Goal: Task Accomplishment & Management: Manage account settings

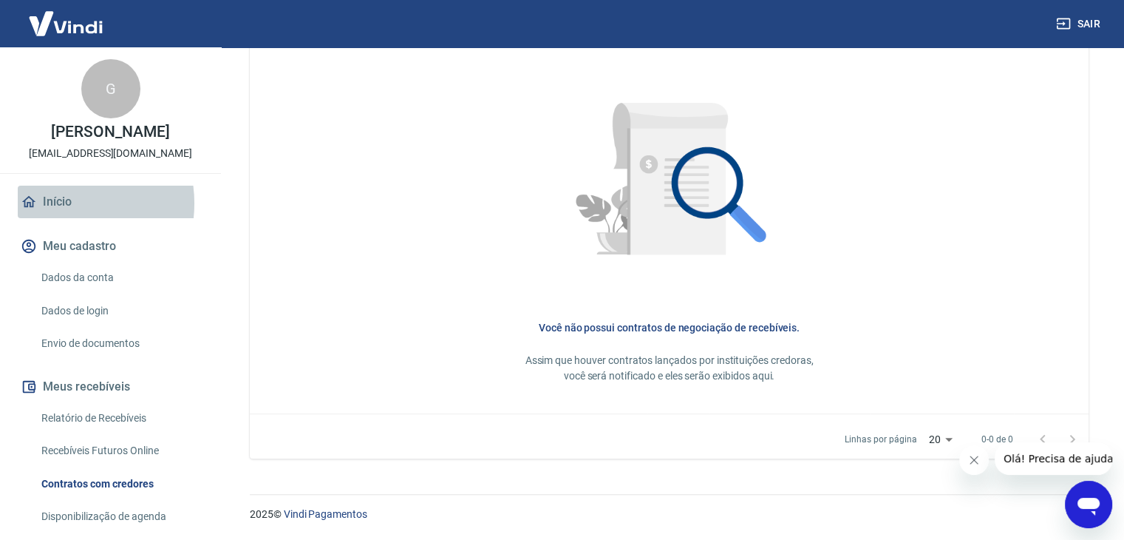
click at [57, 218] on link "Início" at bounding box center [111, 202] width 186 height 33
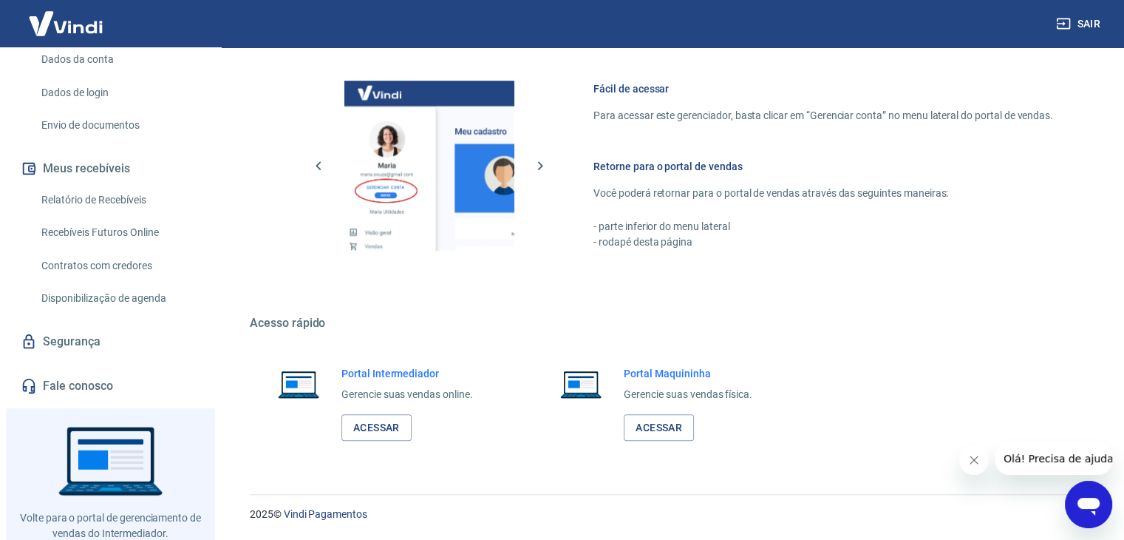
scroll to position [222, 0]
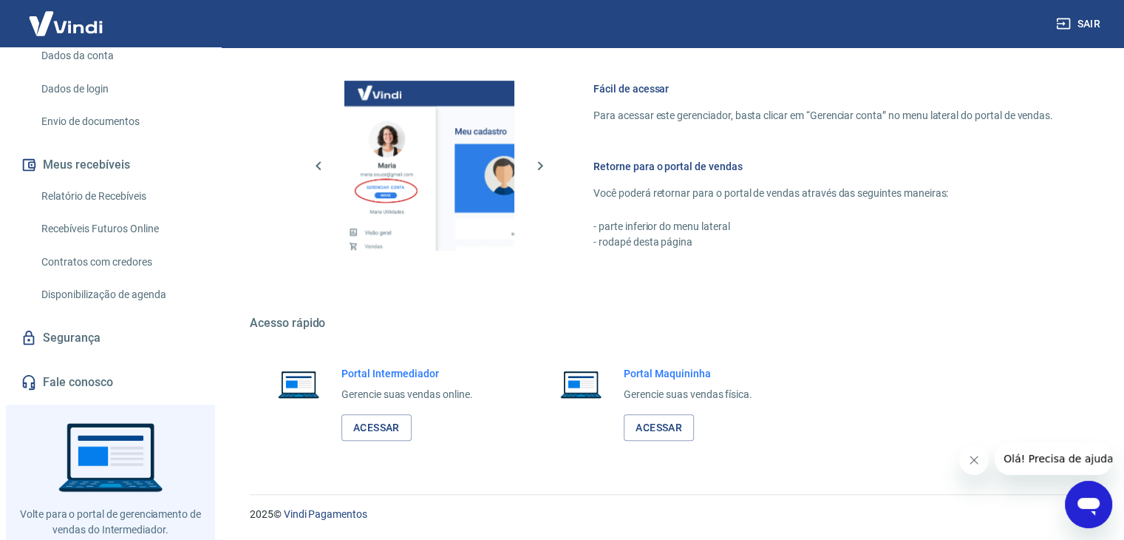
click at [1039, 453] on span "Olá! Precisa de ajuda?" at bounding box center [1061, 458] width 115 height 12
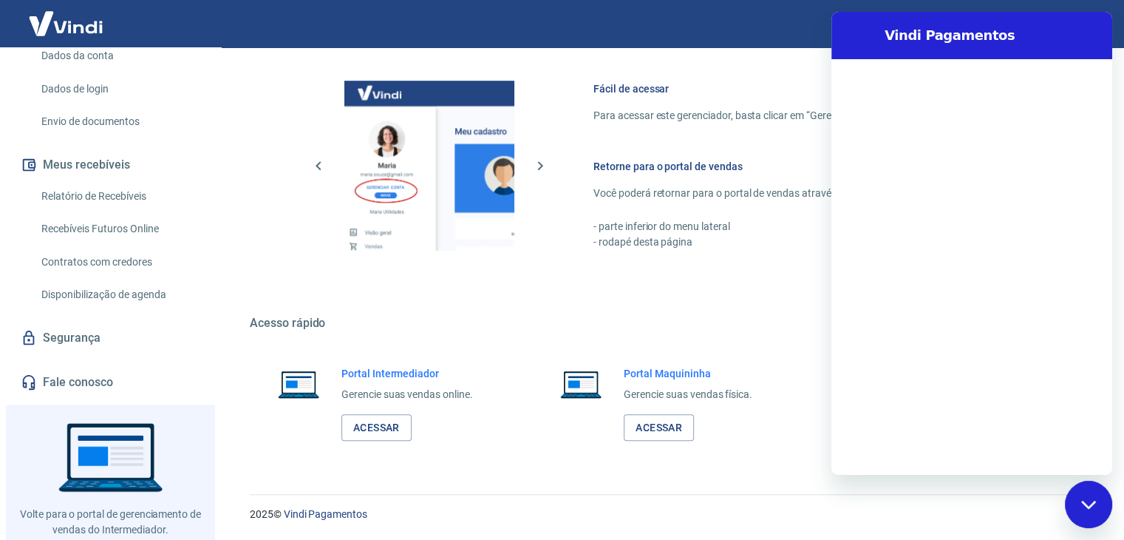
scroll to position [0, 0]
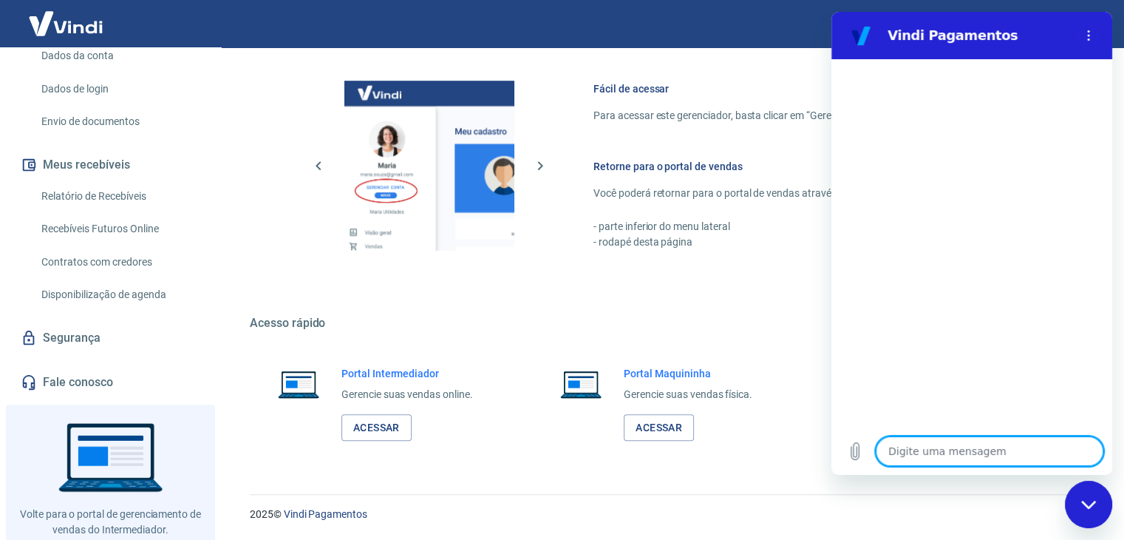
click at [912, 455] on textarea at bounding box center [990, 451] width 228 height 30
type textarea "o"
type textarea "x"
type textarea "ol"
type textarea "x"
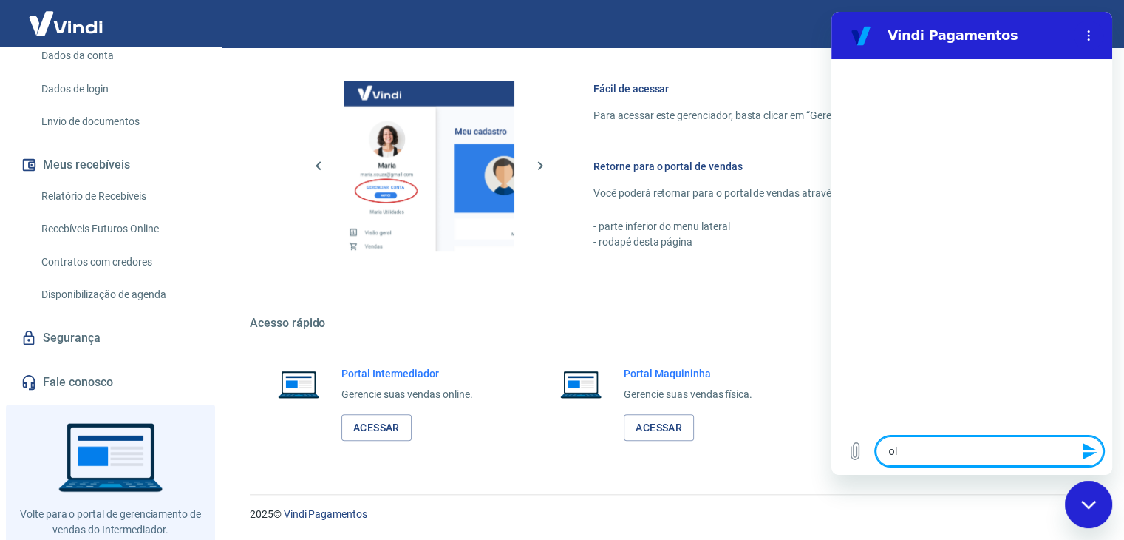
type textarea "olá"
type textarea "x"
type textarea "olá,"
type textarea "x"
type textarea "olá,"
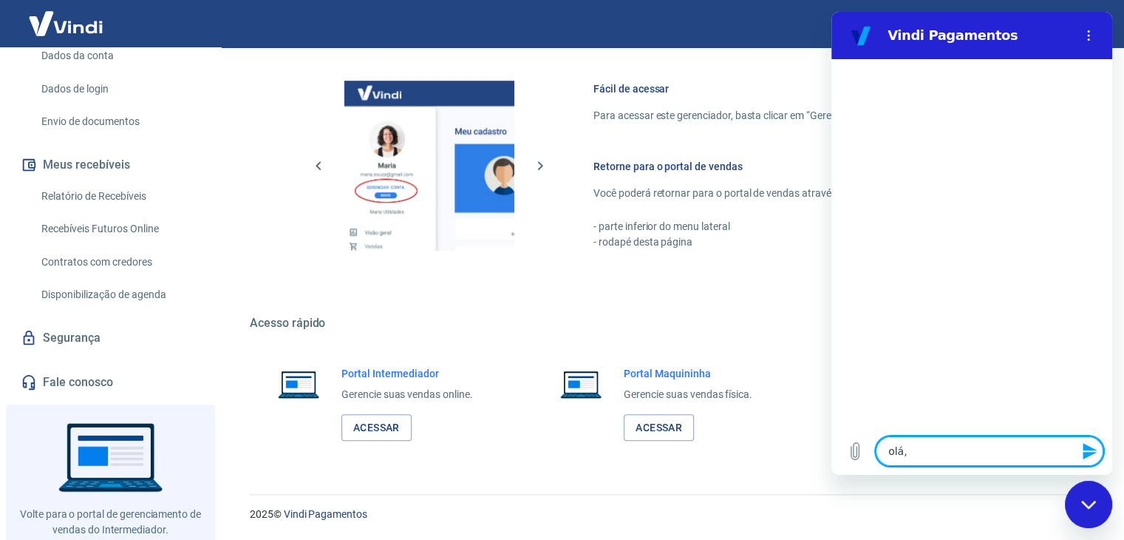
type textarea "x"
type textarea "olá, t"
type textarea "x"
type textarea "olá, td"
type textarea "x"
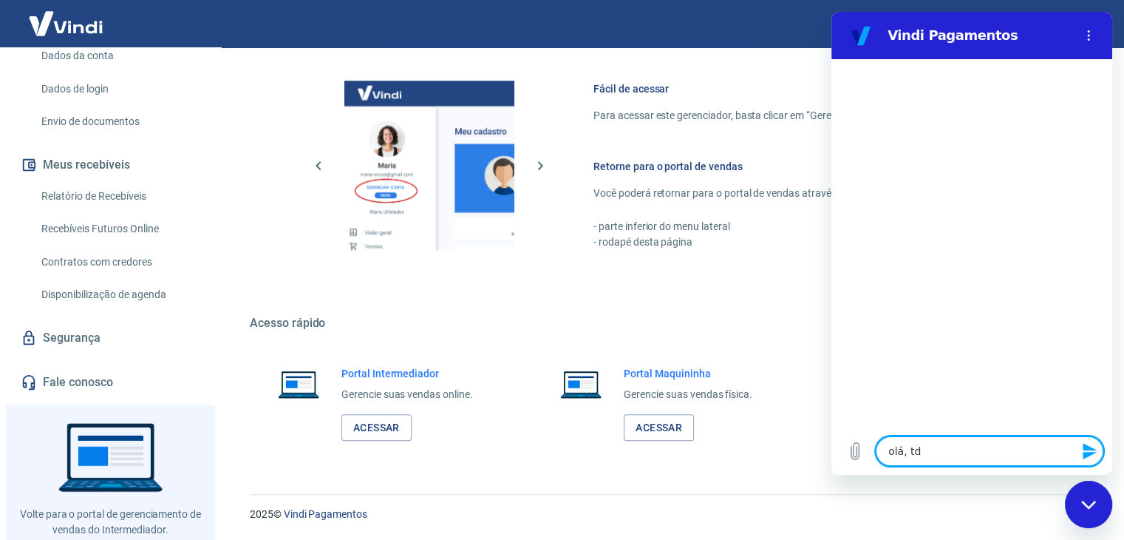
type textarea "olá, td"
type textarea "x"
type textarea "olá, td b"
type textarea "x"
type textarea "olá, td be"
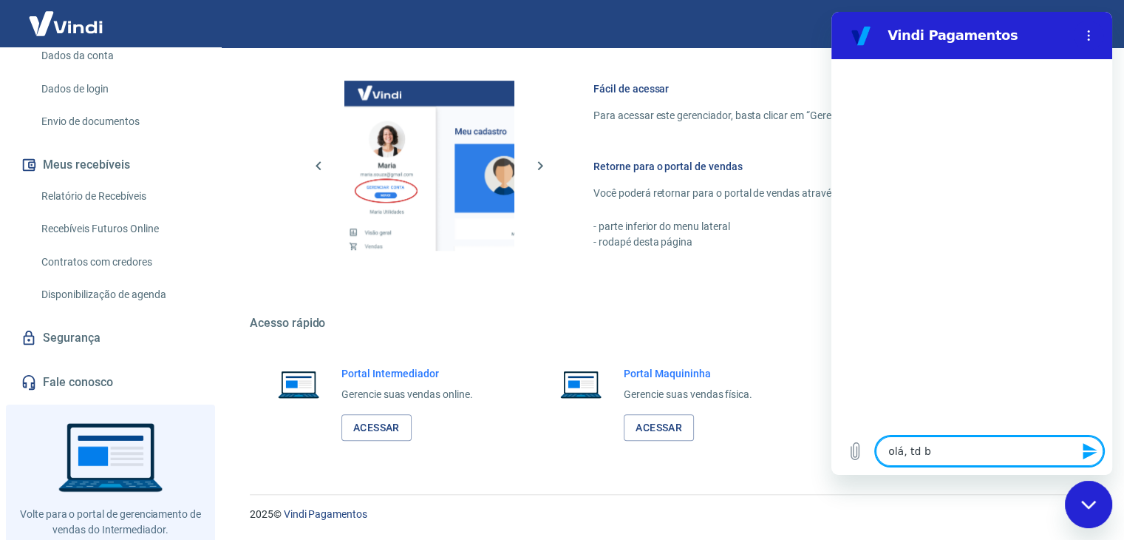
type textarea "x"
type textarea "olá, td bem"
type textarea "x"
type textarea "olá, td bem?"
type textarea "x"
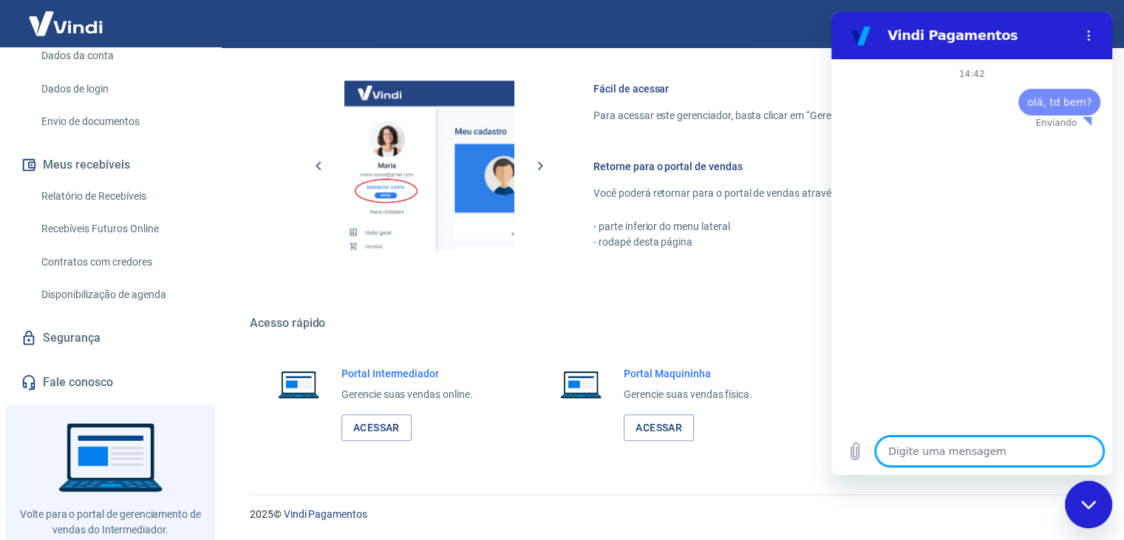
type textarea "x"
type textarea "g"
type textarea "x"
type textarea "go"
type textarea "x"
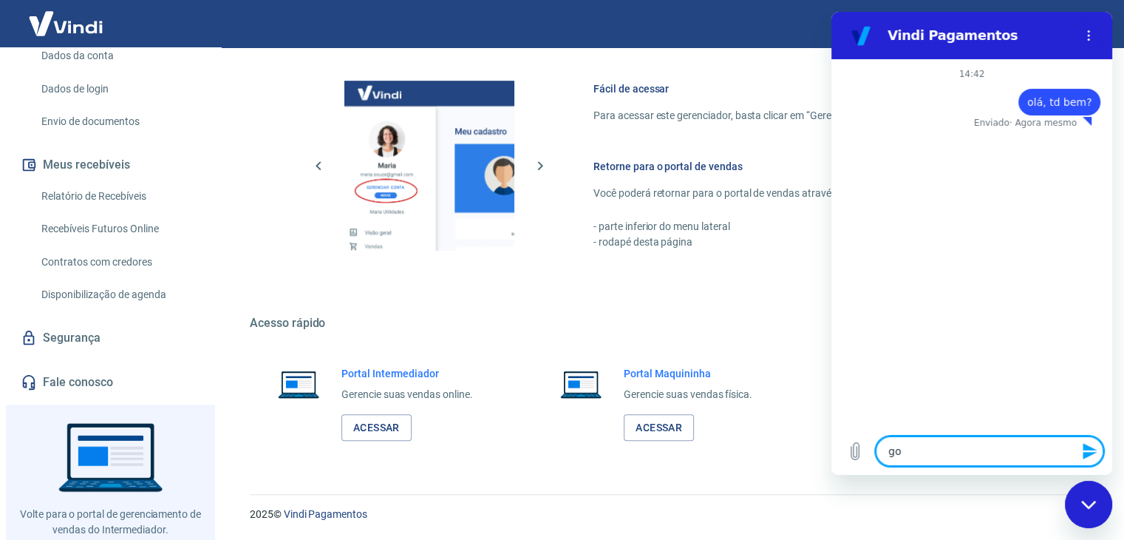
type textarea "gos"
type textarea "x"
type textarea "gost"
type textarea "x"
type textarea "gosta"
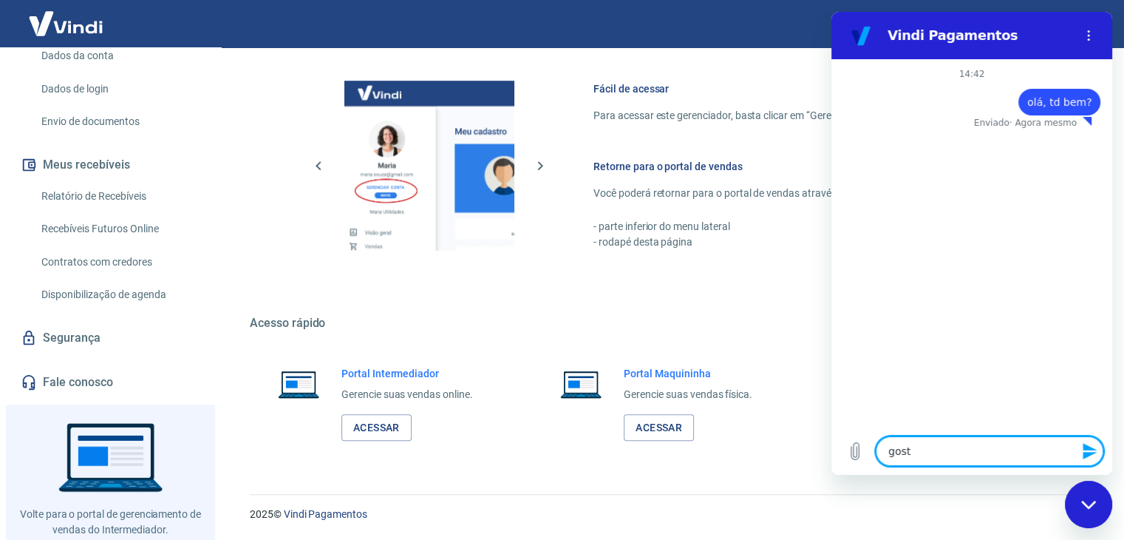
type textarea "x"
type textarea "gostar"
type textarea "x"
type textarea "gostari"
type textarea "x"
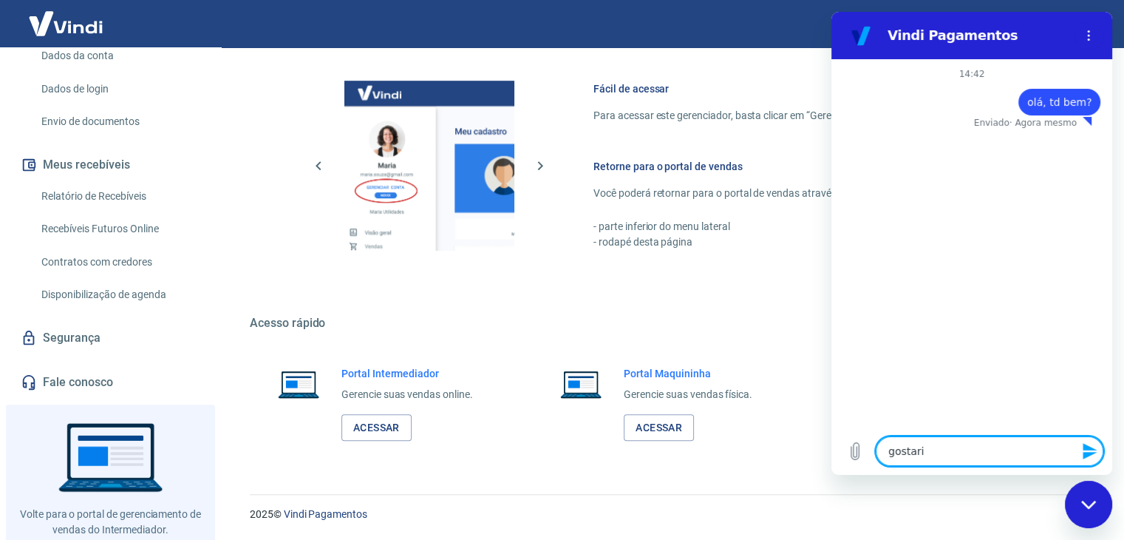
type textarea "gostariu"
type textarea "x"
type textarea "gostariua"
type textarea "x"
type textarea "gostariu"
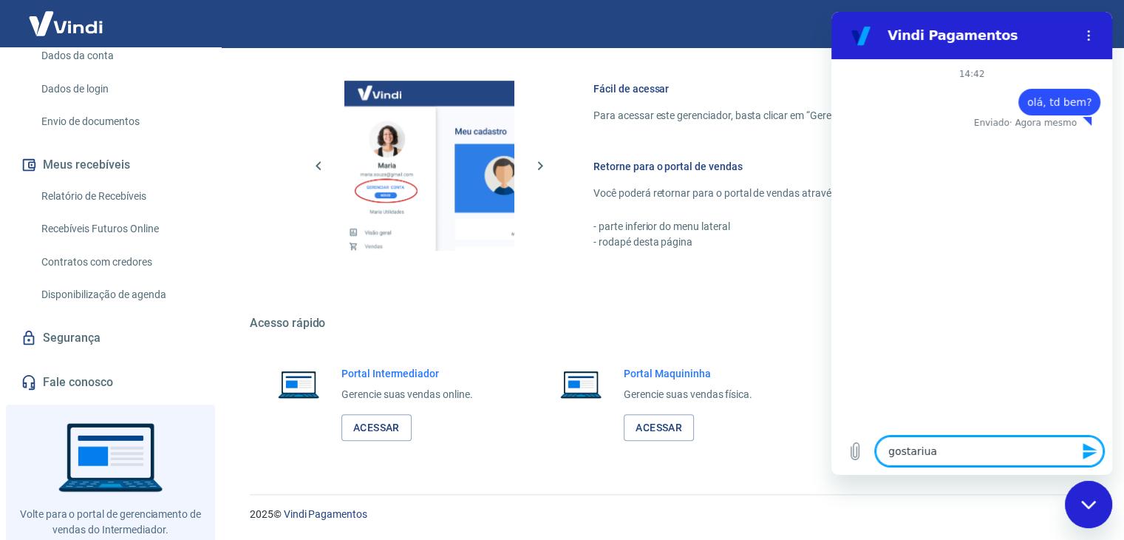
type textarea "x"
type textarea "gostari"
type textarea "x"
type textarea "gostaria"
type textarea "x"
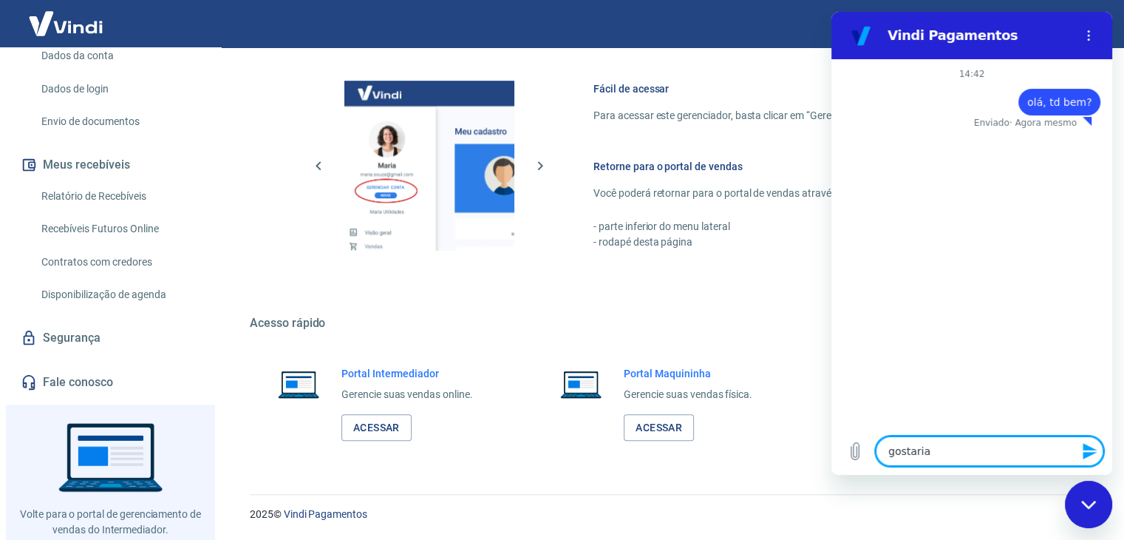
type textarea "gostaria"
type textarea "x"
type textarea "gostaria d"
type textarea "x"
type textarea "gostaria de"
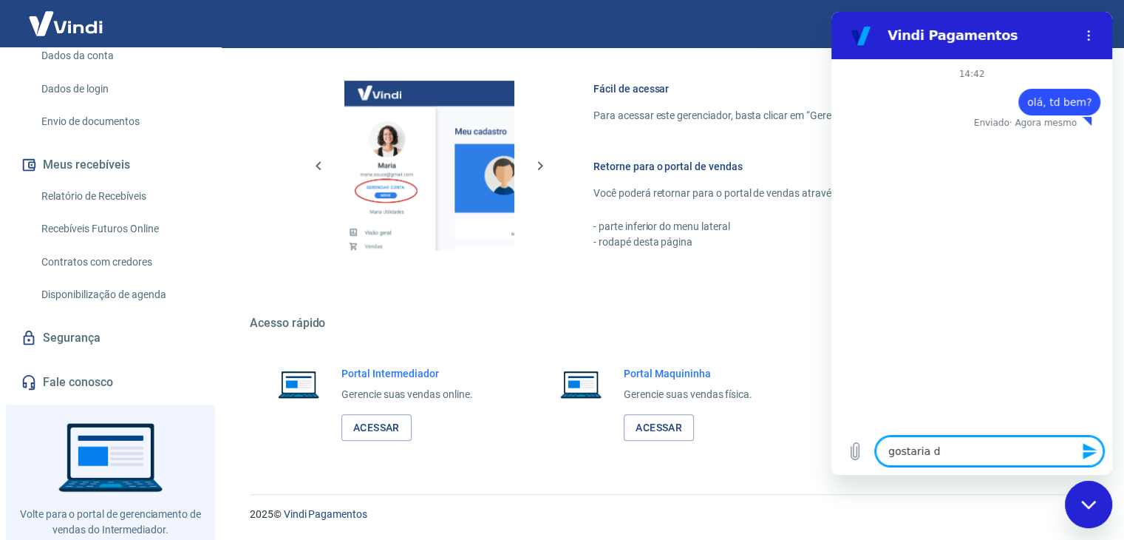
type textarea "x"
type textarea "gostaria de"
type textarea "x"
type textarea "gostaria de s"
type textarea "x"
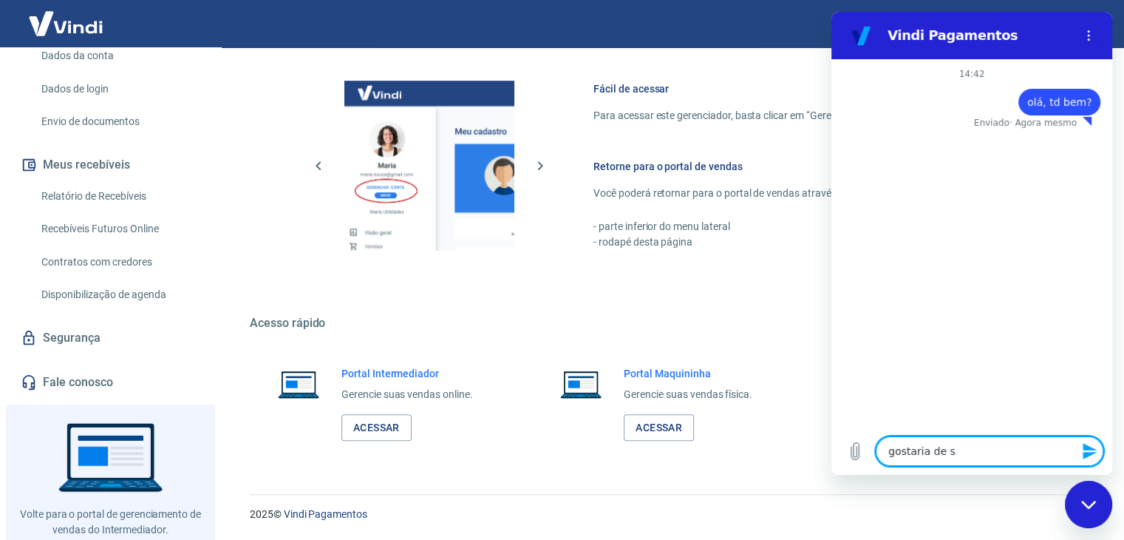
type textarea "gostaria de sa"
type textarea "x"
type textarea "gostaria de sab"
type textarea "x"
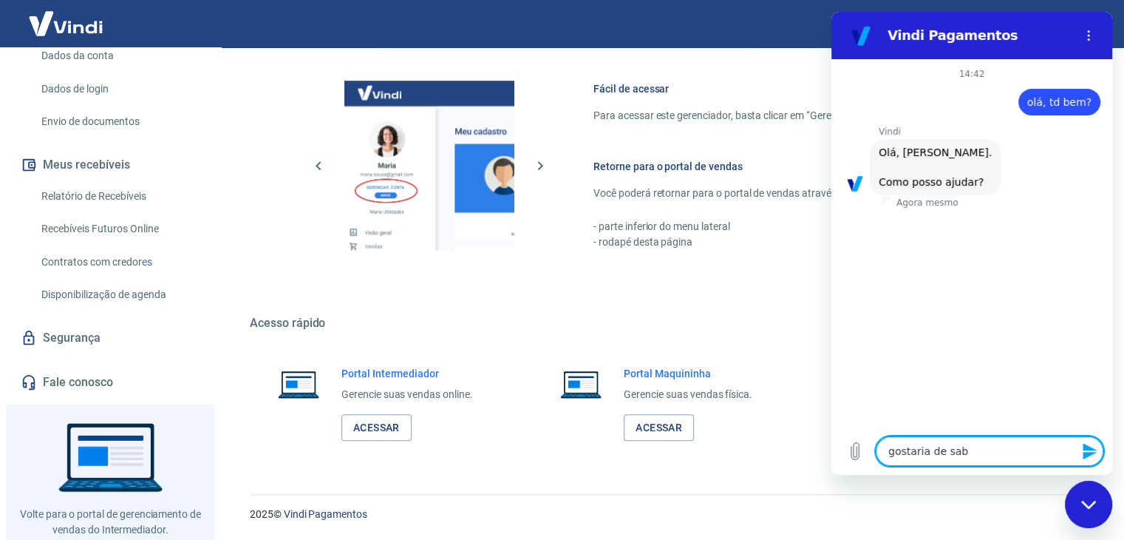
type textarea "gostaria de sabe"
type textarea "x"
type textarea "gostaria de saber"
type textarea "x"
type textarea "gostaria de saber"
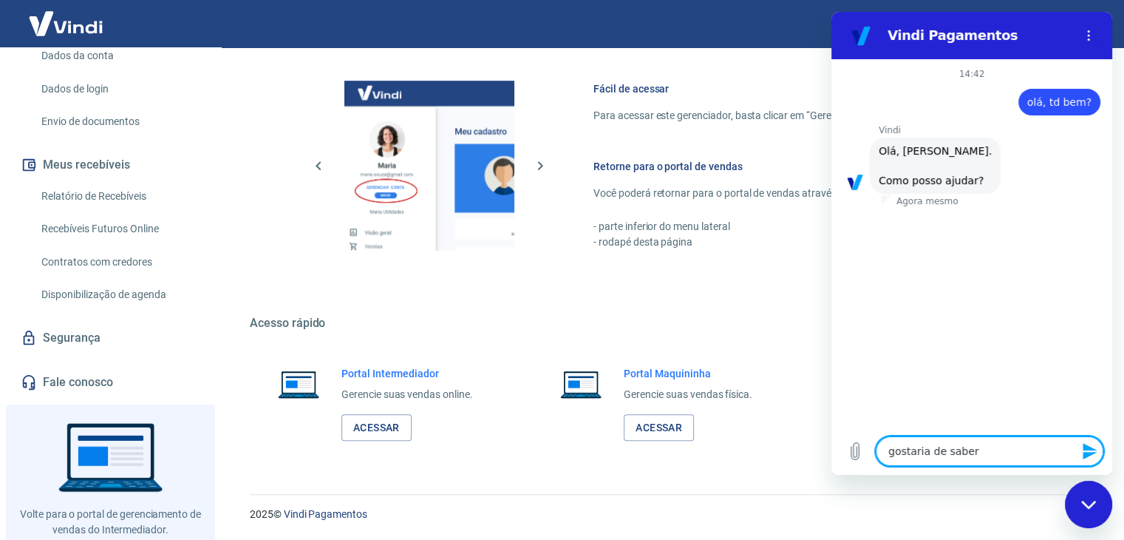
type textarea "x"
type textarea "gostaria de saber c"
type textarea "x"
type textarea "gostaria de saber co"
type textarea "x"
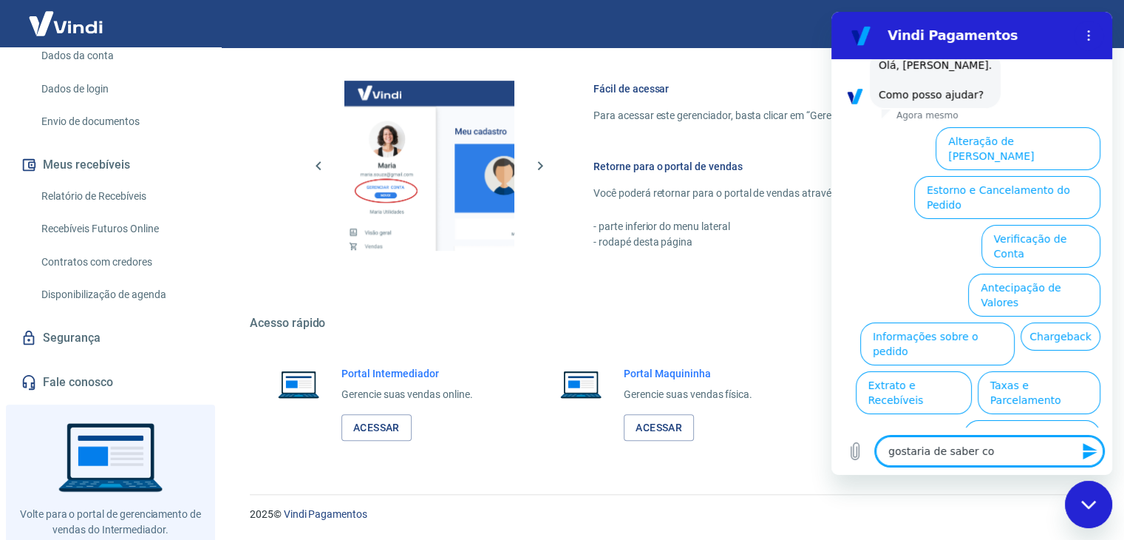
type textarea "gostaria de saber com"
type textarea "x"
type textarea "gostaria de saber como"
type textarea "x"
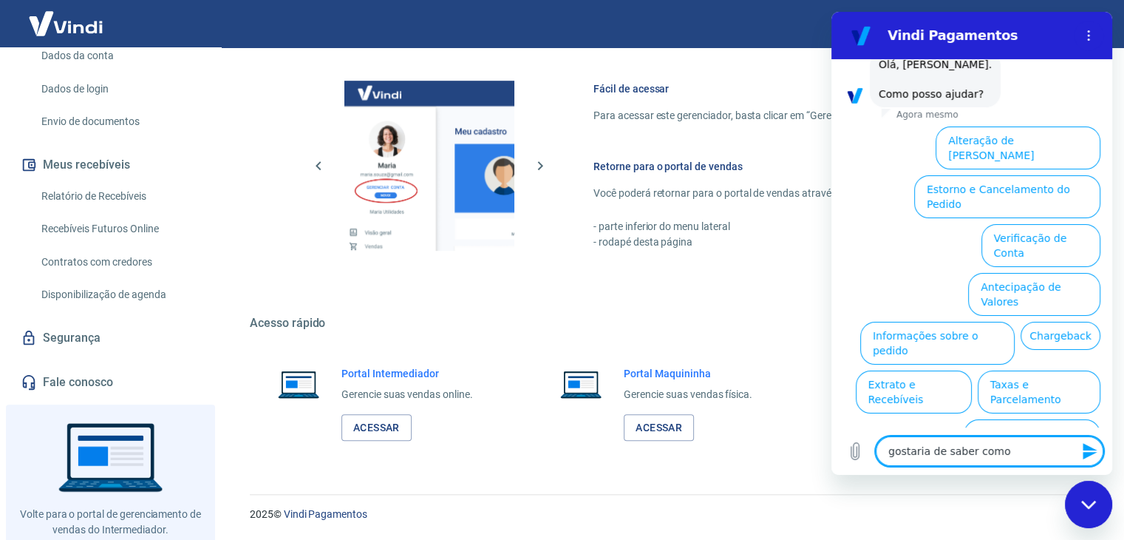
type textarea "gostaria de saber como"
type textarea "x"
type textarea "gostaria de saber como c"
type textarea "x"
type textarea "gostaria de saber como co"
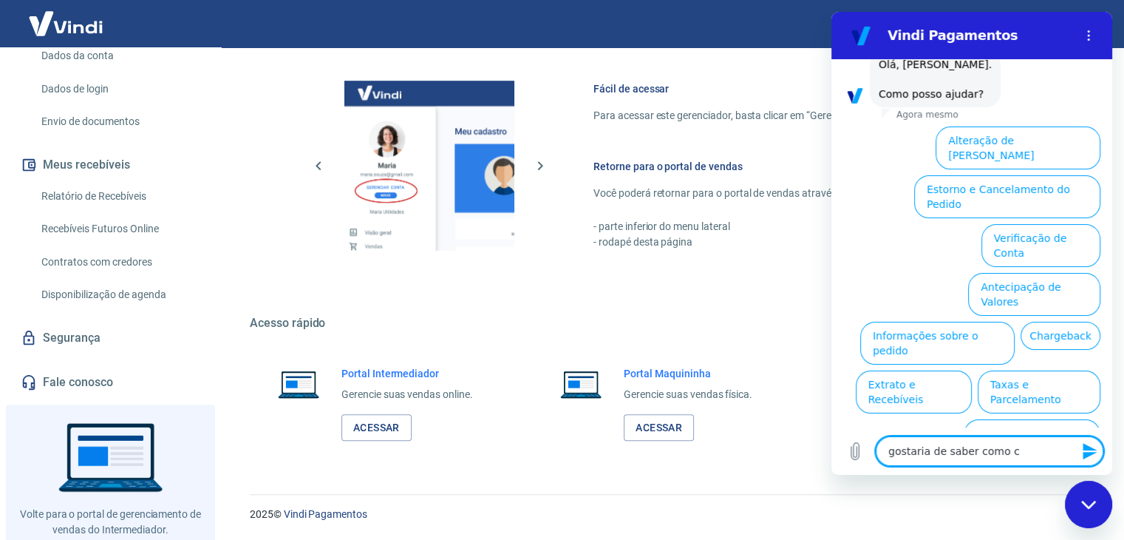
type textarea "x"
type textarea "gostaria de saber como con"
type textarea "x"
type textarea "gostaria de saber como conf"
type textarea "x"
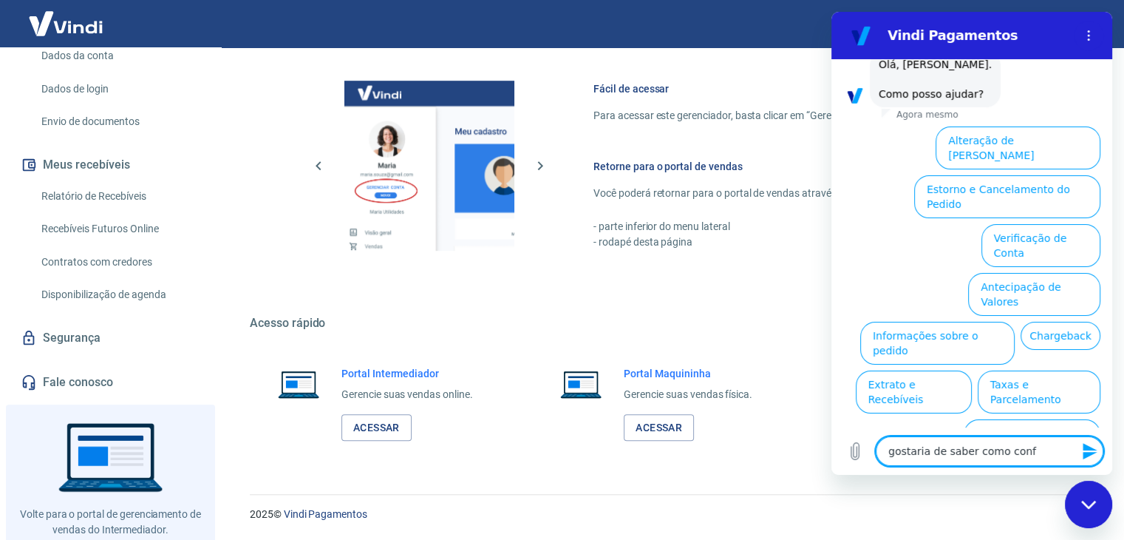
type textarea "gostaria de saber como confi"
type textarea "x"
type textarea "gostaria de saber como config"
type textarea "x"
type textarea "gostaria de saber como configu"
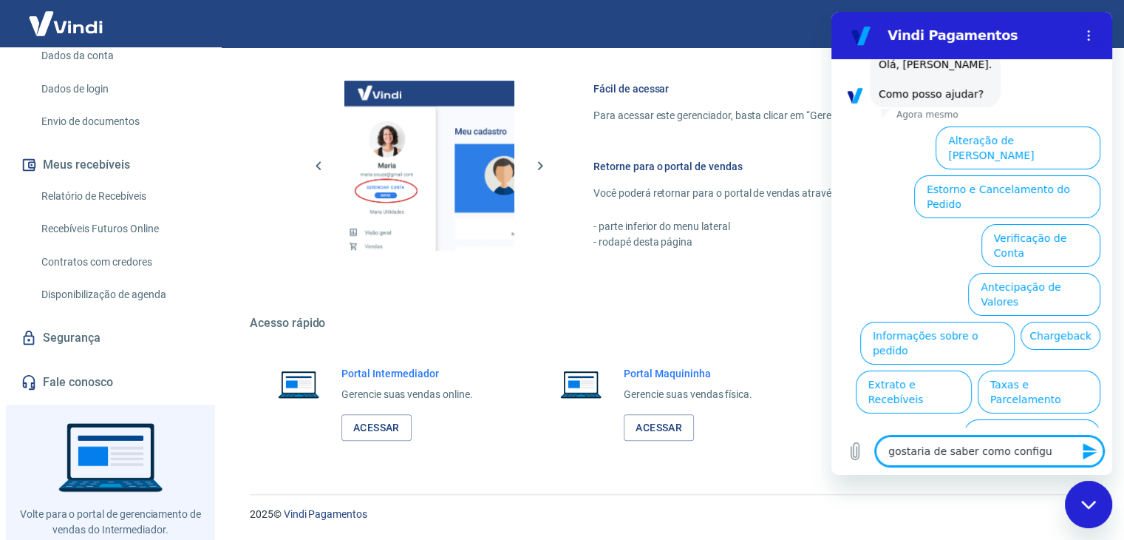
type textarea "x"
type textarea "gostaria de saber como configur"
type textarea "x"
type textarea "gostaria de saber como configura"
type textarea "x"
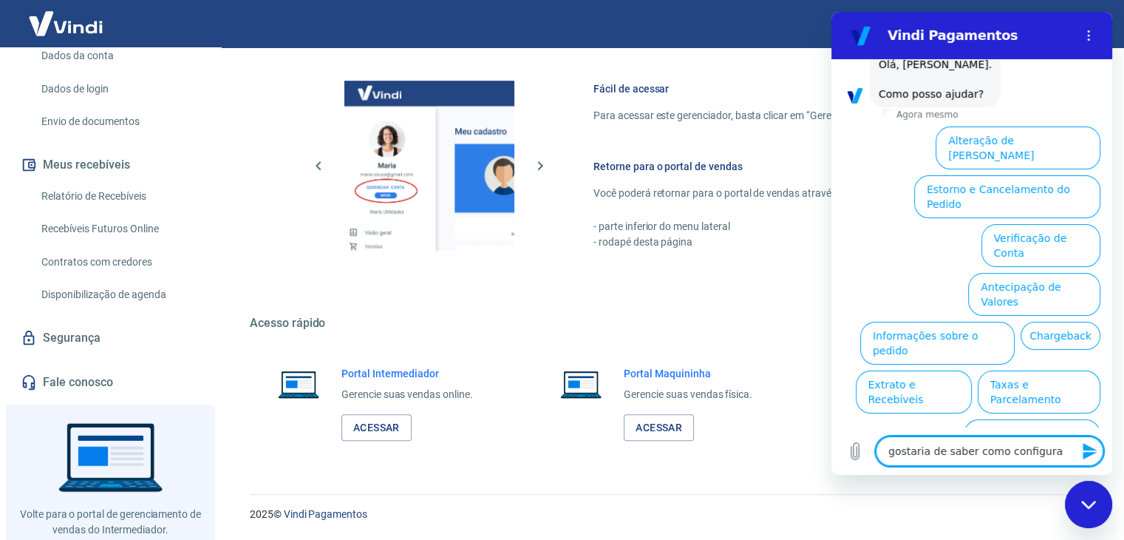
type textarea "gostaria de saber como configurar"
type textarea "x"
type textarea "gostaria de saber como configurar"
type textarea "x"
type textarea "gostaria de saber como configurar a"
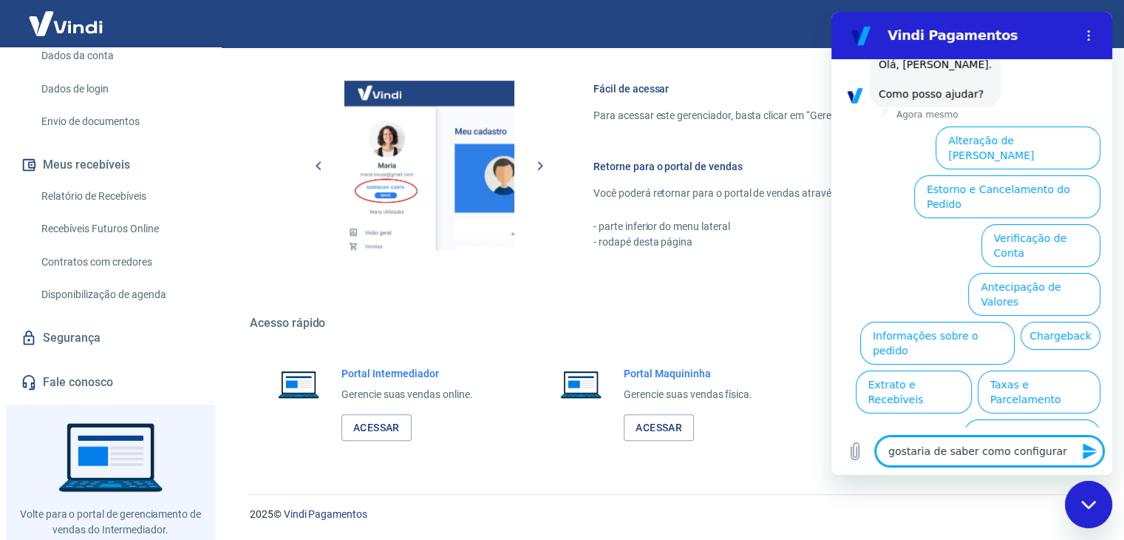
type textarea "x"
type textarea "gostaria de saber como configurar a"
type textarea "x"
type textarea "gostaria de saber como configurar a c"
type textarea "x"
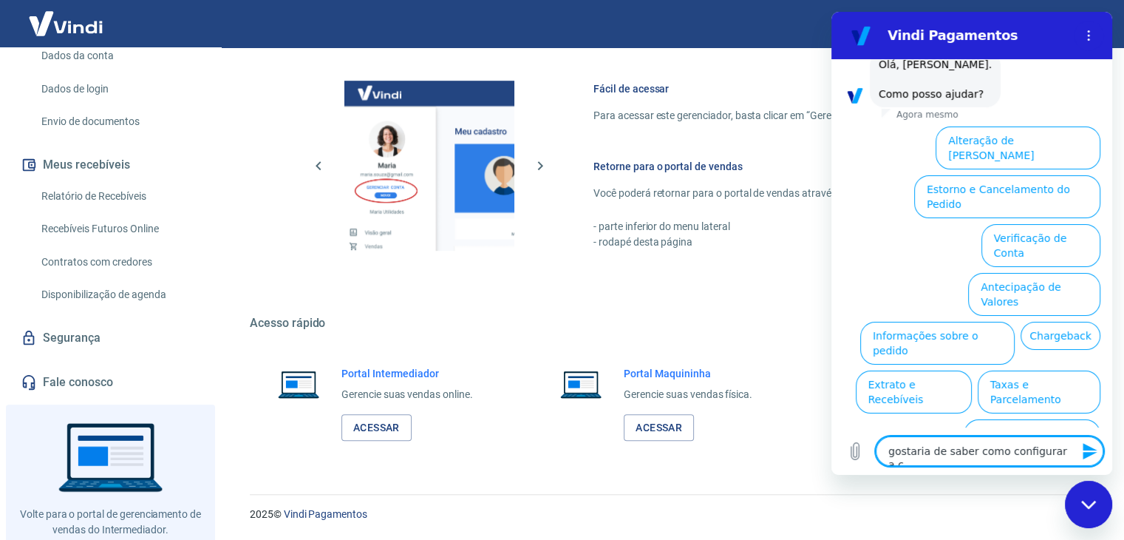
type textarea "gostaria de saber como configurar a co"
type textarea "x"
type textarea "gostaria de saber como configurar a con"
type textarea "x"
type textarea "gostaria de saber como configurar a cont"
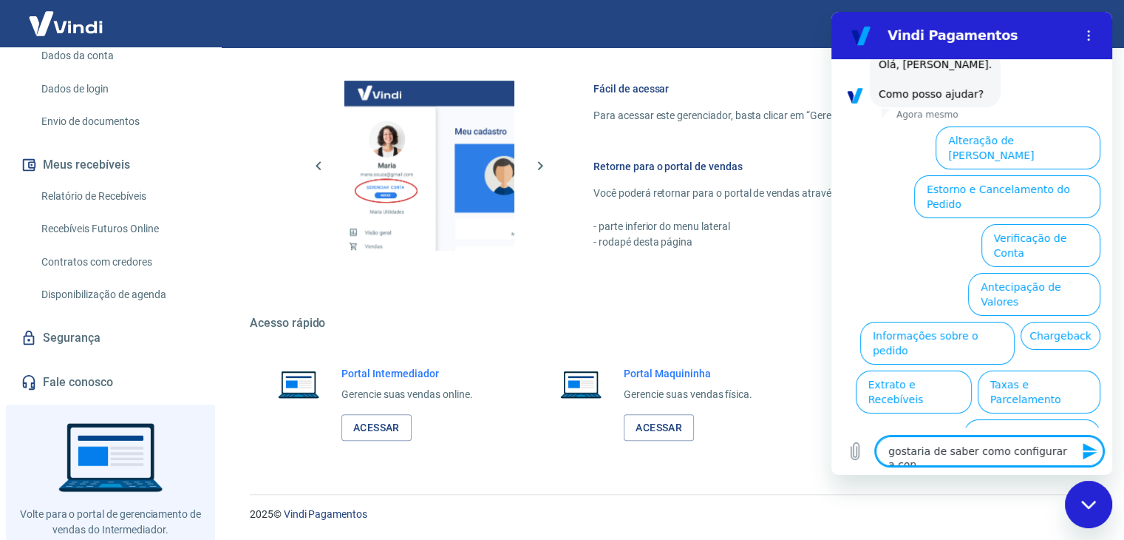
type textarea "x"
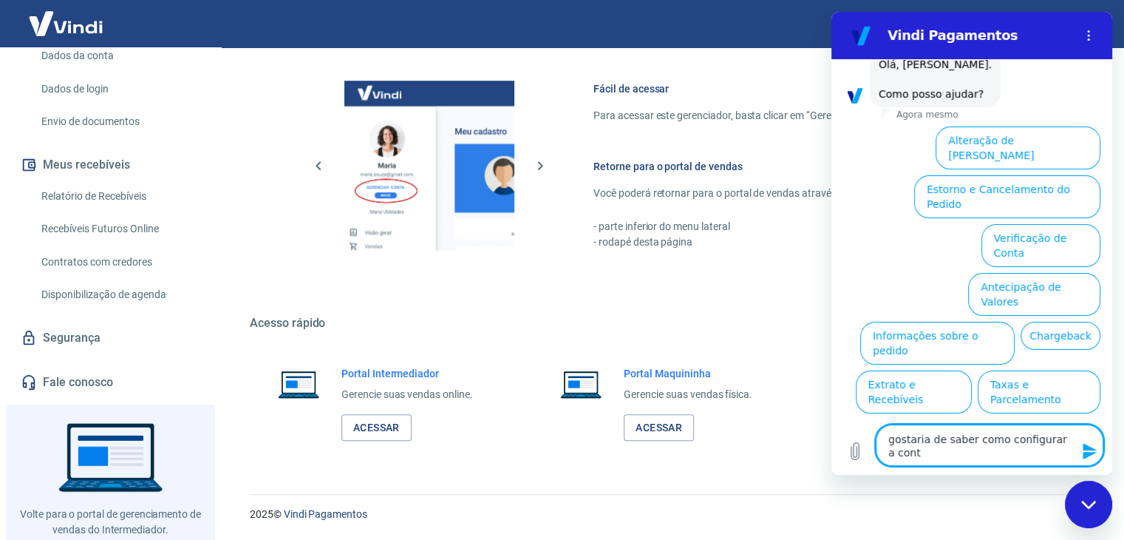
type textarea "gostaria de saber como configurar a conta"
type textarea "x"
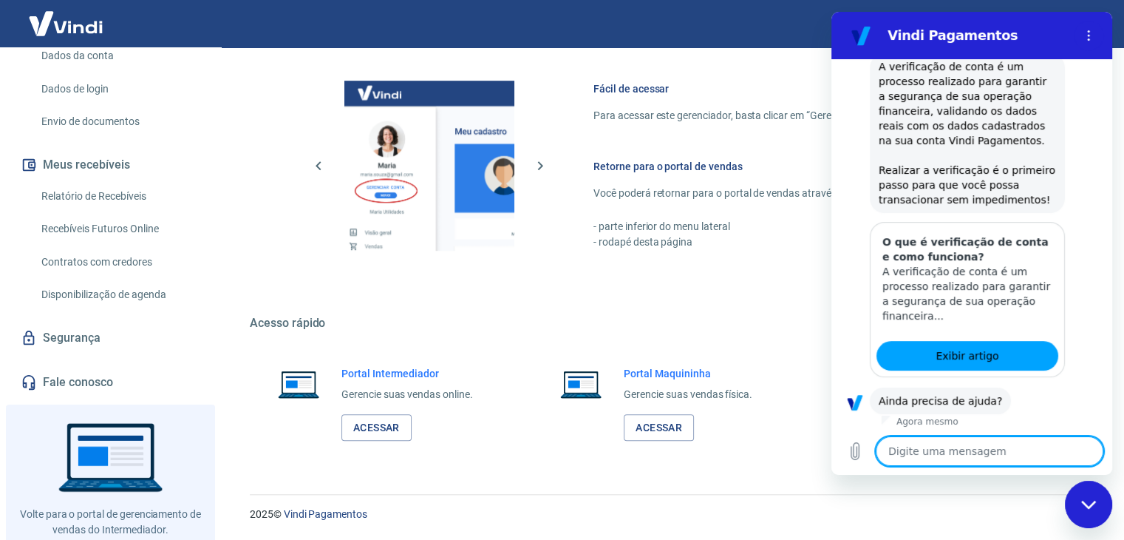
scroll to position [250, 0]
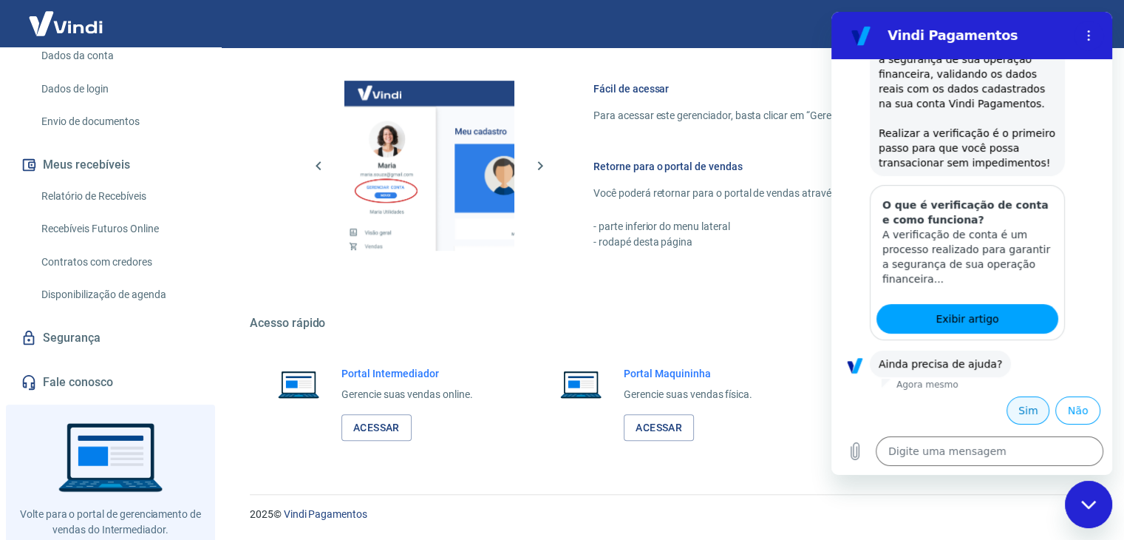
click at [1016, 411] on button "Sim" at bounding box center [1028, 410] width 43 height 28
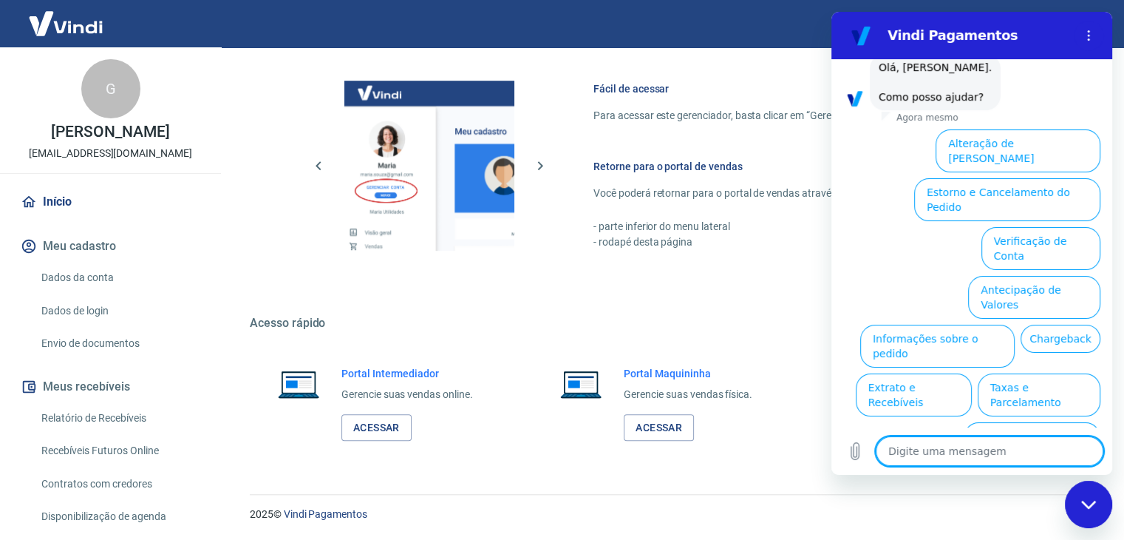
scroll to position [634, 0]
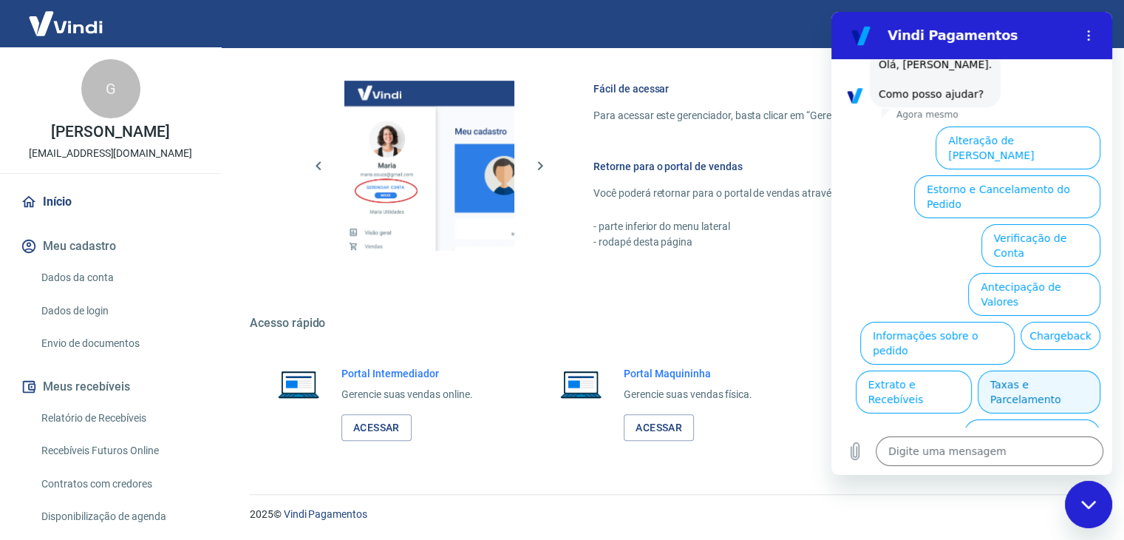
click at [1022, 370] on button "Taxas e Parcelamento" at bounding box center [1039, 391] width 123 height 43
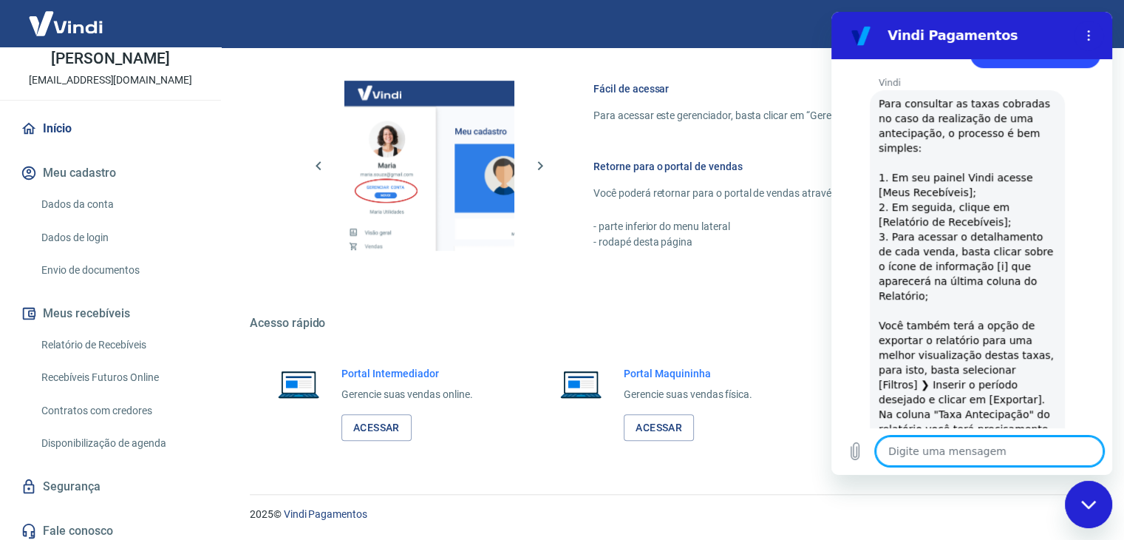
scroll to position [74, 0]
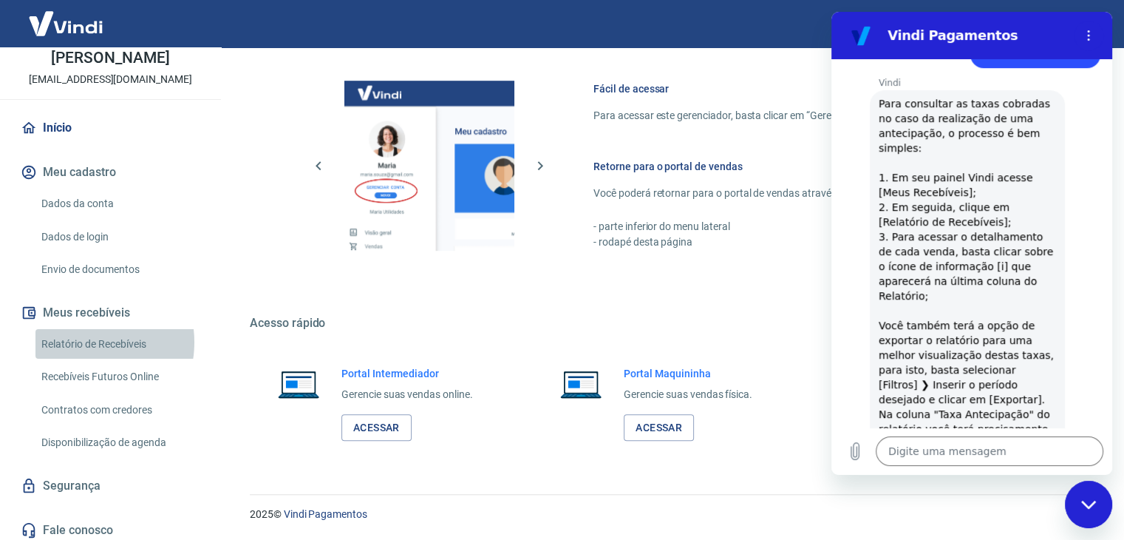
click at [80, 357] on link "Relatório de Recebíveis" at bounding box center [119, 344] width 168 height 30
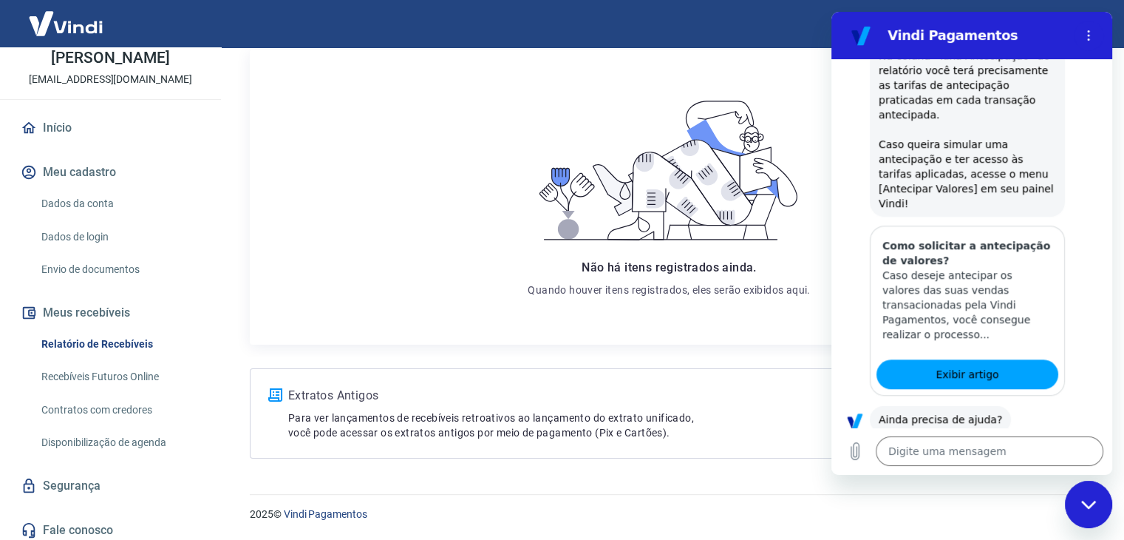
scroll to position [1078, 0]
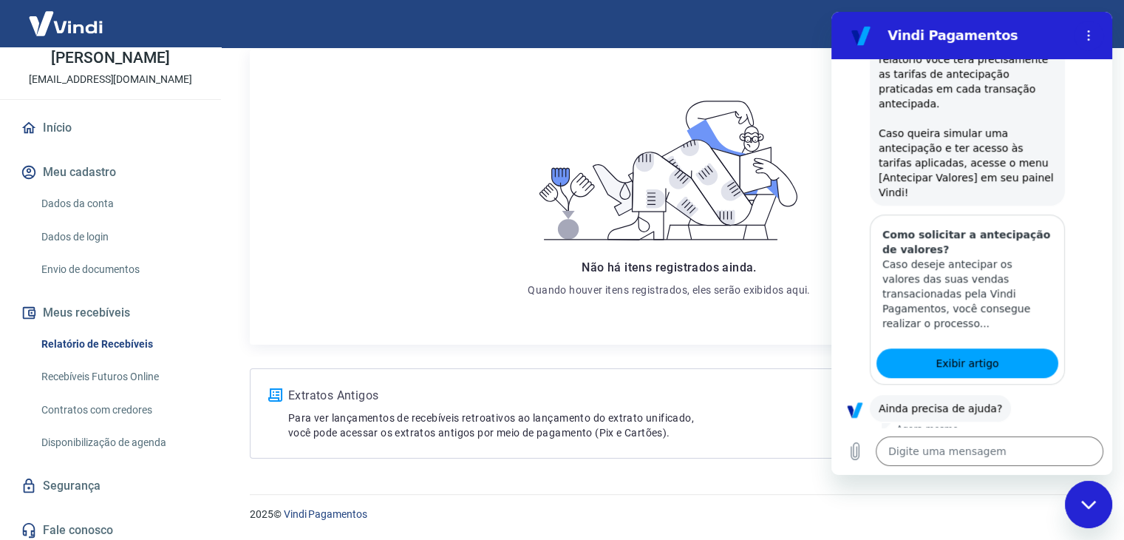
click at [1062, 441] on button "Não" at bounding box center [1078, 455] width 45 height 28
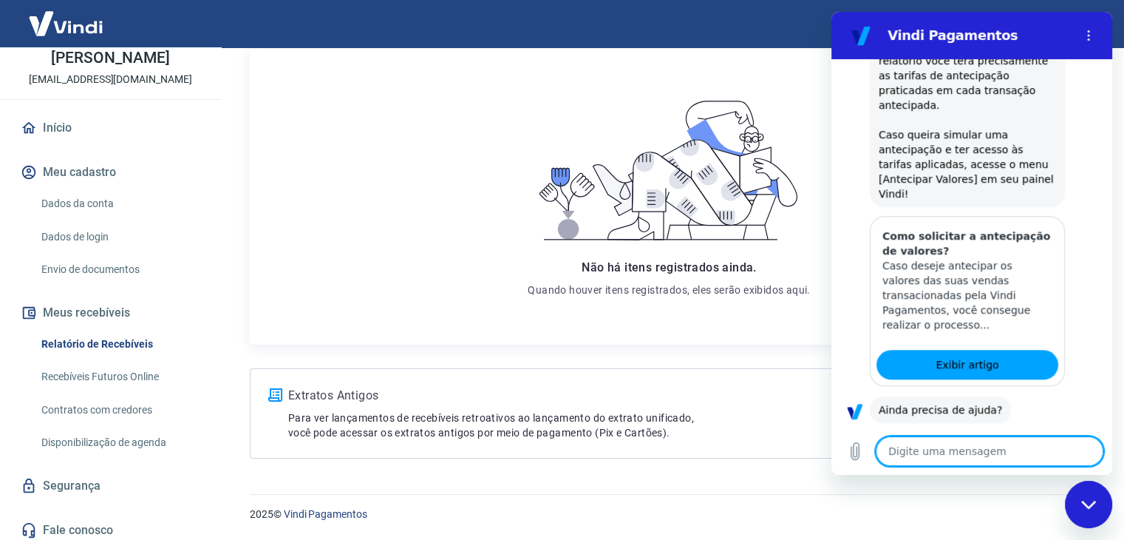
type textarea "x"
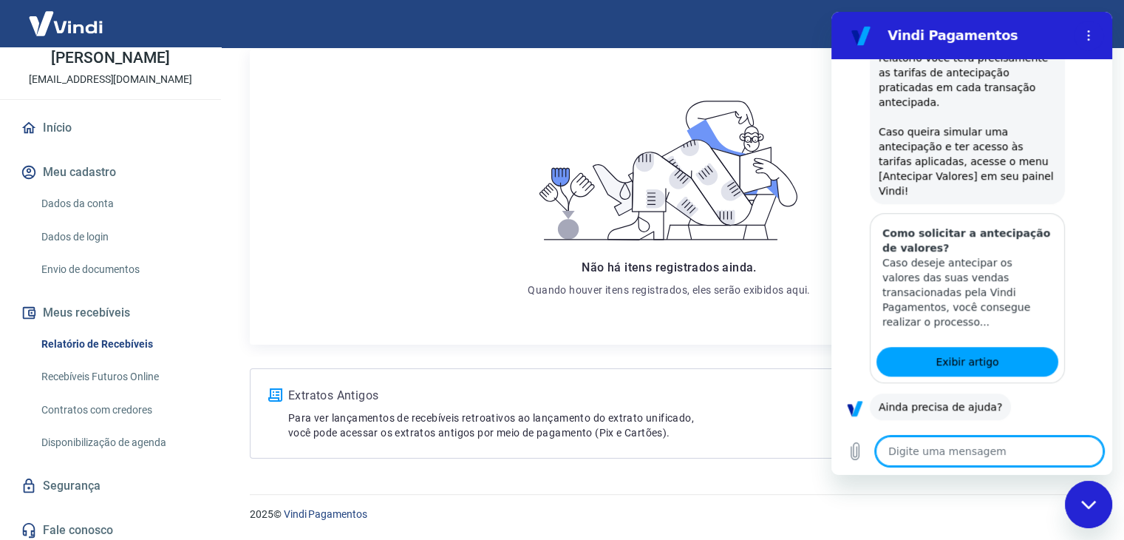
type textarea "f"
type textarea "x"
type textarea "fa"
type textarea "x"
type textarea "fal"
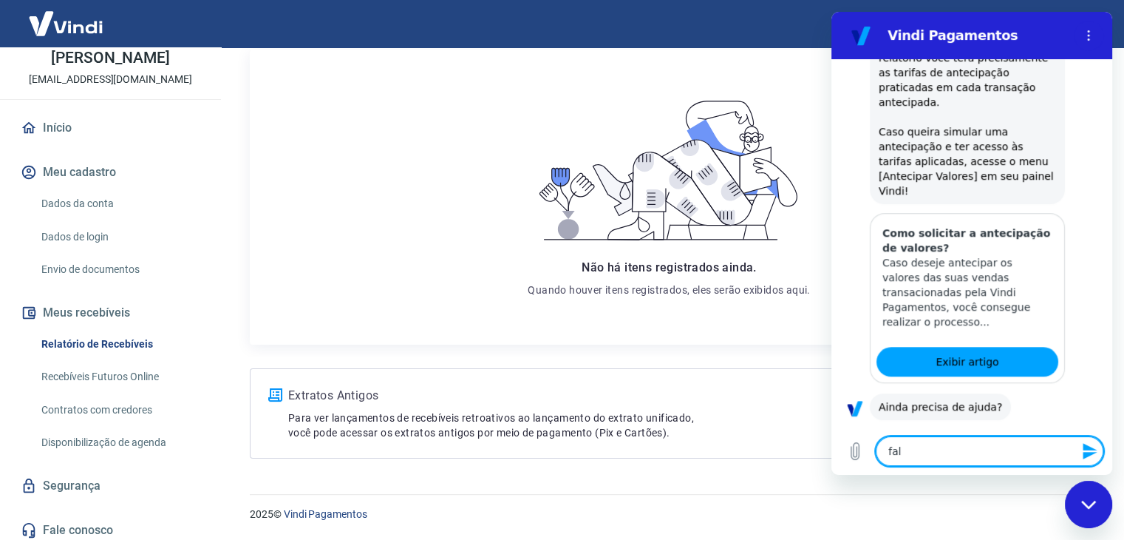
type textarea "x"
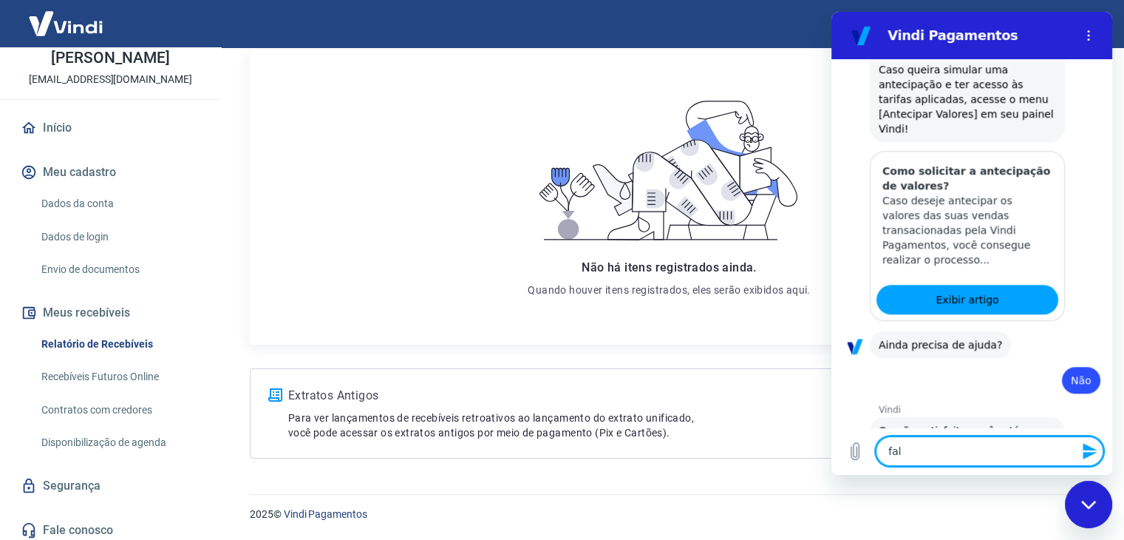
type textarea "fala"
type textarea "x"
type textarea "falar"
type textarea "x"
type textarea "falar"
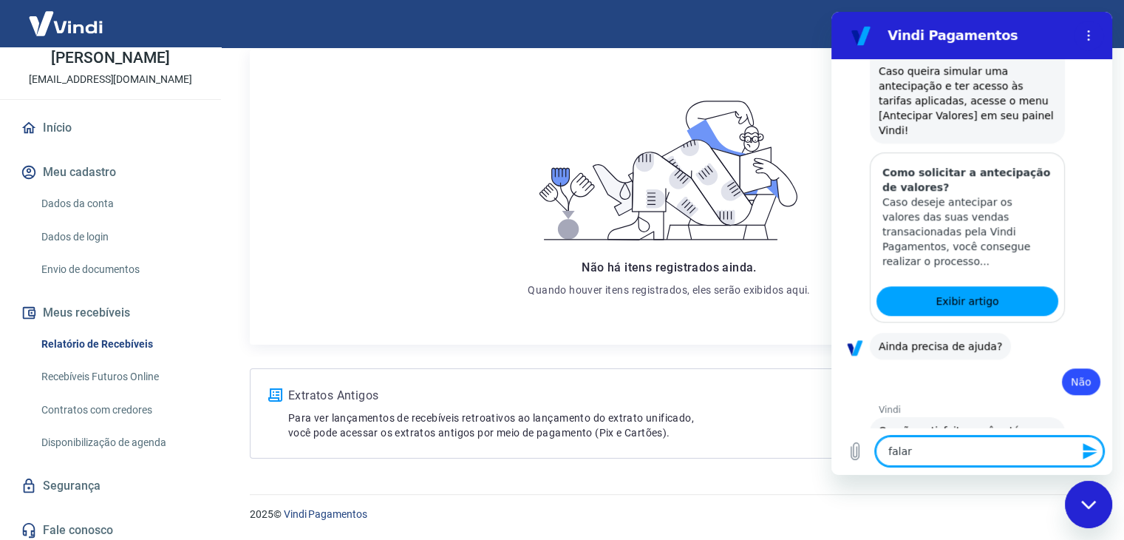
type textarea "x"
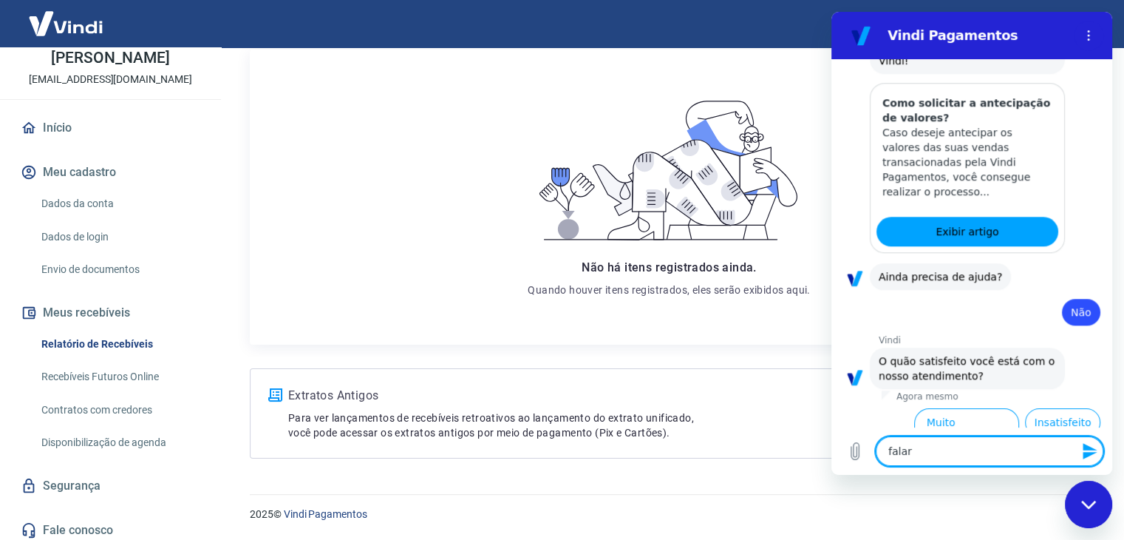
type textarea "falar c"
type textarea "x"
type textarea "falar co"
type textarea "x"
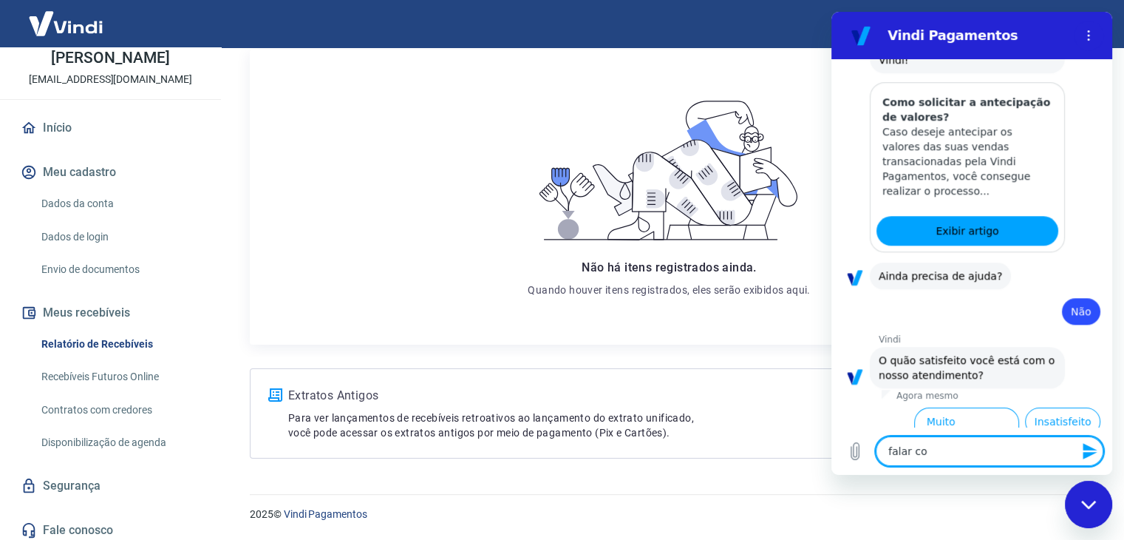
type textarea "falar com"
type textarea "x"
type textarea "falar com"
type textarea "x"
type textarea "falar com a"
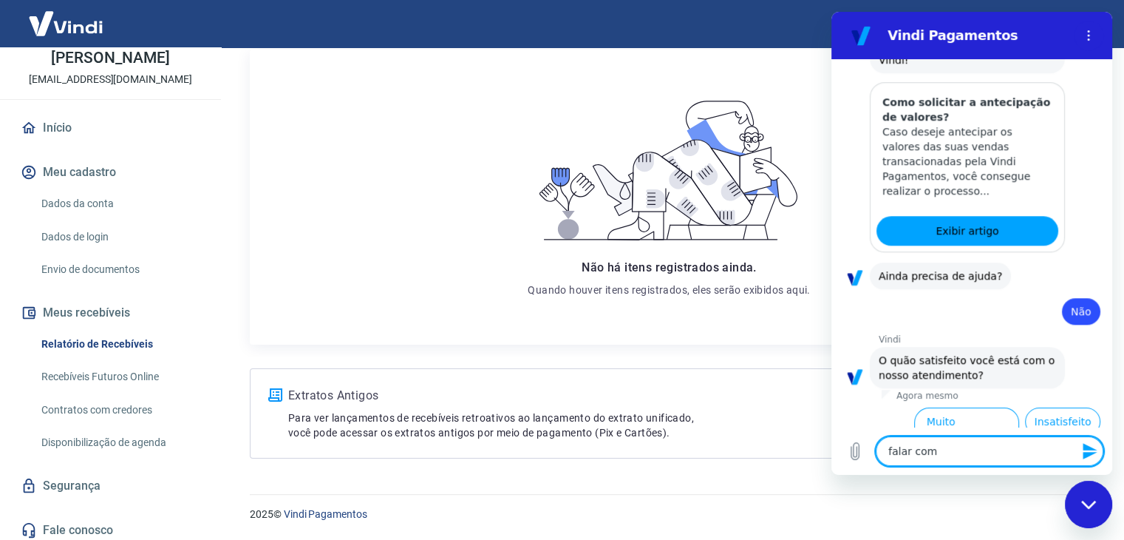
type textarea "x"
type textarea "falar com at"
type textarea "x"
type textarea "falar com ate"
type textarea "x"
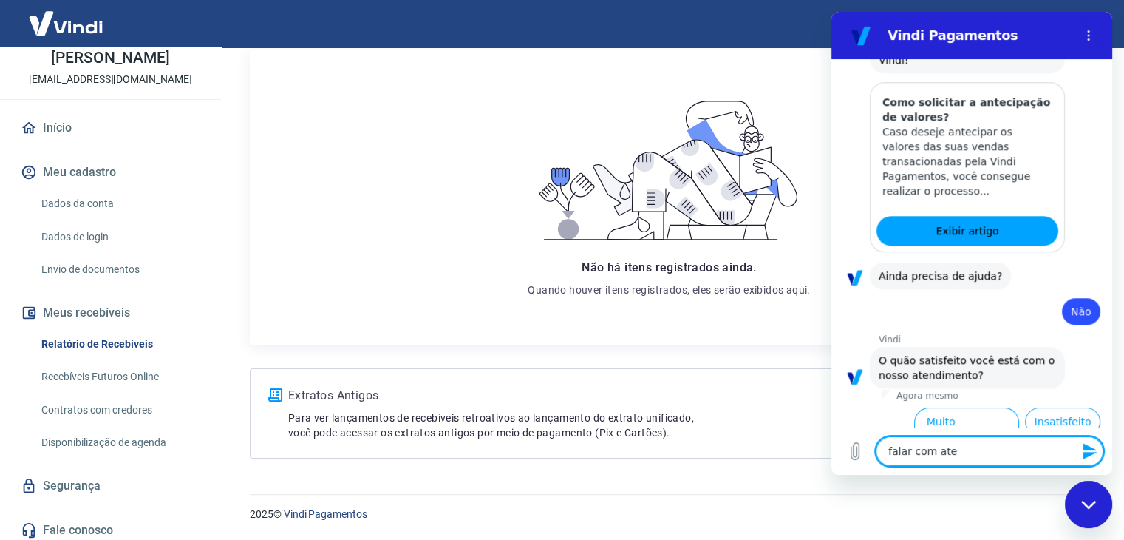
type textarea "falar com aten"
type textarea "x"
type textarea "falar com atend"
type textarea "x"
type textarea "falar com atende"
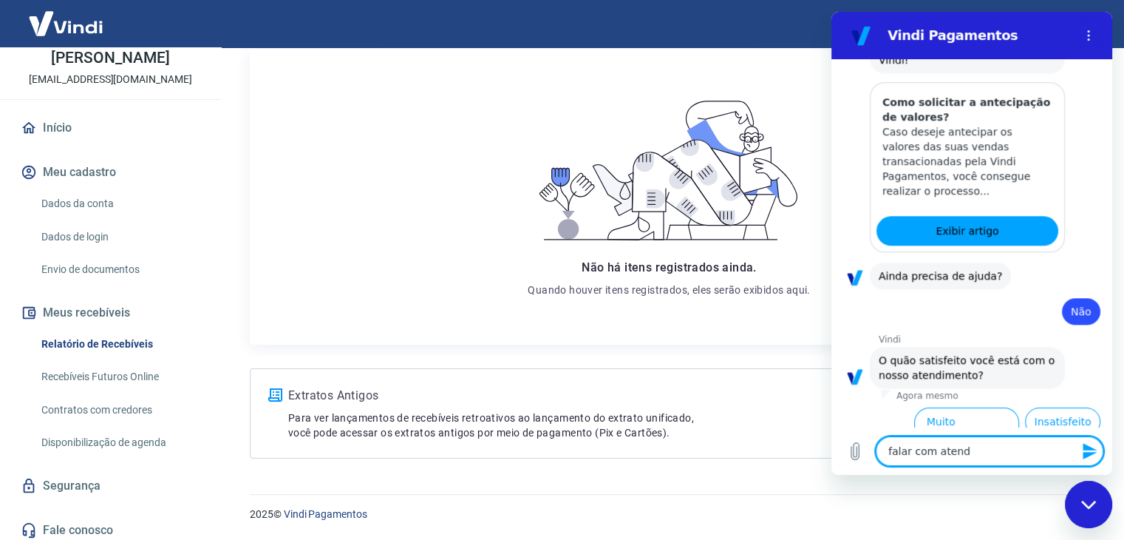
type textarea "x"
type textarea "falar com atenden"
type textarea "x"
type textarea "falar com atendent"
type textarea "x"
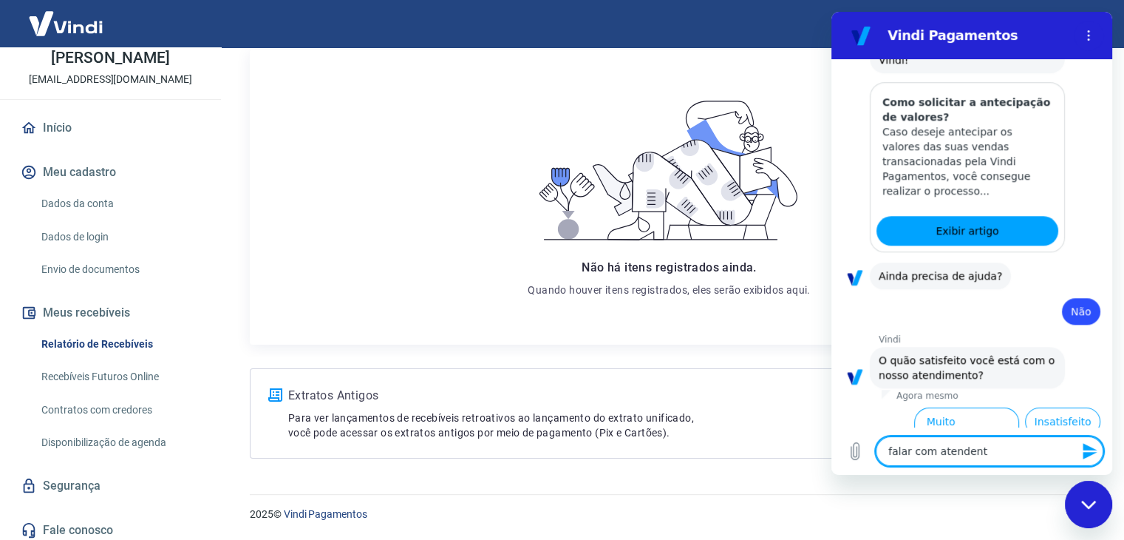
type textarea "falar com atendente"
type textarea "x"
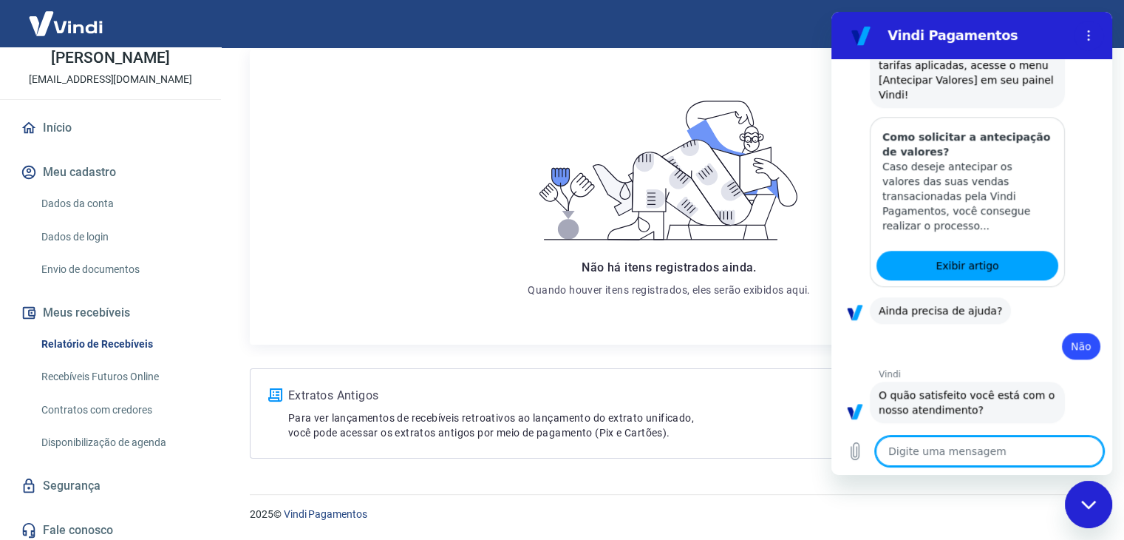
scroll to position [1178, 0]
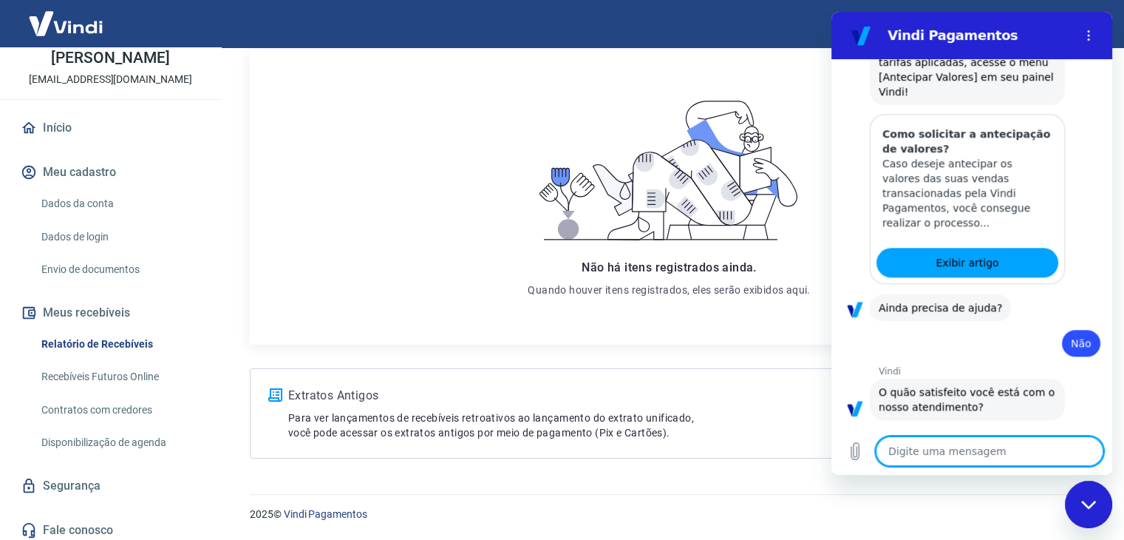
type textarea "x"
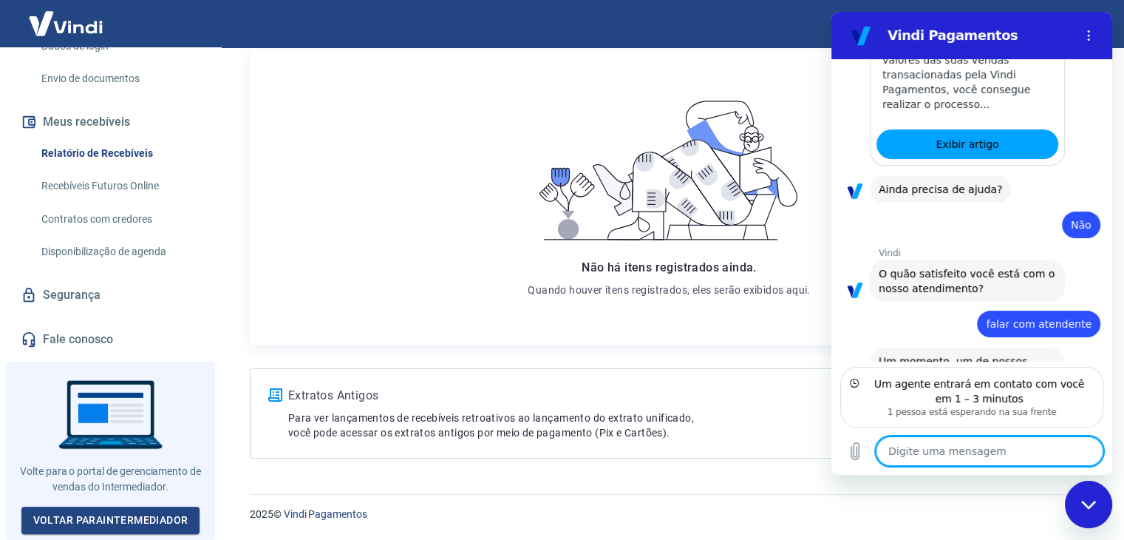
scroll to position [0, 0]
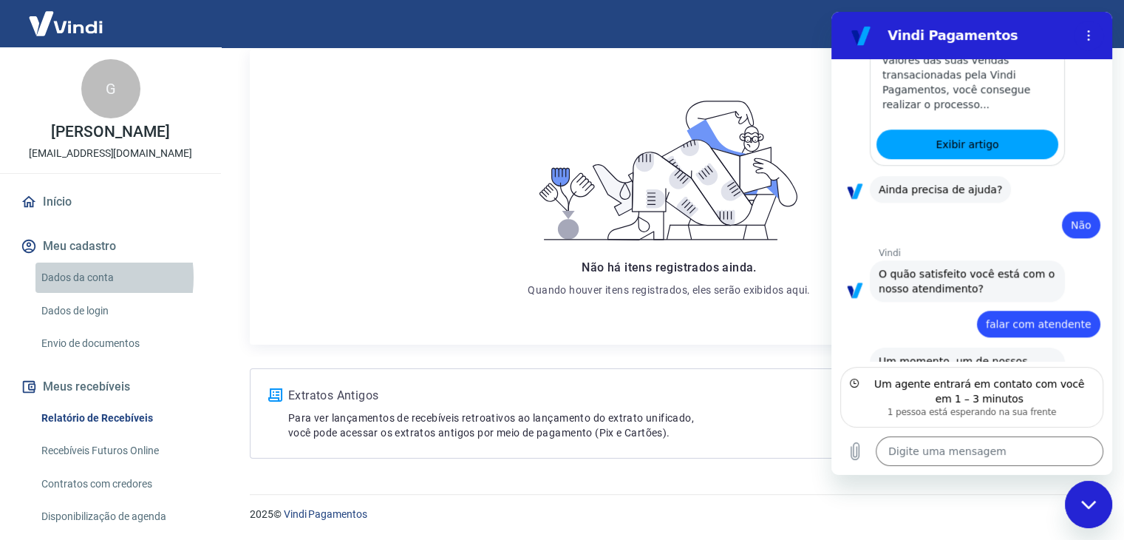
click at [62, 293] on link "Dados da conta" at bounding box center [119, 277] width 168 height 30
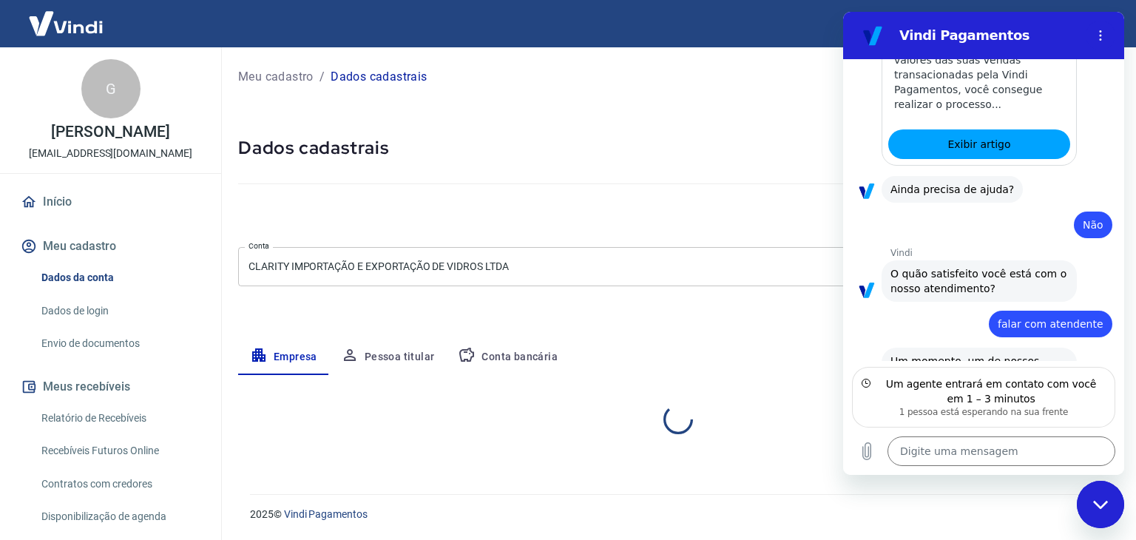
select select "SP"
select select "business"
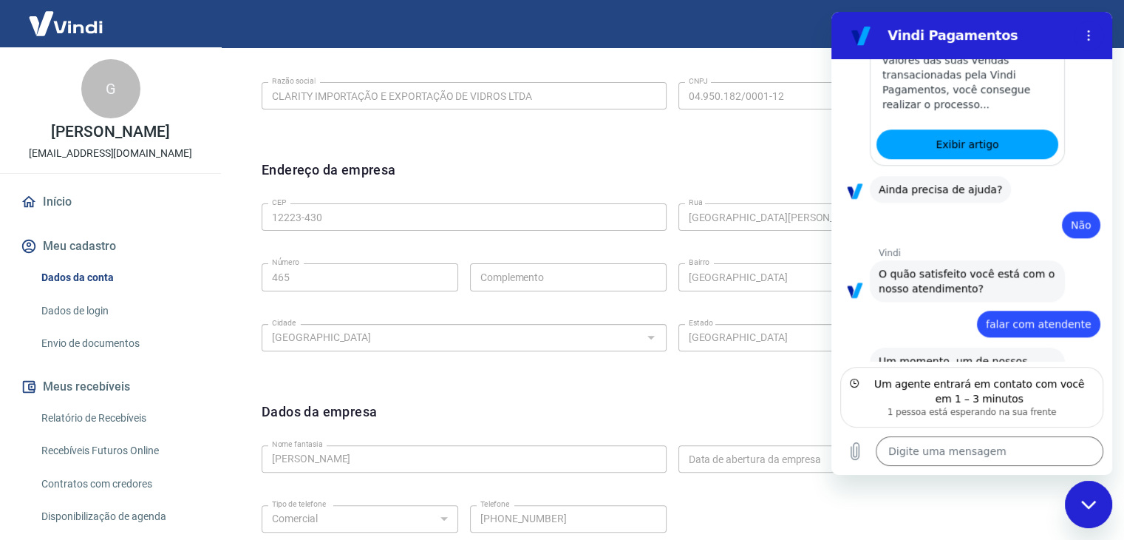
click at [50, 212] on link "Início" at bounding box center [111, 202] width 186 height 33
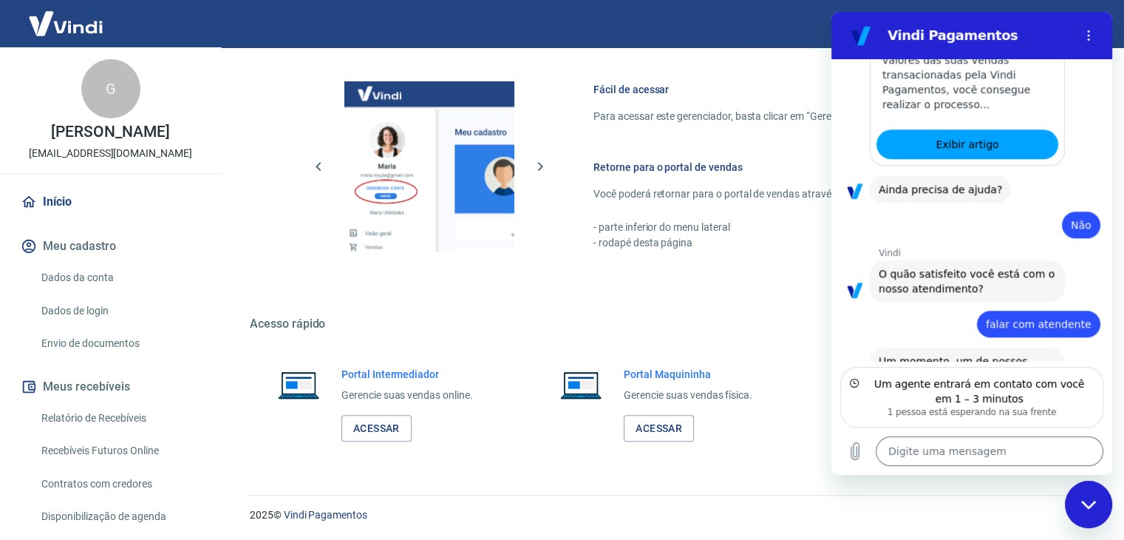
scroll to position [964, 0]
click at [377, 432] on link "Acessar" at bounding box center [377, 427] width 70 height 27
type textarea "x"
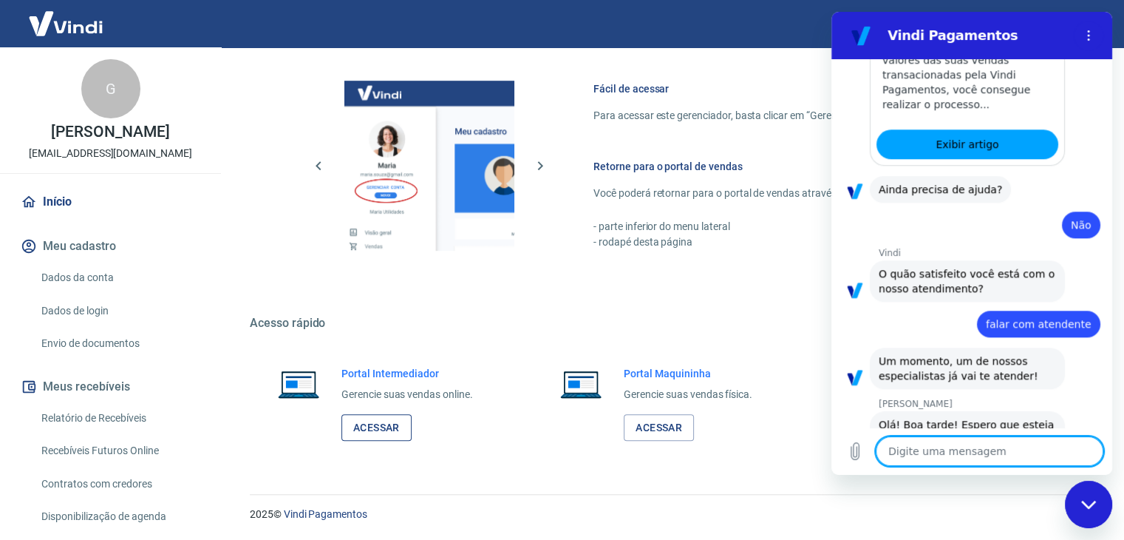
scroll to position [1353, 0]
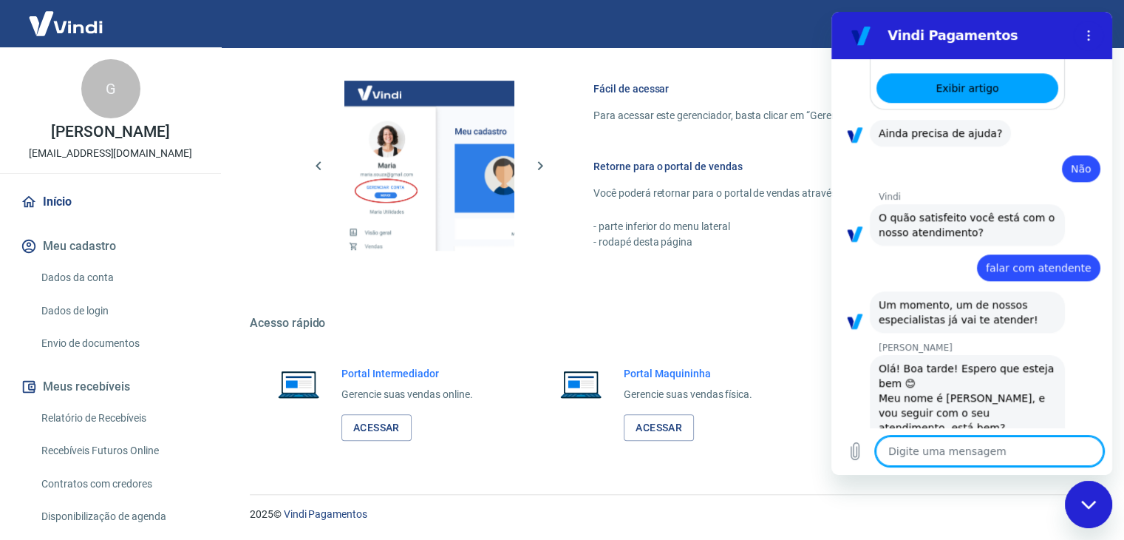
click at [923, 447] on textarea at bounding box center [990, 451] width 228 height 30
type textarea "b"
type textarea "x"
type textarea "bo"
type textarea "x"
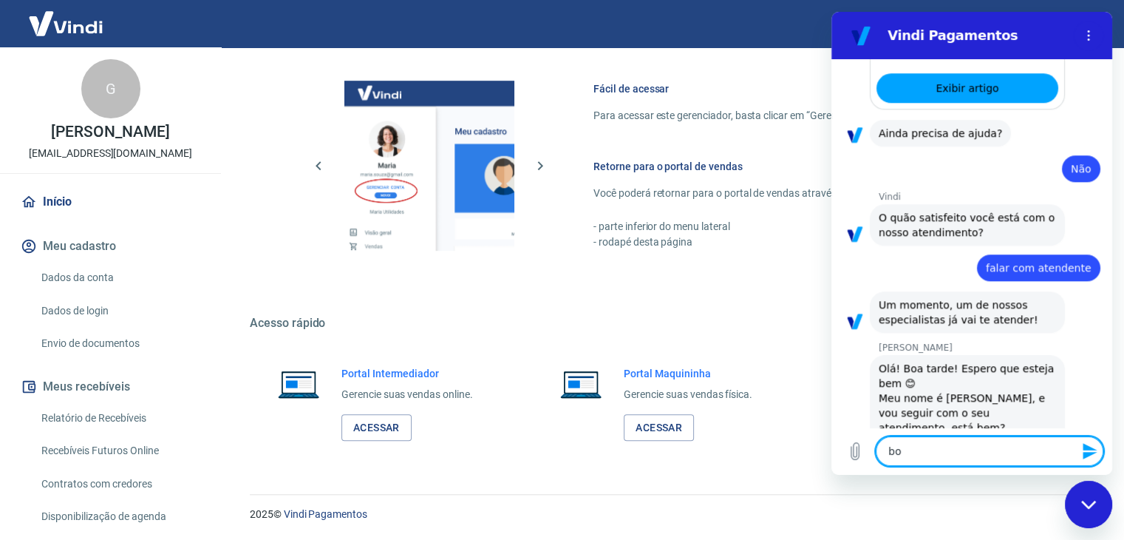
type textarea "boa"
type textarea "x"
type textarea "boa"
type textarea "x"
type textarea "boa t"
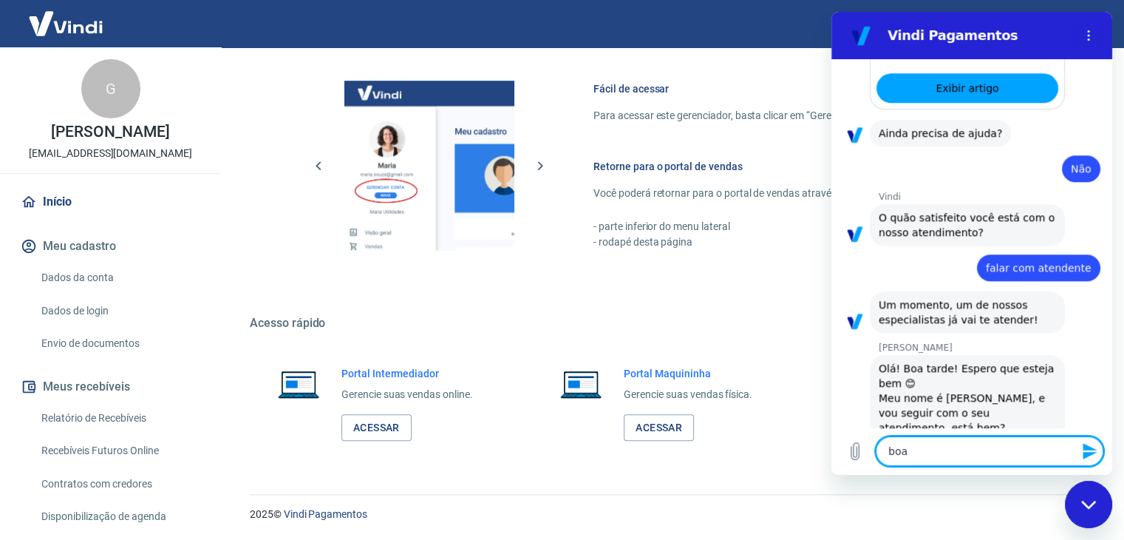
type textarea "x"
type textarea "boa ta"
type textarea "x"
type textarea "boa tar"
type textarea "x"
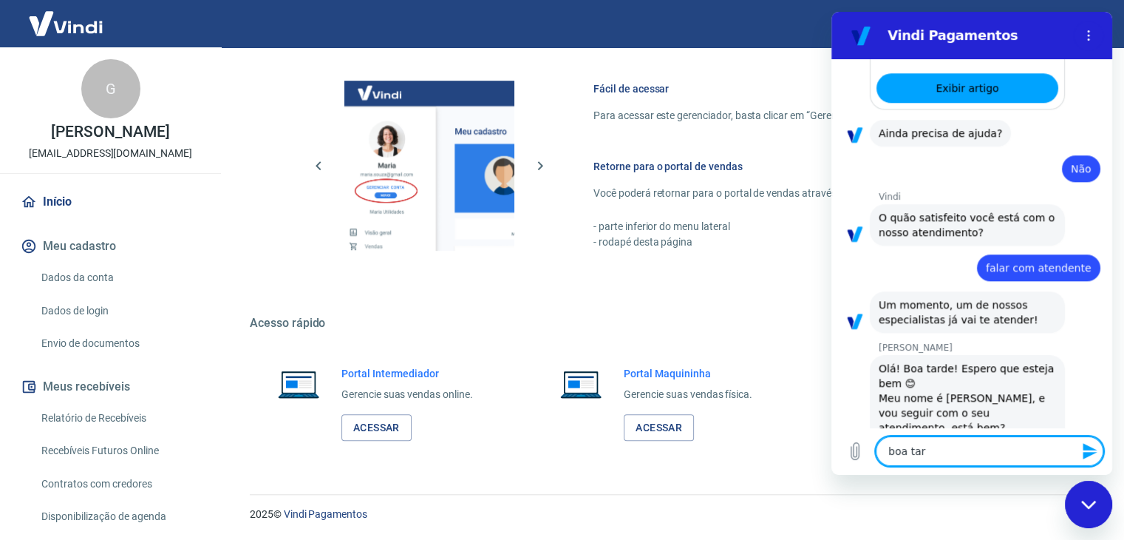
type textarea "boa tard"
type textarea "x"
type textarea "boa tarde"
type textarea "x"
type textarea "boa tarde!"
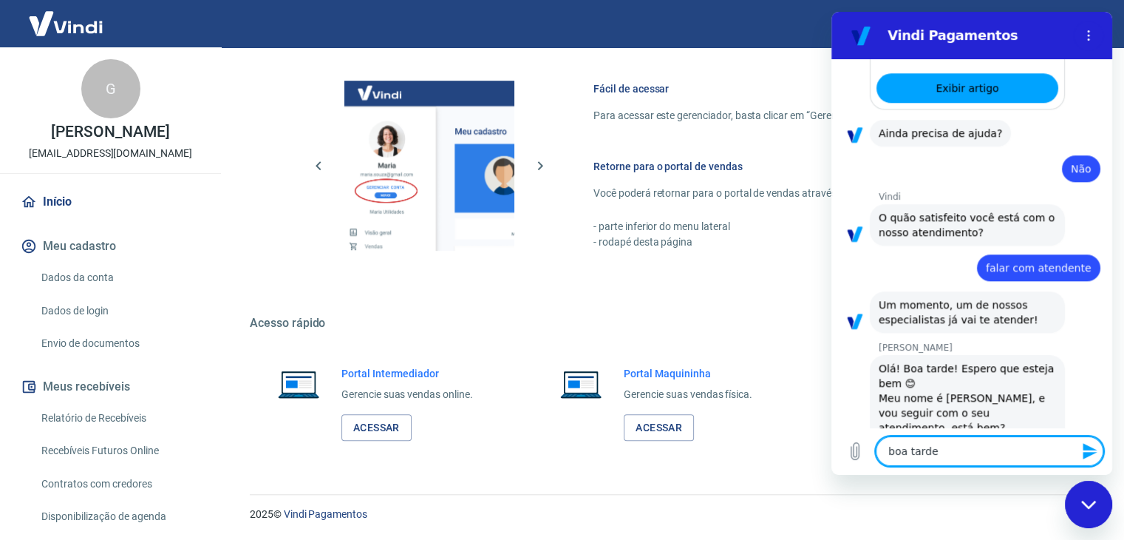
type textarea "x"
type textarea "boa tarde!"
type textarea "x"
type textarea "boa tarde! t"
type textarea "x"
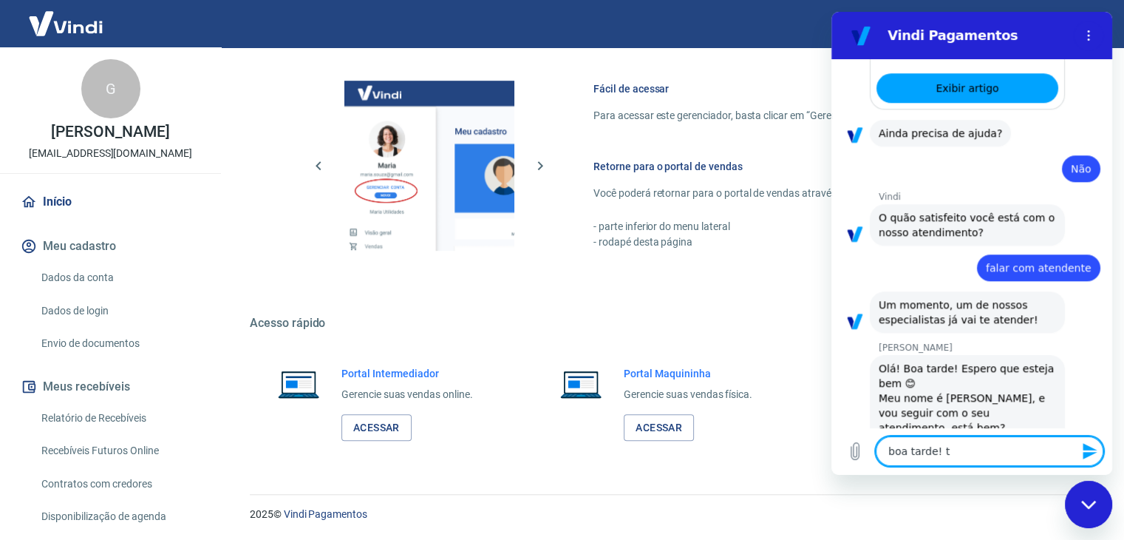
type textarea "boa tarde! td"
type textarea "x"
type textarea "boa tarde! td"
type textarea "x"
type textarea "boa tarde! td b"
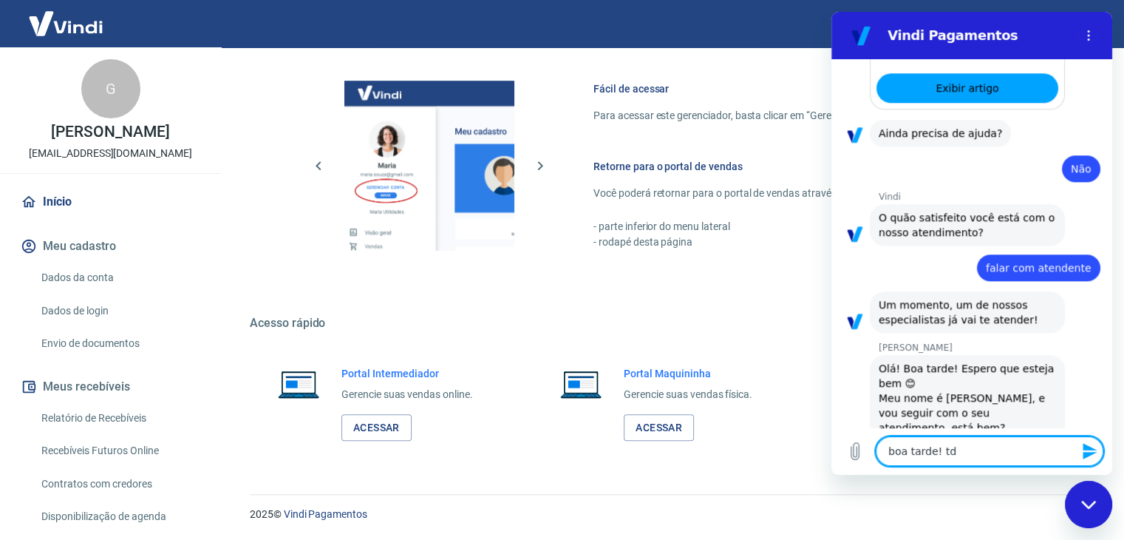
type textarea "x"
type textarea "boa tarde! td be"
type textarea "x"
type textarea "boa tarde! td bem"
type textarea "x"
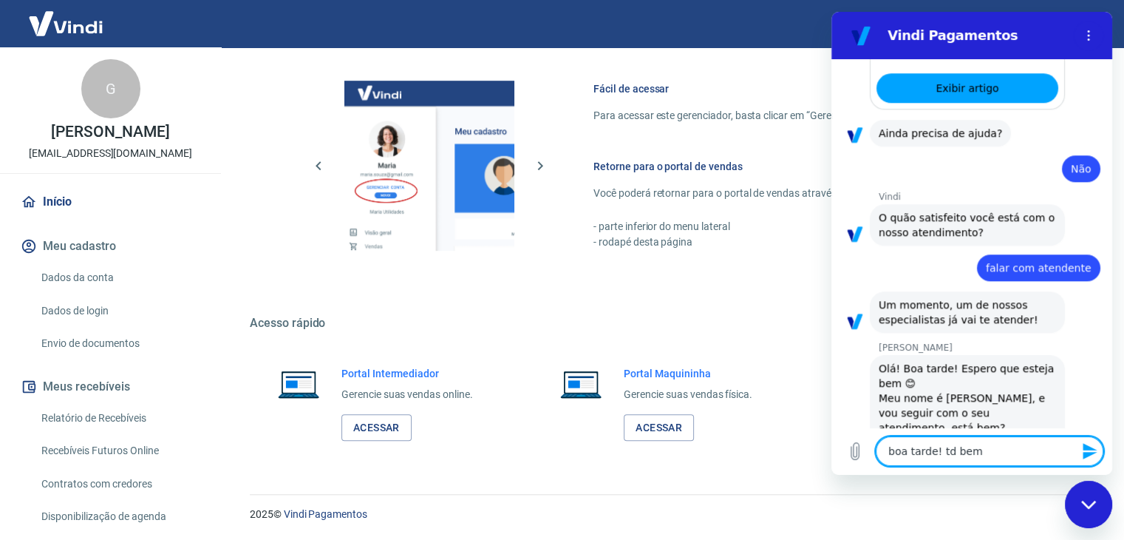
type textarea "boa tarde! td bem?"
type textarea "x"
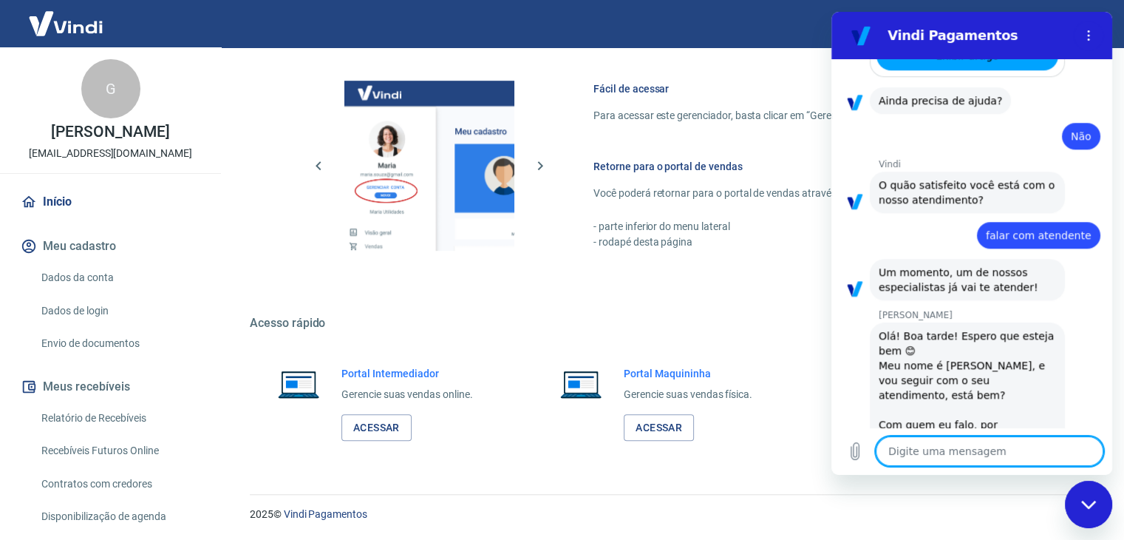
type textarea "x"
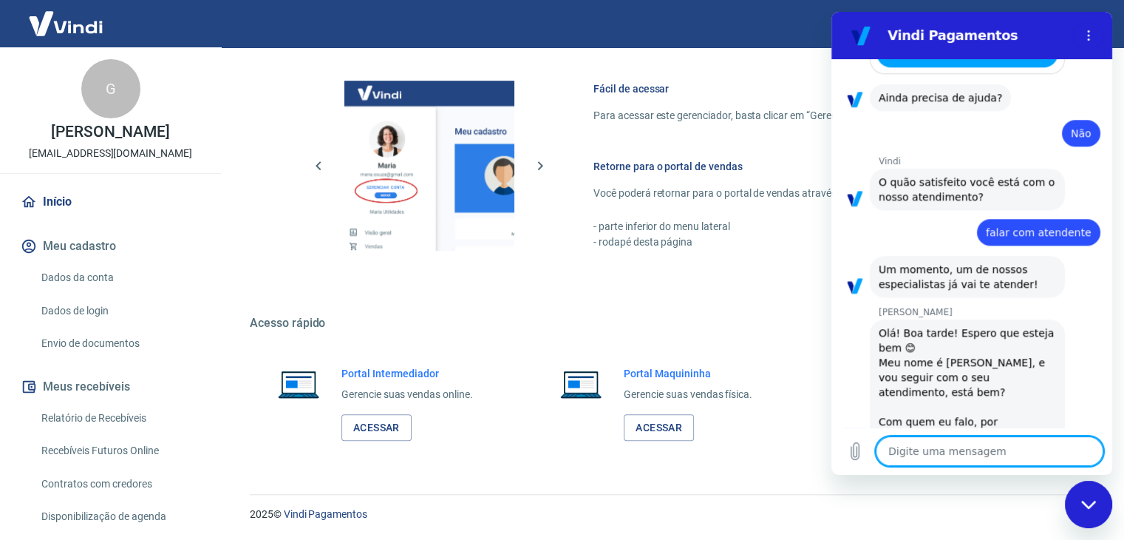
type textarea "g"
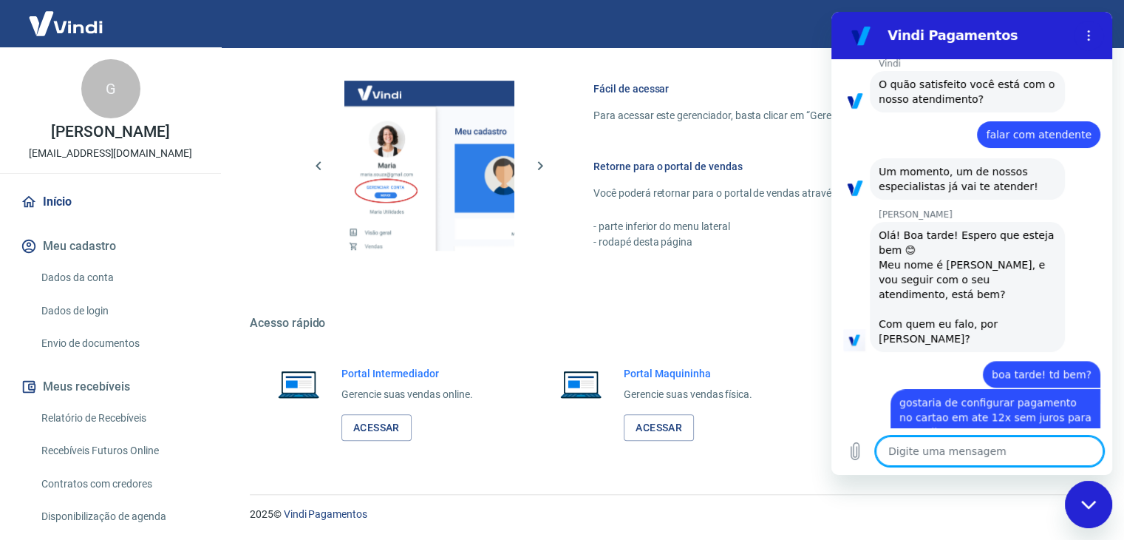
scroll to position [1489, 0]
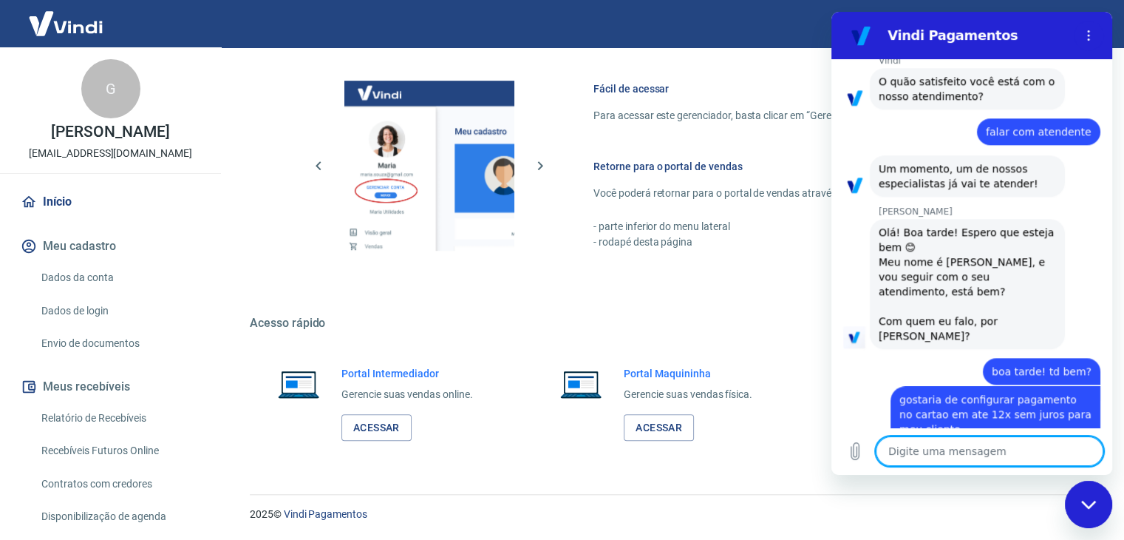
click at [903, 452] on textarea at bounding box center [990, 451] width 228 height 30
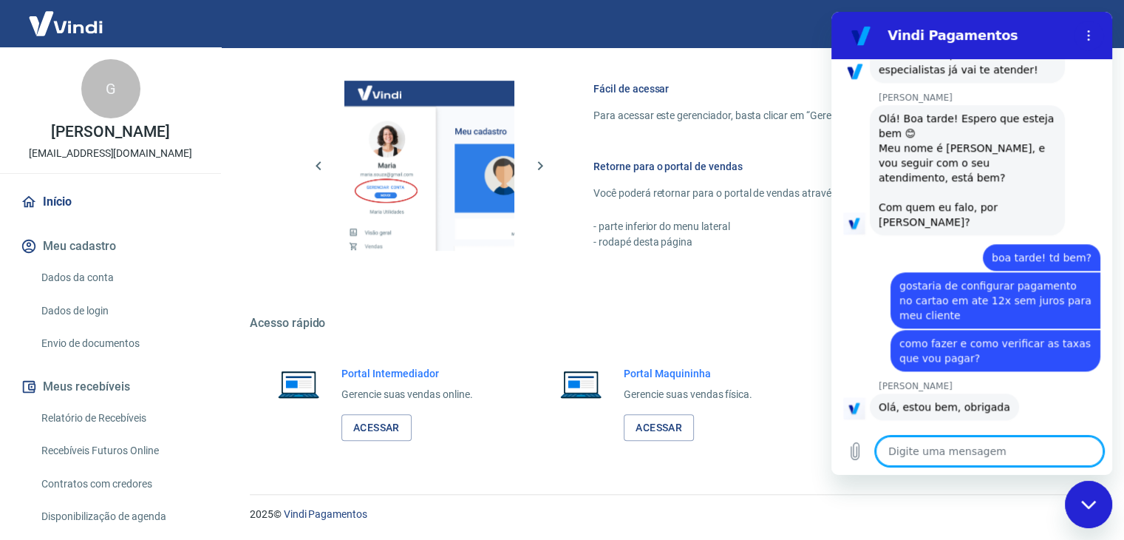
scroll to position [1652, 0]
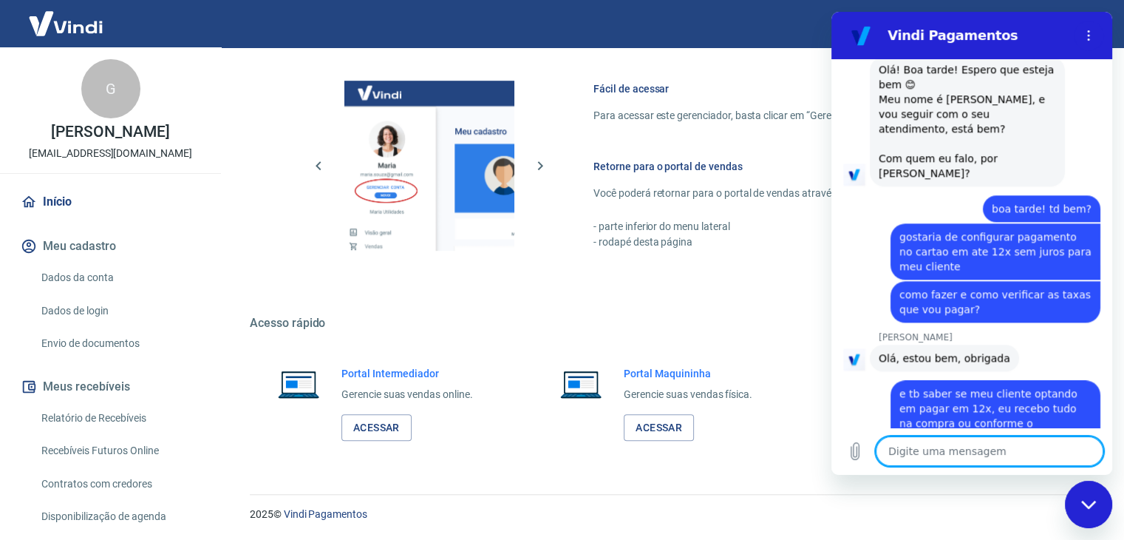
click at [963, 450] on textarea at bounding box center [990, 451] width 228 height 30
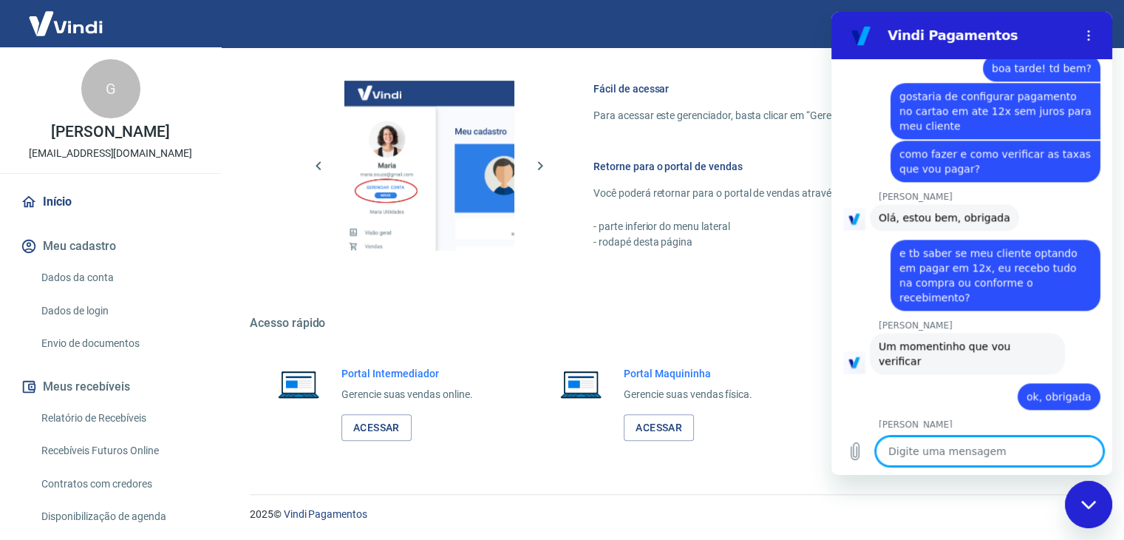
scroll to position [1795, 0]
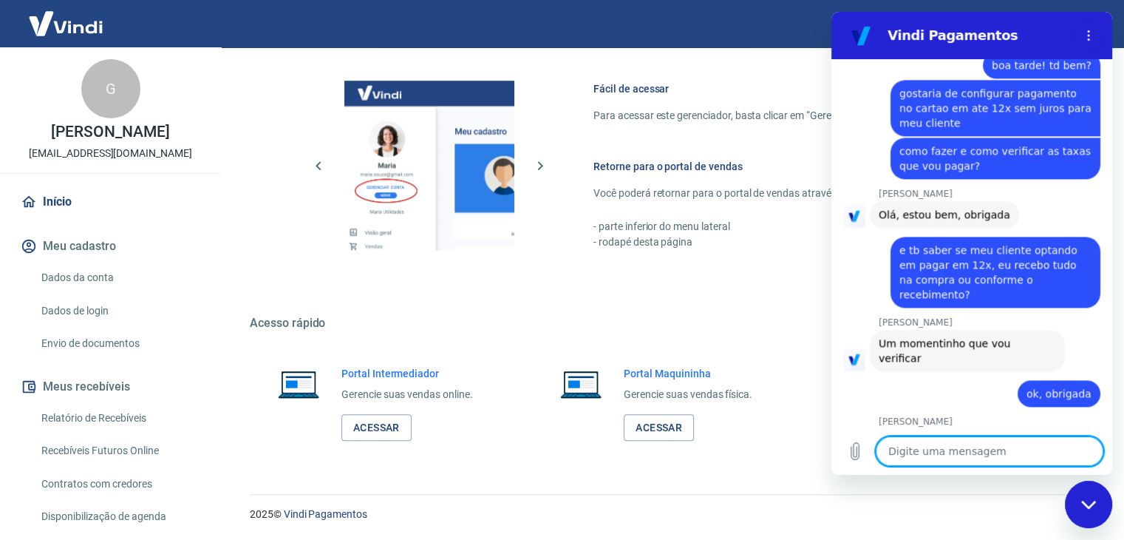
click at [957, 443] on textarea at bounding box center [990, 451] width 228 height 30
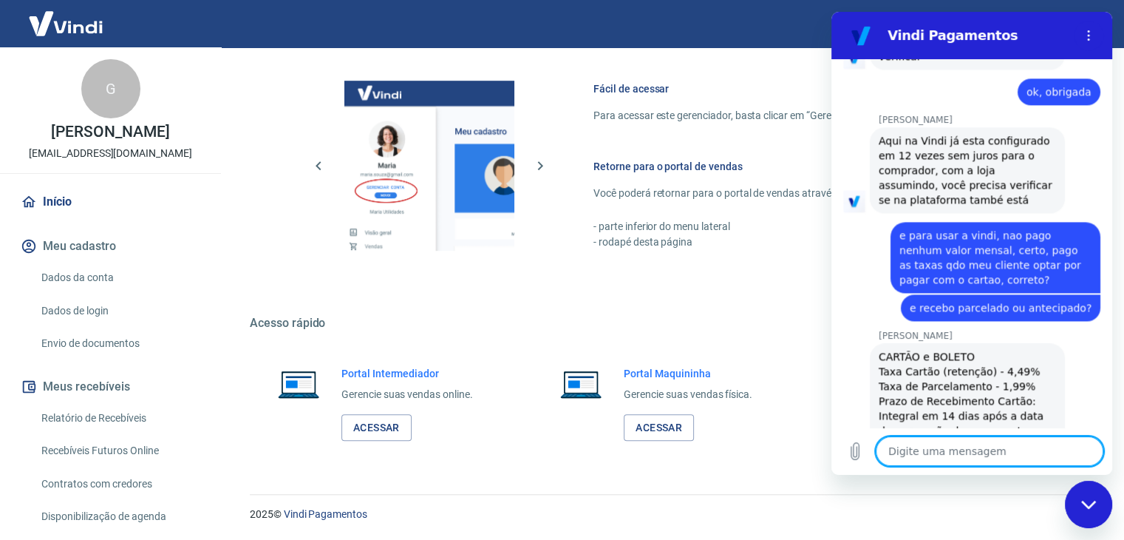
scroll to position [2100, 0]
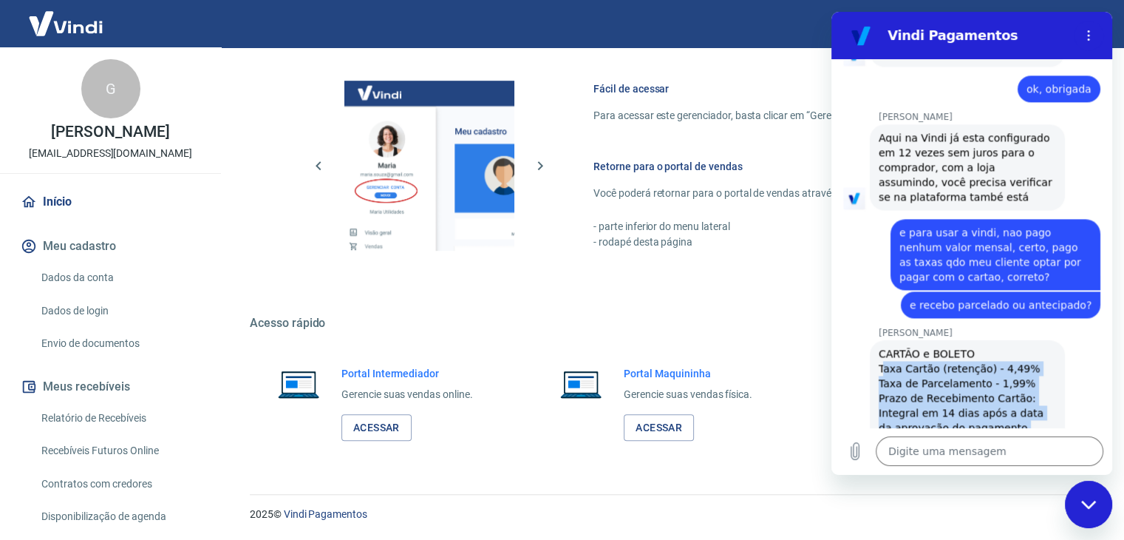
drag, startPoint x: 883, startPoint y: 263, endPoint x: 1020, endPoint y: 320, distance: 148.1
click at [1020, 346] on div "CARTÃO e BOLETO Taxa Cartão (retenção) - 4,49% Taxa de Parcelamento - 1,99% Pra…" at bounding box center [967, 434] width 177 height 177
click at [950, 346] on div "CARTÃO e BOLETO Taxa Cartão (retenção) - 4,49% Taxa de Parcelamento - 1,99% Pra…" at bounding box center [967, 434] width 177 height 177
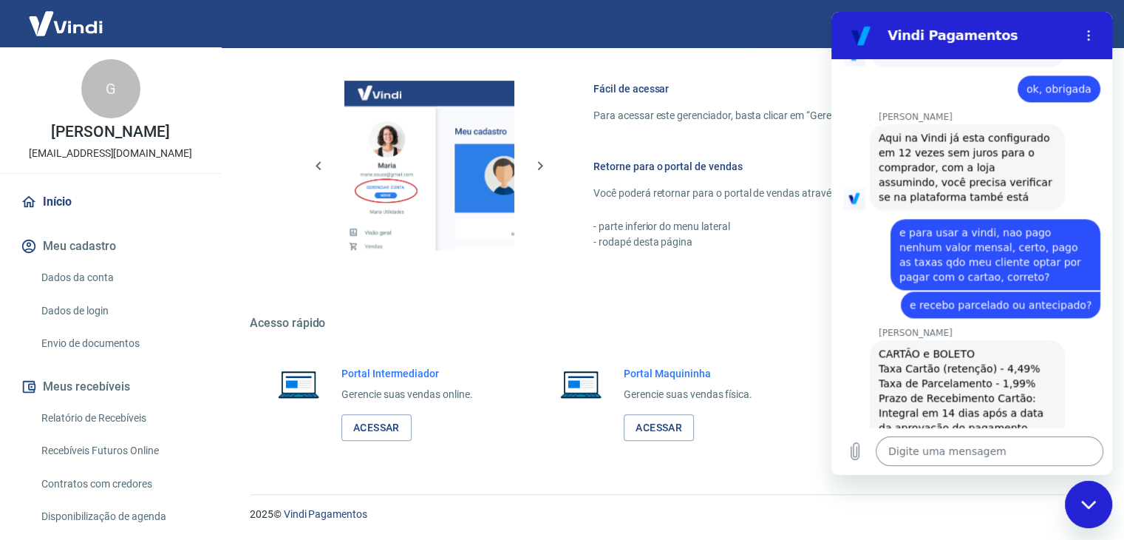
click at [950, 445] on textarea at bounding box center [990, 451] width 228 height 30
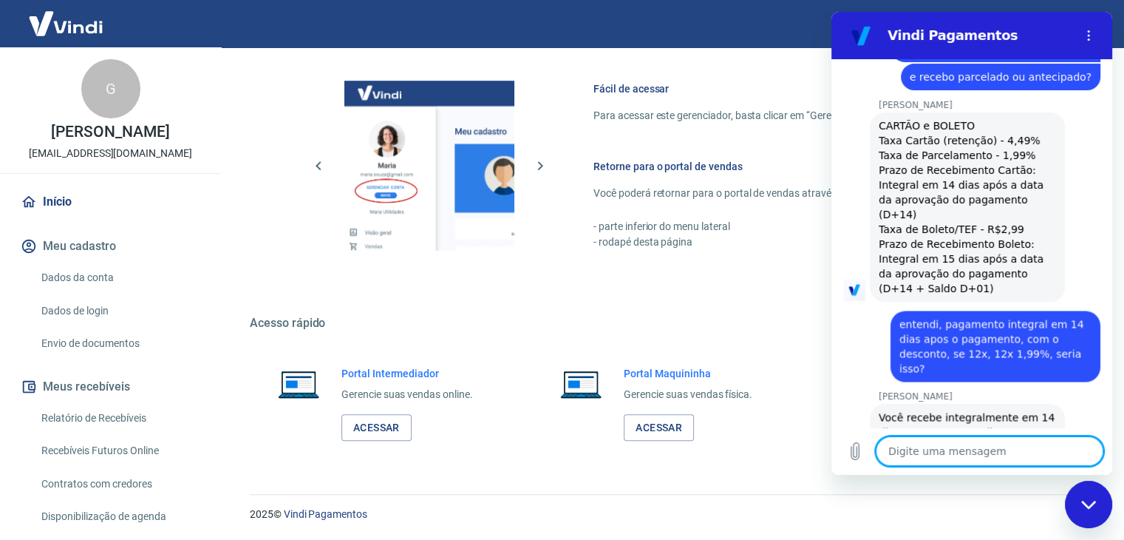
scroll to position [2330, 0]
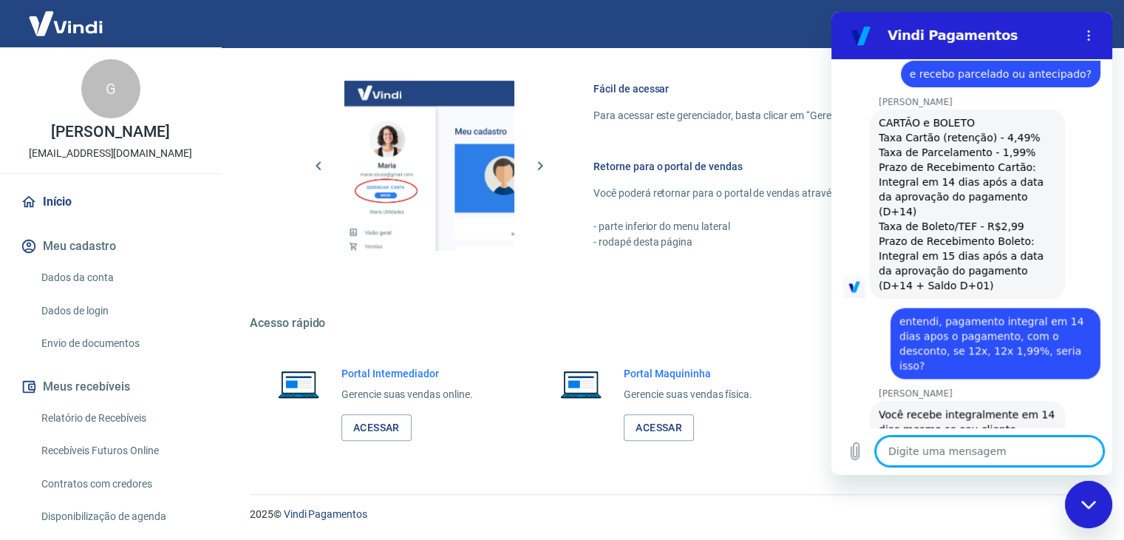
click at [921, 449] on textarea at bounding box center [990, 451] width 228 height 30
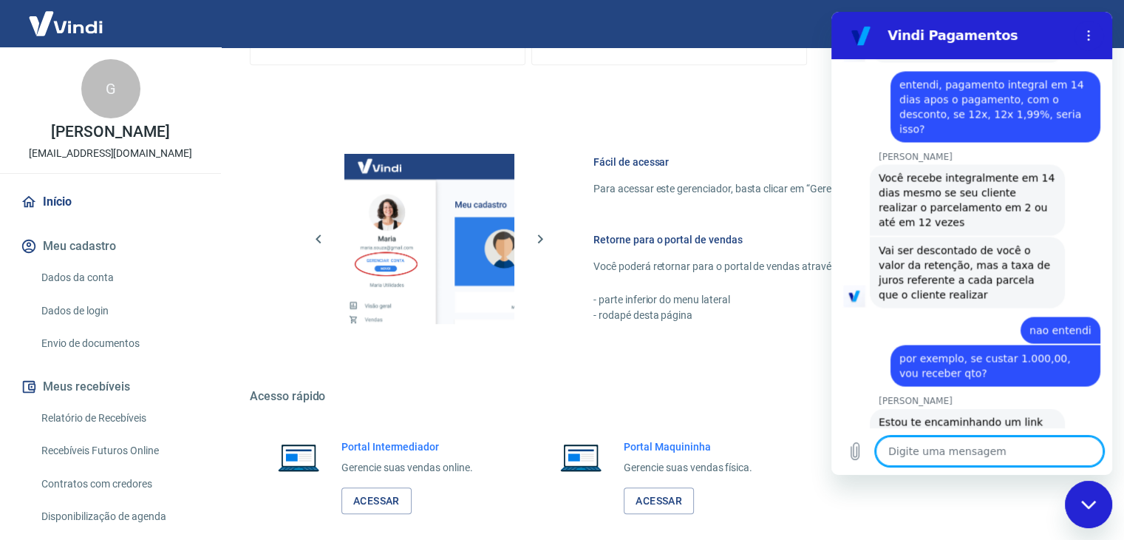
scroll to position [2576, 0]
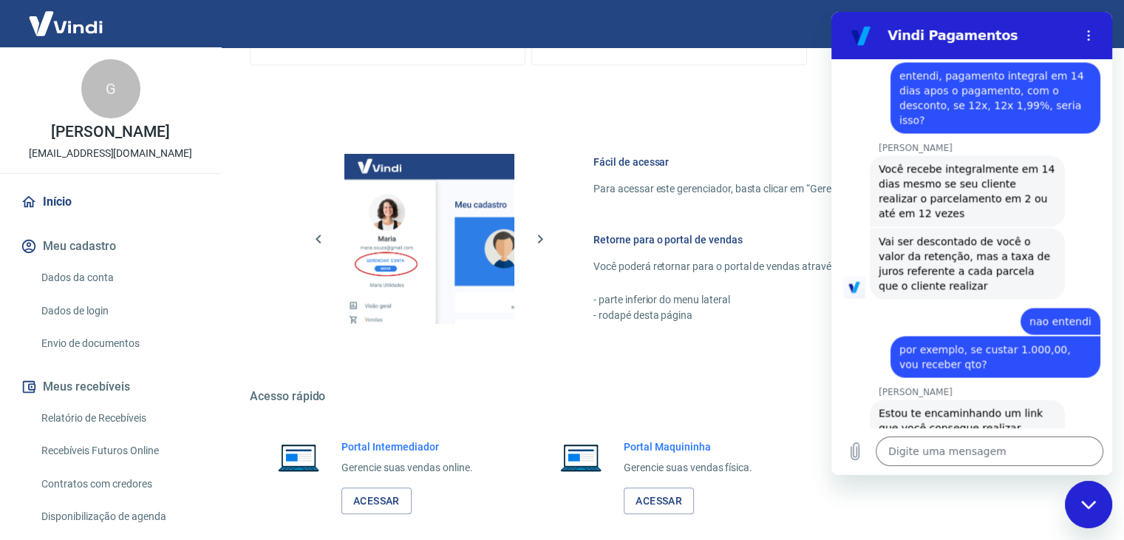
click at [937, 466] on link "https://atendimento-pagamentos.vindi.com.br/hc/pt-br/articles/16042351850523-Co…" at bounding box center [942, 472] width 126 height 12
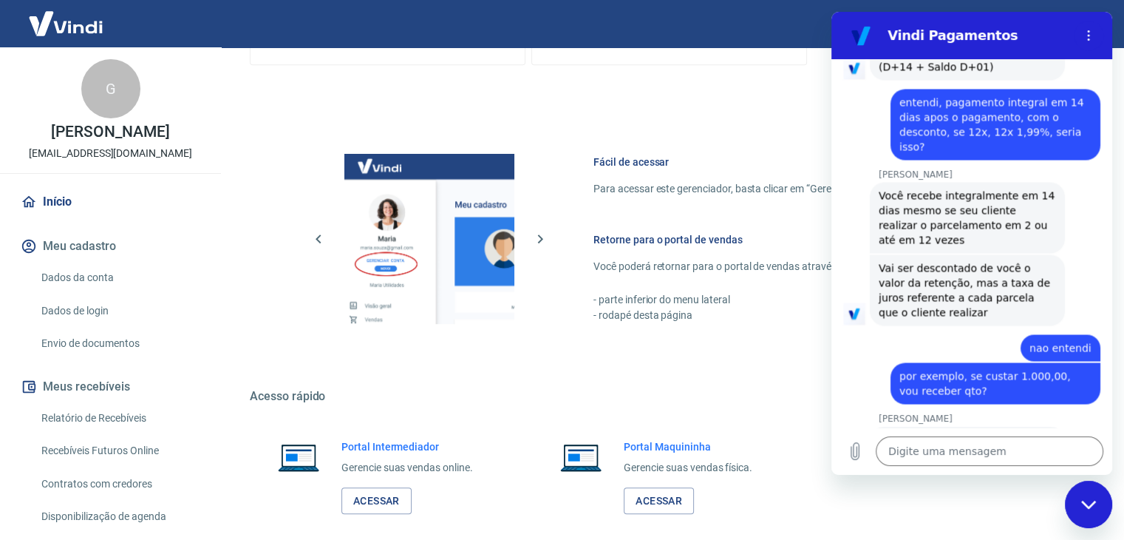
scroll to position [2502, 0]
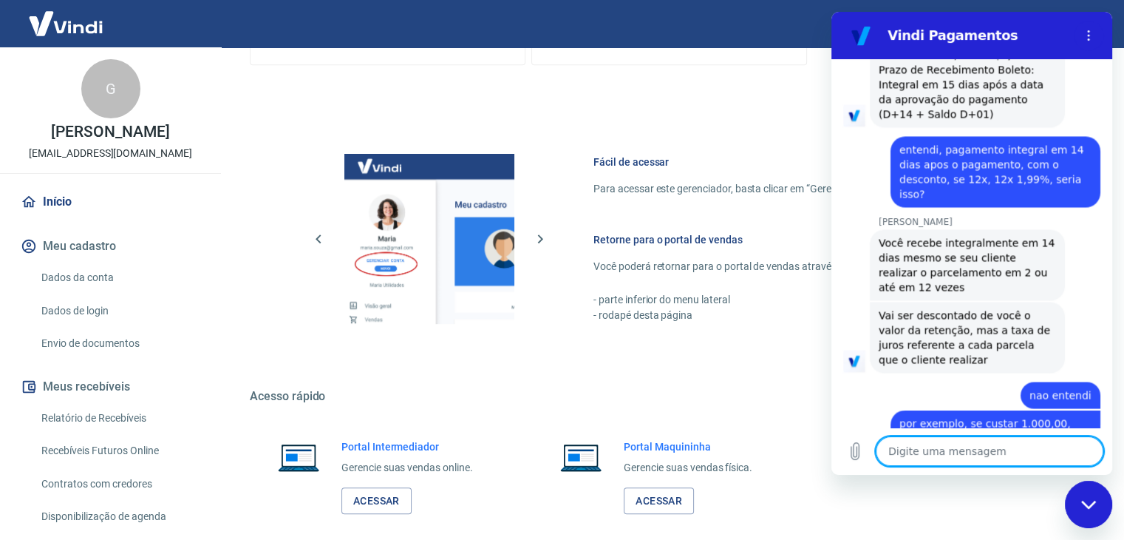
click at [920, 451] on textarea at bounding box center [990, 451] width 228 height 30
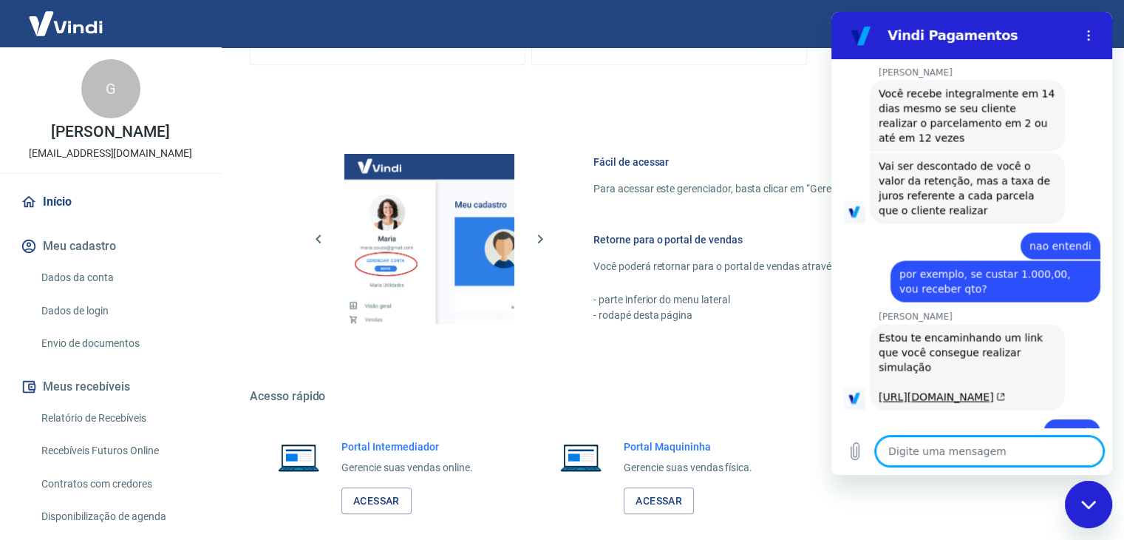
scroll to position [2654, 0]
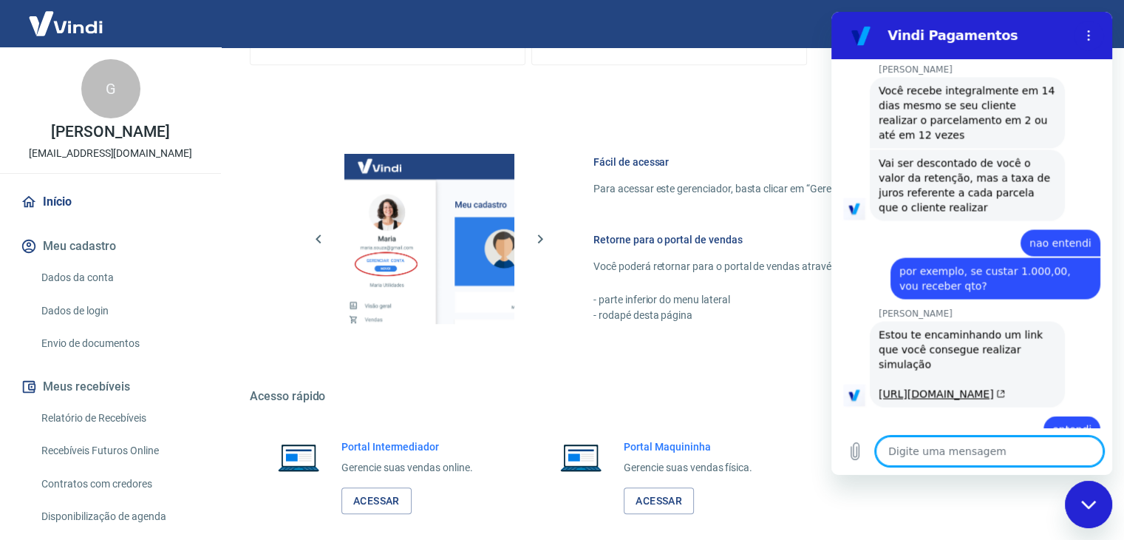
click at [665, 397] on h5 "Acesso rápido" at bounding box center [669, 396] width 839 height 15
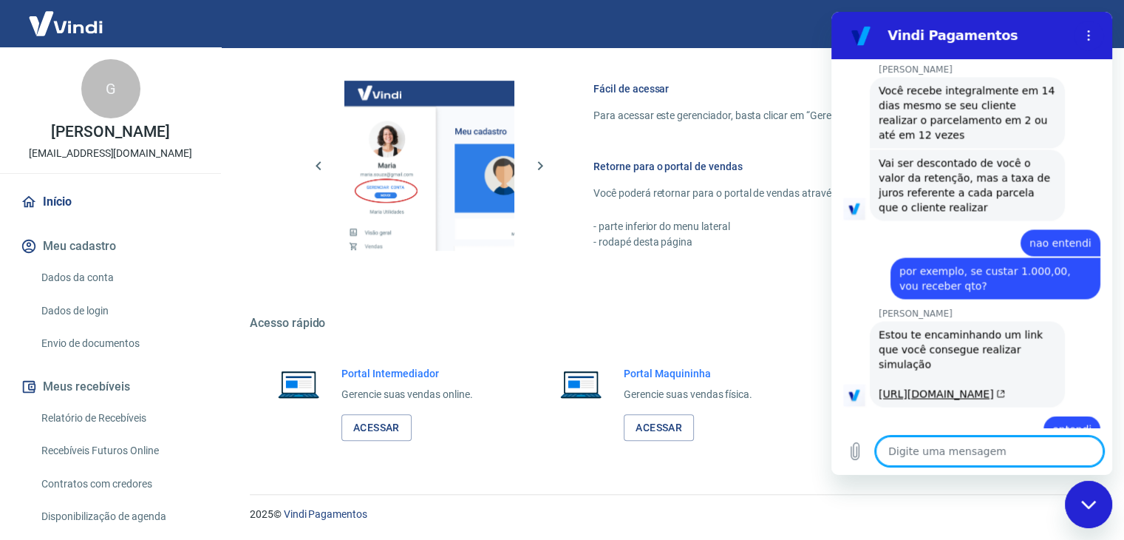
scroll to position [2755, 0]
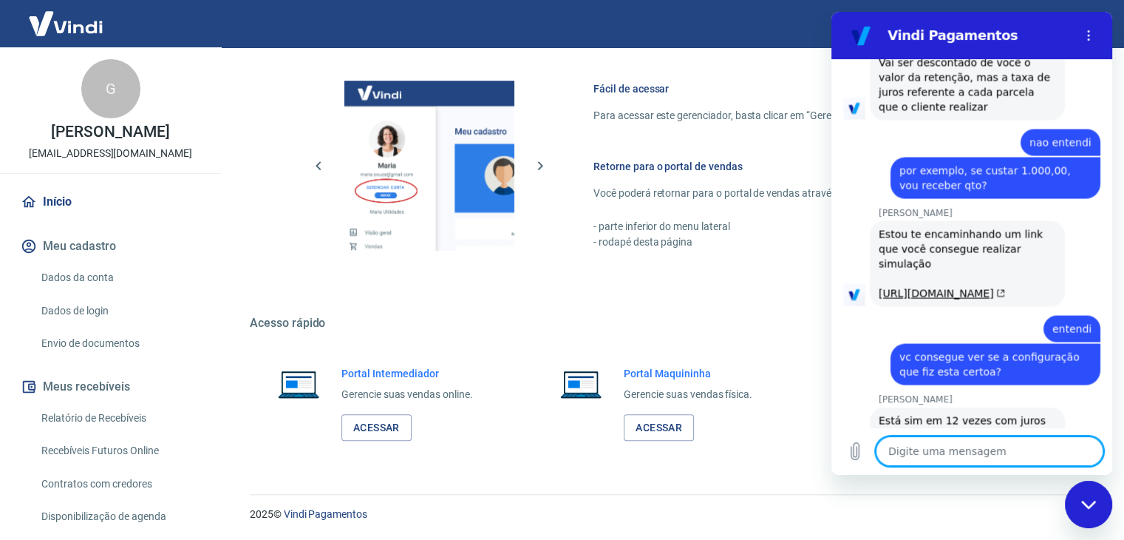
click at [948, 452] on textarea at bounding box center [990, 451] width 228 height 30
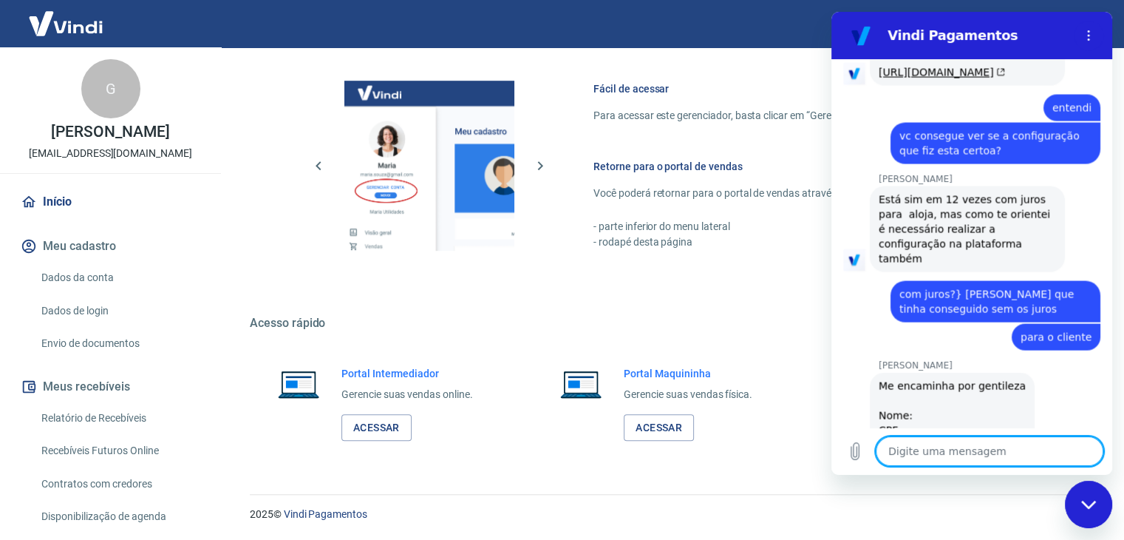
scroll to position [2978, 0]
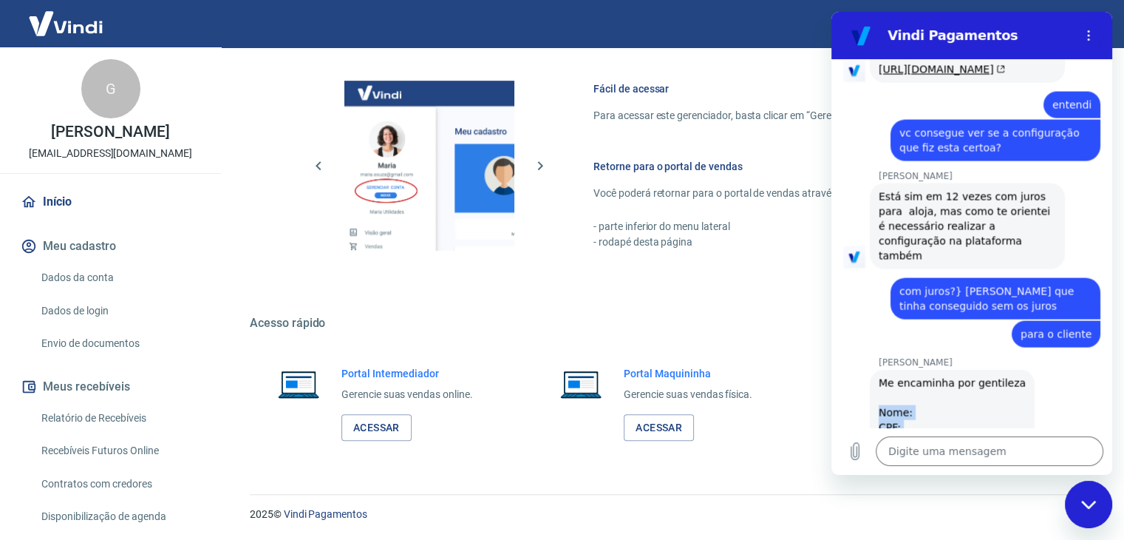
drag, startPoint x: 891, startPoint y: 322, endPoint x: 974, endPoint y: 397, distance: 111.5
click at [974, 397] on div "Me encaminha por gentileza Nome: CPF: E-mail: Razão Social: Nome Fantasia CPNJ" at bounding box center [952, 435] width 147 height 118
copy div "Nome: CPF: E-mail: Razão Social: Nome Fantasia CPNJ"
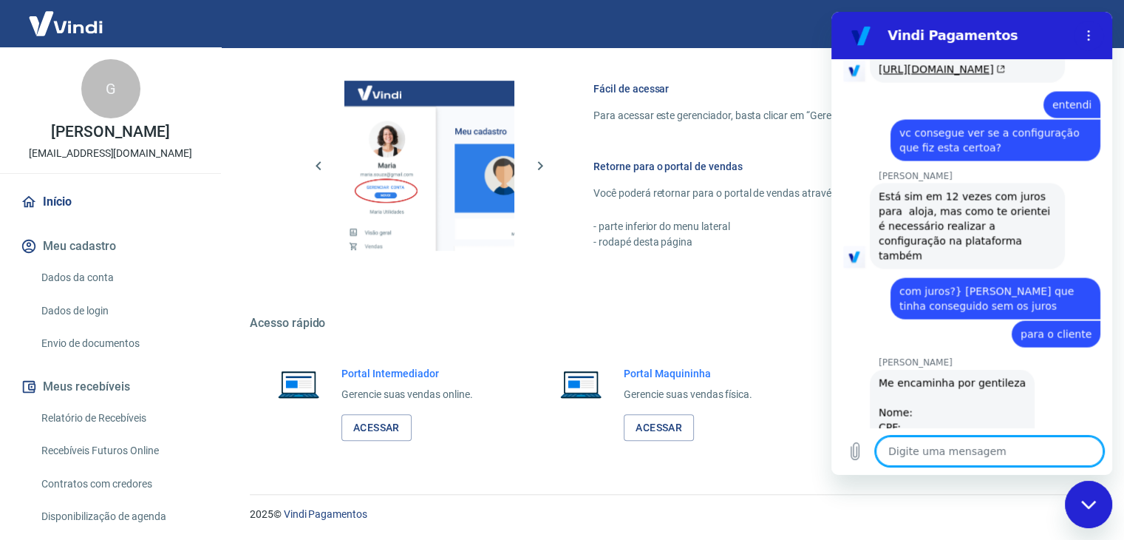
click at [921, 450] on textarea at bounding box center [990, 451] width 228 height 30
paste textarea "Nome: CPF: E-mail: Razão Social: Nome Fantasia CPNJ"
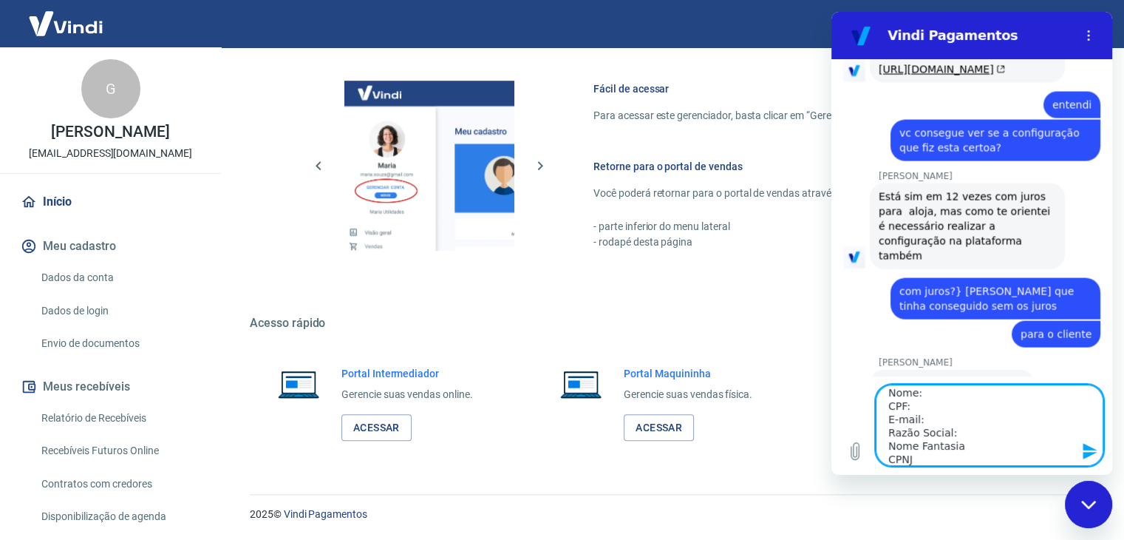
scroll to position [0, 0]
click at [936, 404] on textarea "Nome: CPF: E-mail: Razão Social: Nome Fantasia CPNJ" at bounding box center [990, 424] width 228 height 81
drag, startPoint x: 923, startPoint y: 449, endPoint x: 837, endPoint y: 339, distance: 139.5
click at [837, 339] on div "14:42 diz: olá, td bem? Enviado · 14:42 Vindi Vindi diz: Olá, Gabriel Ruiz Fons…" at bounding box center [972, 266] width 281 height 415
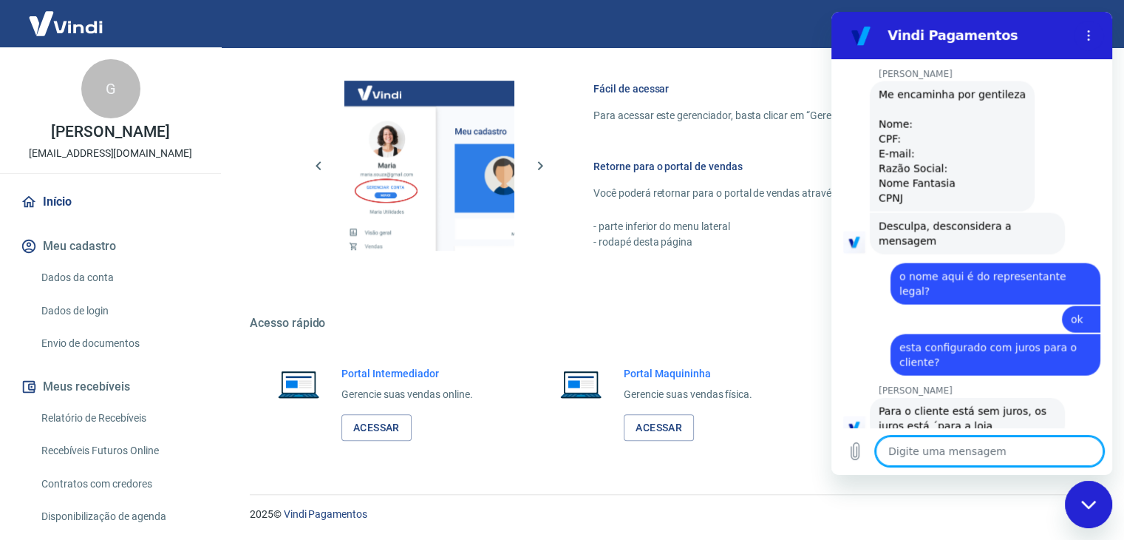
scroll to position [3269, 0]
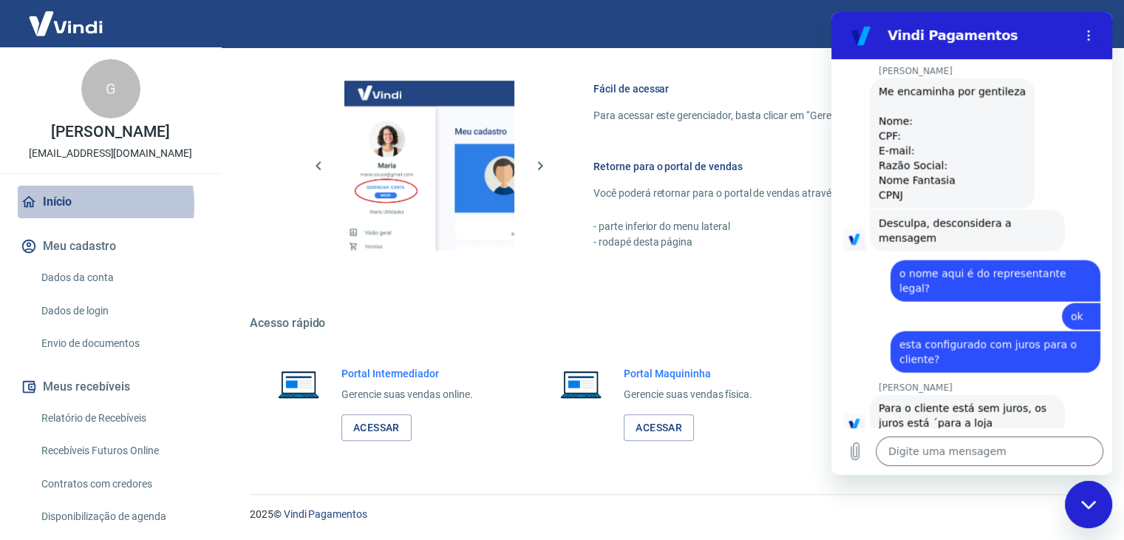
click at [64, 218] on link "Início" at bounding box center [111, 202] width 186 height 33
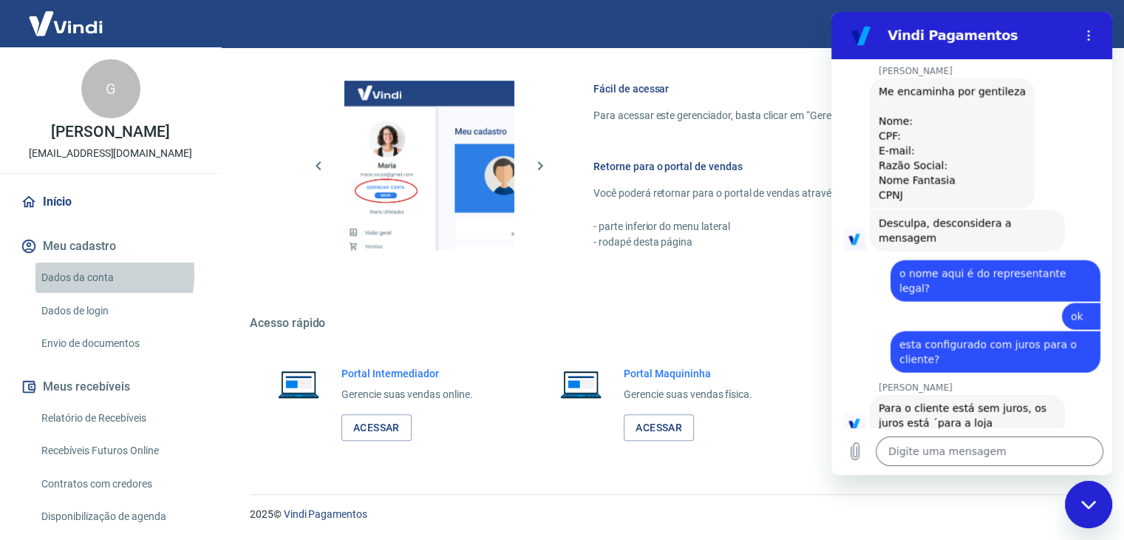
click at [76, 289] on link "Dados da conta" at bounding box center [119, 277] width 168 height 30
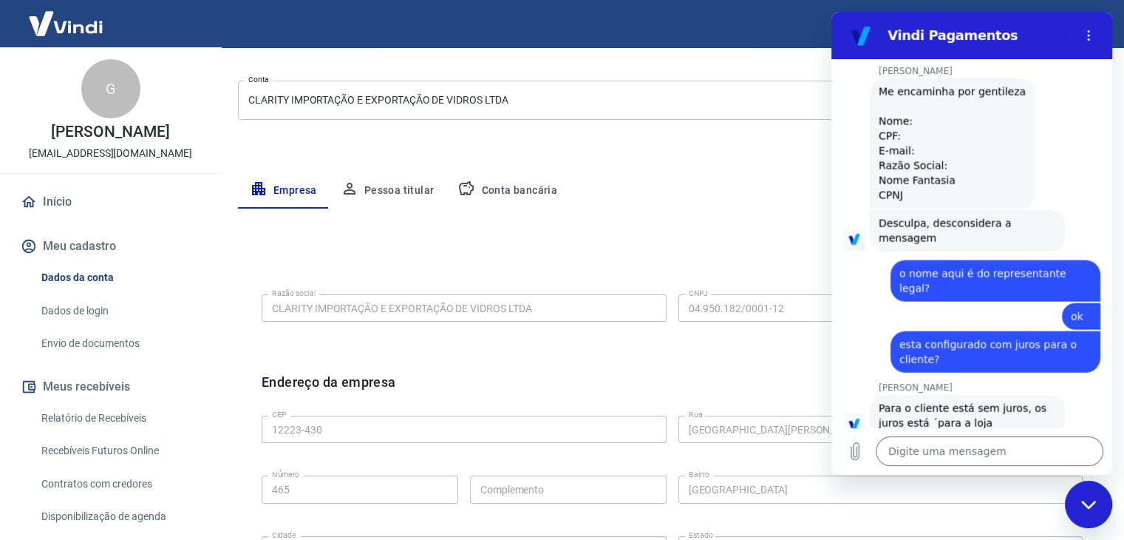
scroll to position [222, 0]
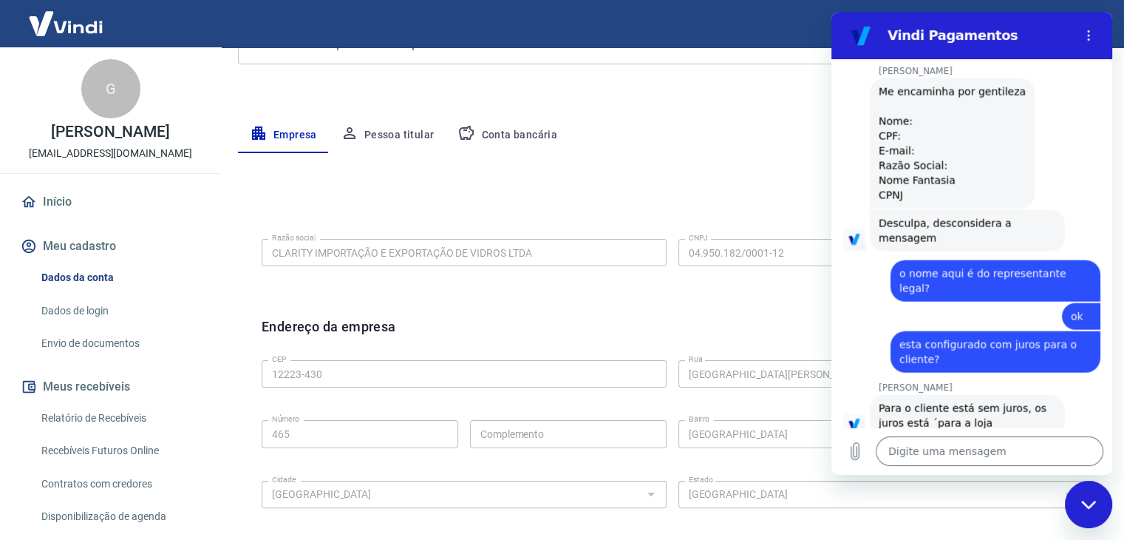
click at [503, 119] on button "Conta bancária" at bounding box center [507, 135] width 123 height 35
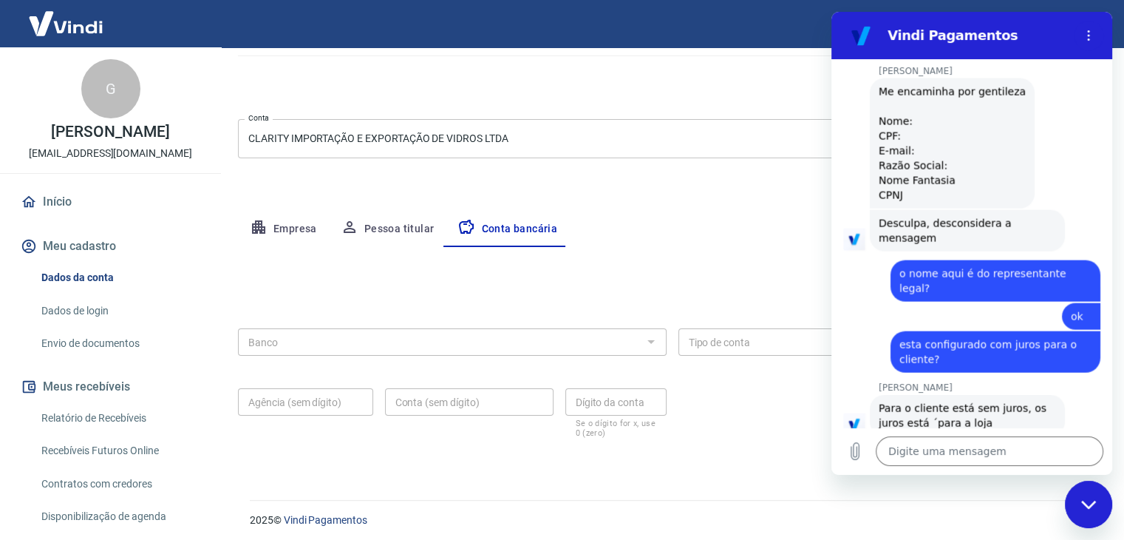
scroll to position [133, 0]
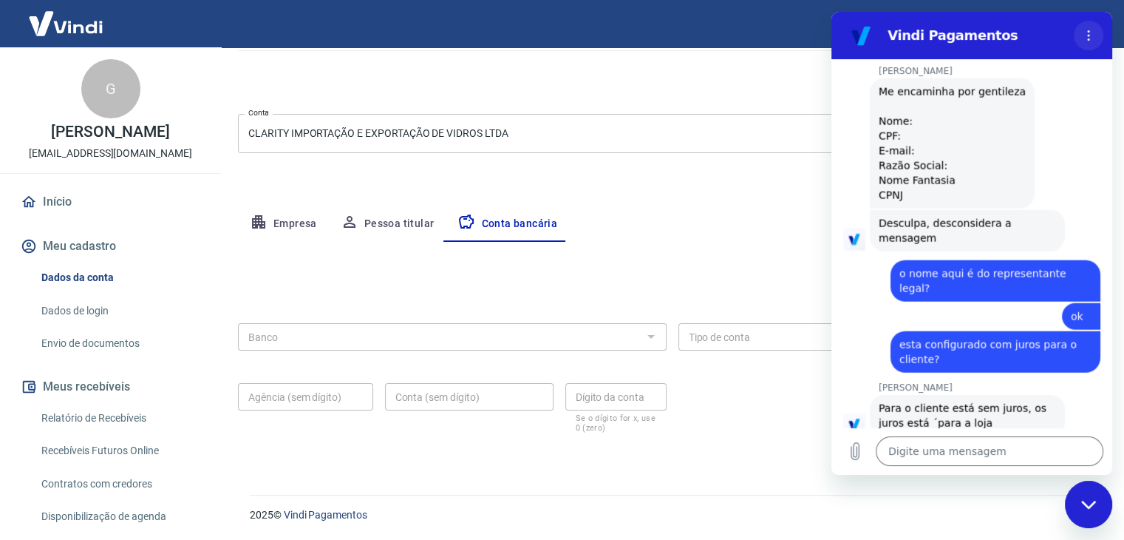
click at [1092, 33] on icon "Menu de opções" at bounding box center [1089, 36] width 12 height 12
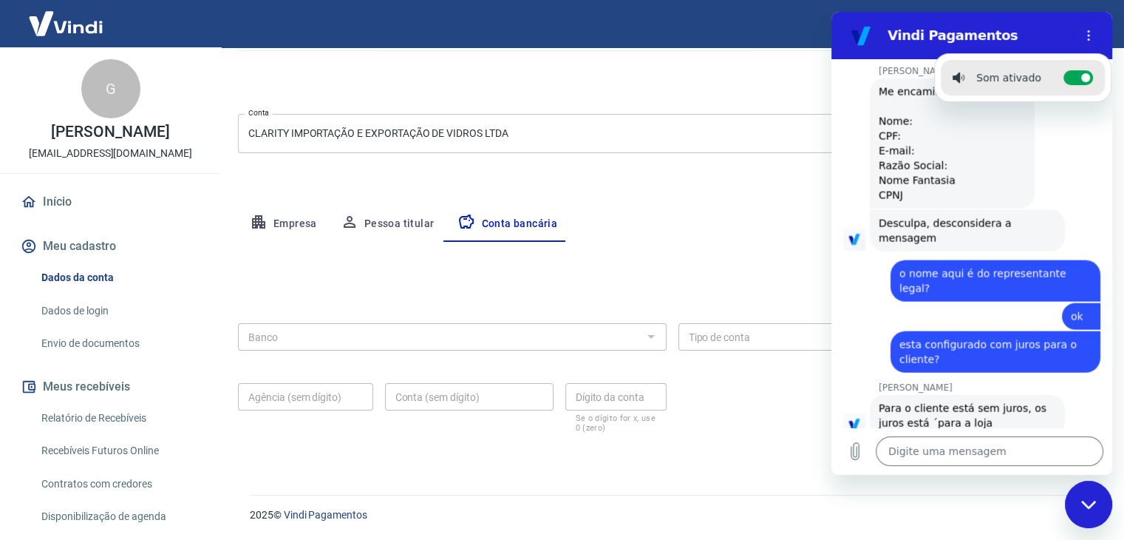
click at [724, 173] on div "Meu cadastro / Dados cadastrais Dados cadastrais Cancelar conta Conta CLARITY I…" at bounding box center [672, 195] width 904 height 563
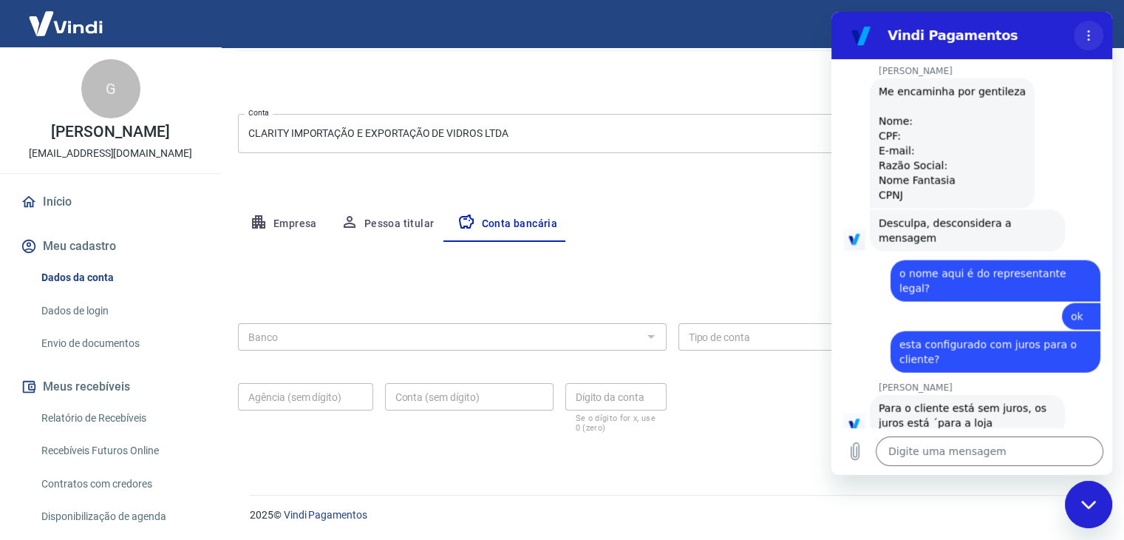
click at [1093, 36] on icon "Menu de opções" at bounding box center [1089, 36] width 12 height 12
click at [1102, 508] on div "Fechar janela de mensagens" at bounding box center [1089, 504] width 44 height 44
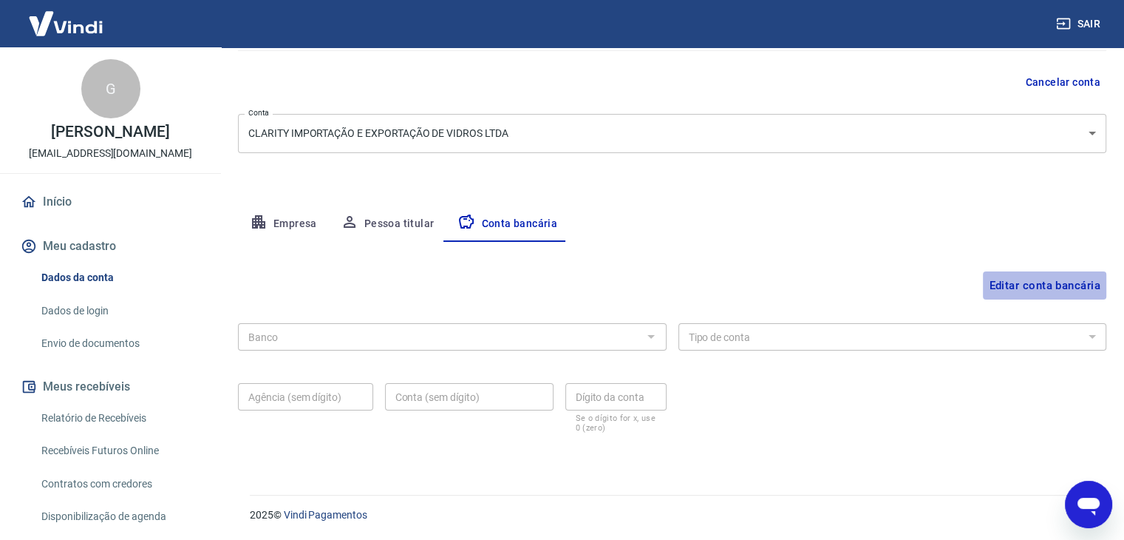
click at [1027, 284] on button "Editar conta bancária" at bounding box center [1044, 285] width 123 height 28
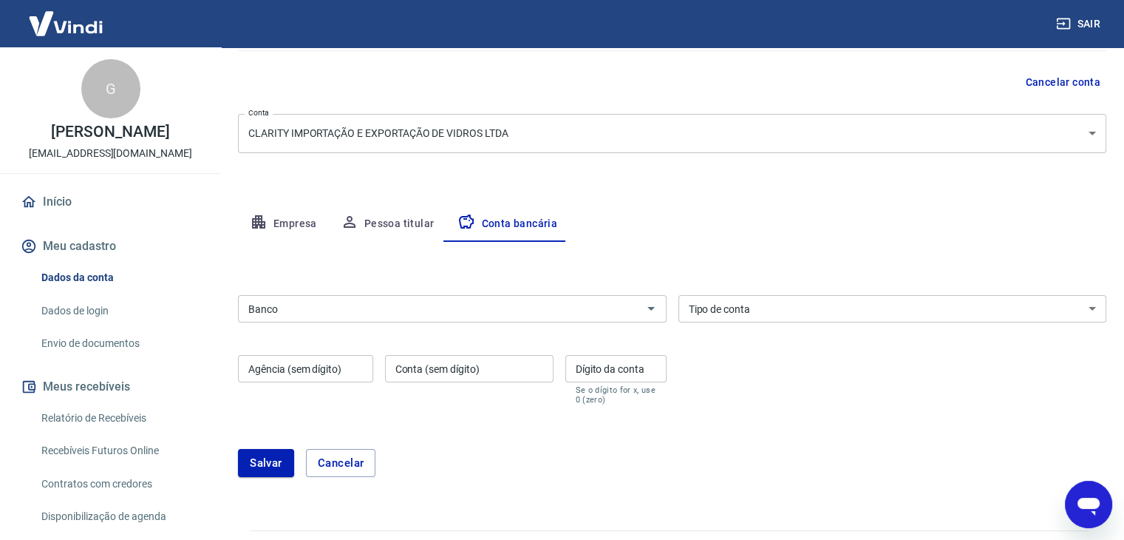
click at [445, 315] on input "Banco" at bounding box center [440, 308] width 396 height 18
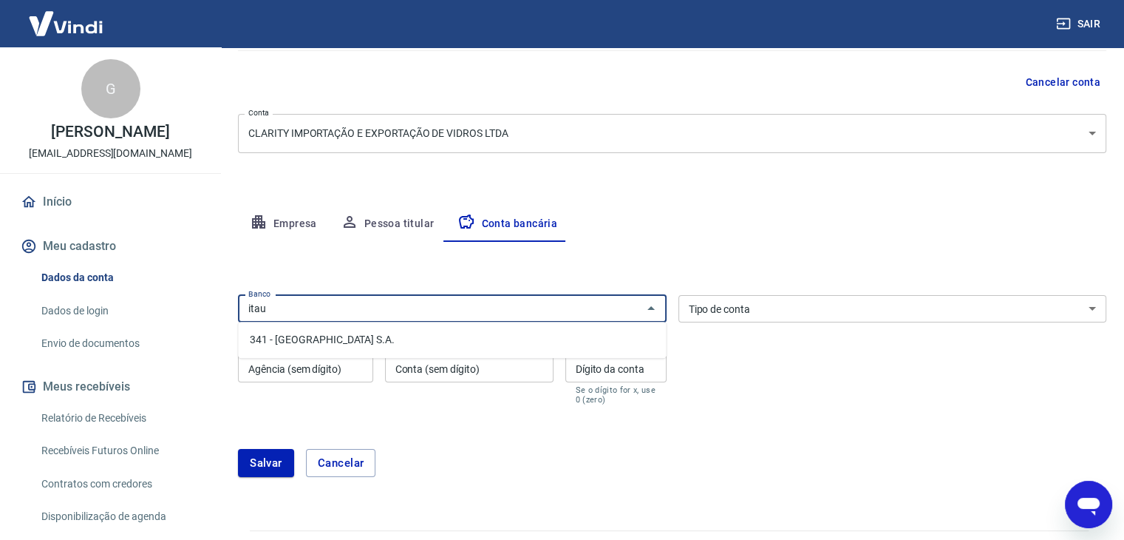
click at [381, 340] on li "341 - ITAÚ UNIBANCO S.A." at bounding box center [452, 340] width 428 height 24
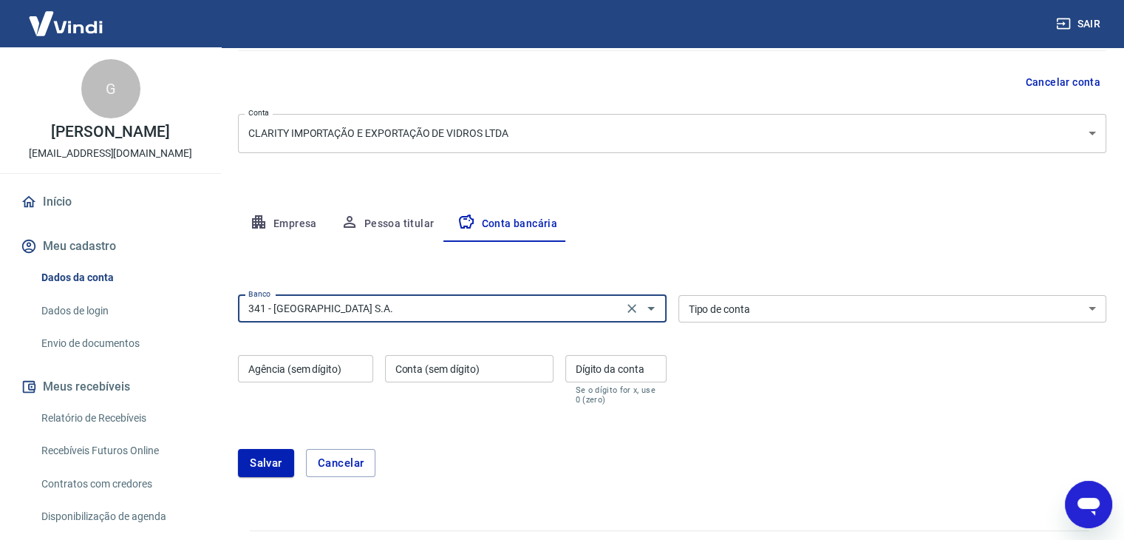
click at [813, 301] on select "Conta Corrente Conta Poupança" at bounding box center [893, 308] width 429 height 27
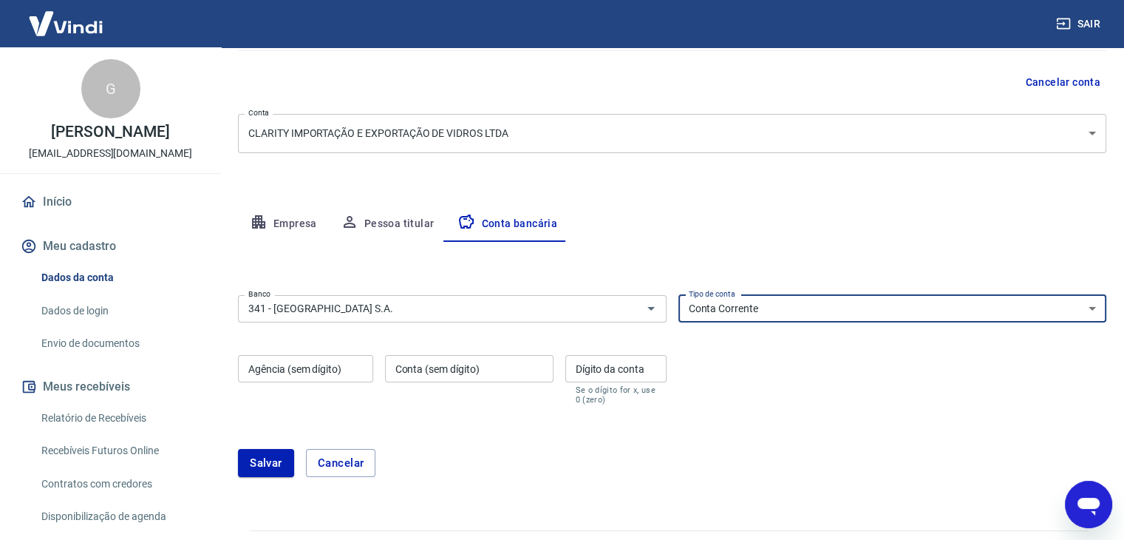
click at [679, 295] on select "Conta Corrente Conta Poupança" at bounding box center [893, 308] width 429 height 27
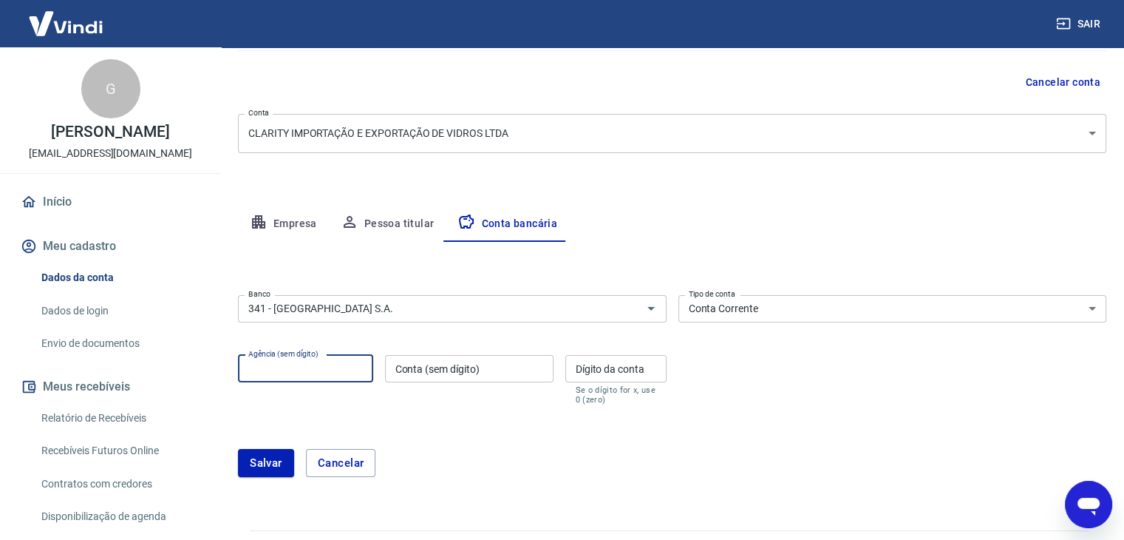
click at [305, 362] on input "Agência (sem dígito)" at bounding box center [305, 368] width 135 height 27
click at [1094, 518] on div "Abrir janela de mensagens, 1 mensagem não lida" at bounding box center [1089, 504] width 44 height 44
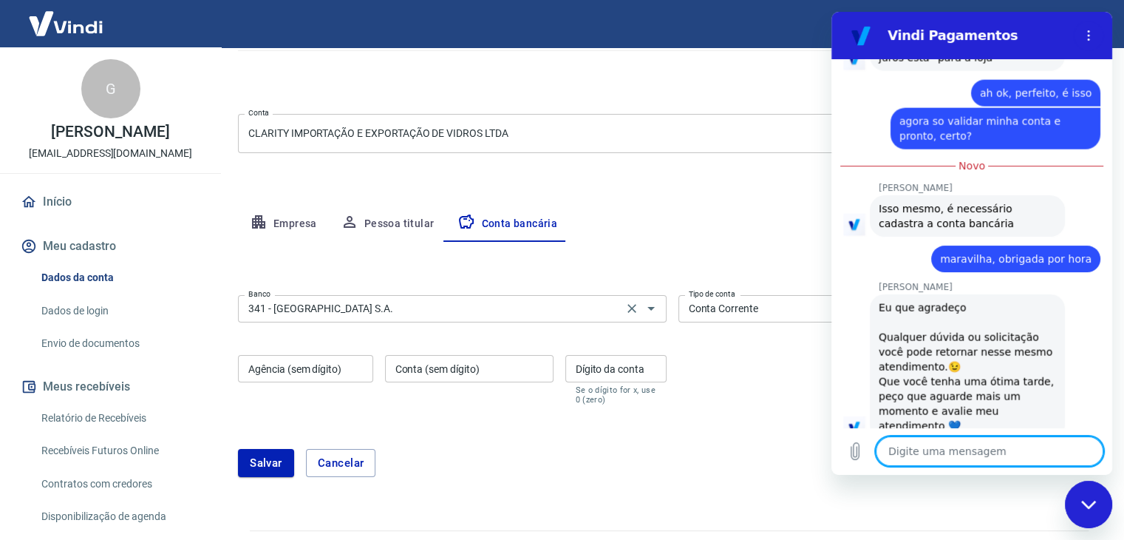
scroll to position [3642, 0]
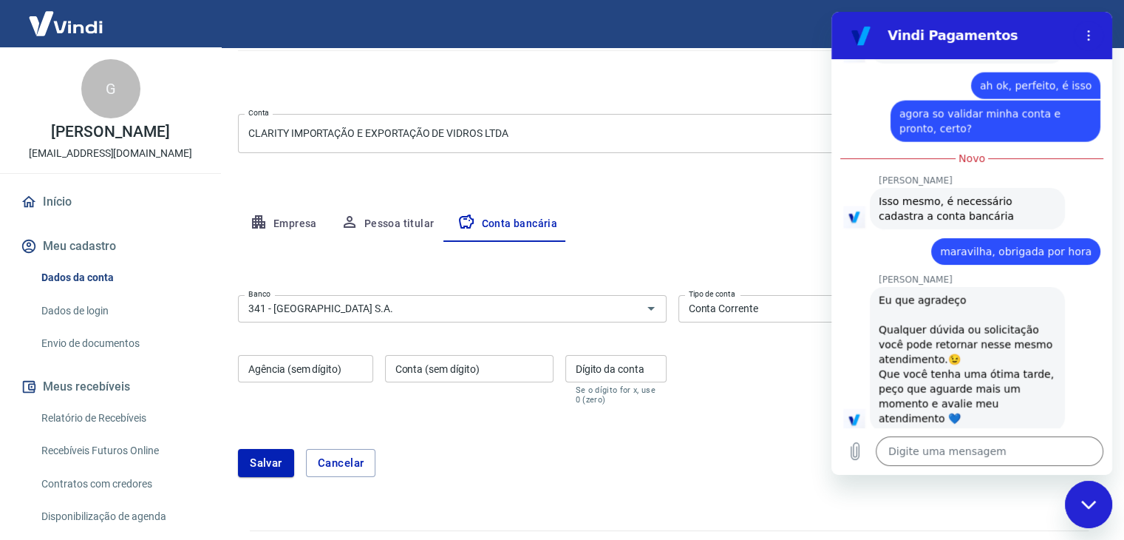
click at [301, 363] on div "Agência (sem dígito) Agência (sem dígito)" at bounding box center [305, 380] width 135 height 50
click at [407, 370] on input "Conta (sem dígito)" at bounding box center [469, 368] width 169 height 27
click at [616, 373] on input "Dígito da conta" at bounding box center [616, 368] width 101 height 27
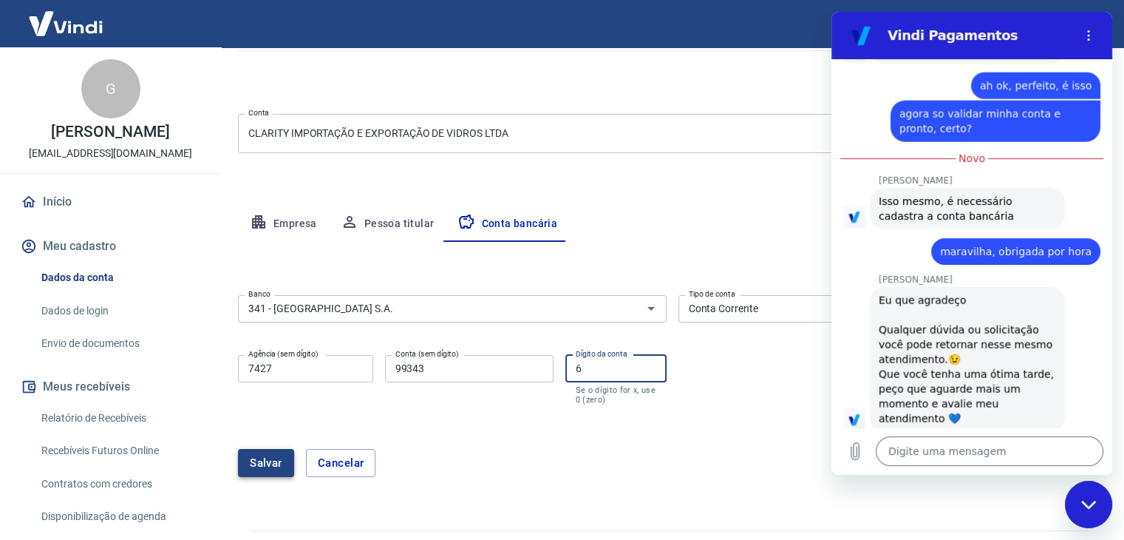
click at [271, 449] on button "Salvar" at bounding box center [266, 463] width 56 height 28
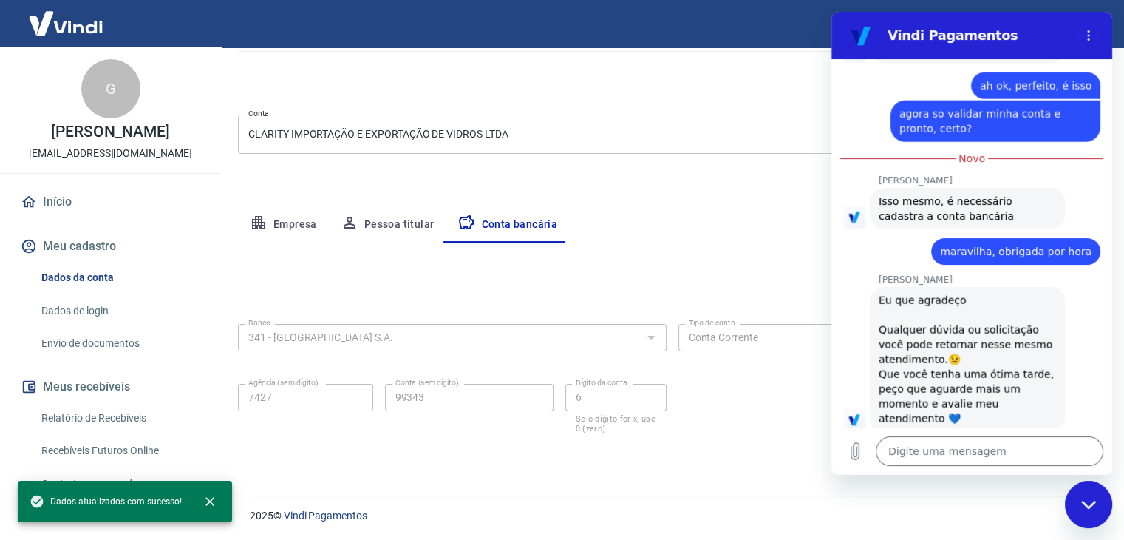
scroll to position [133, 0]
click at [1083, 506] on div "Fechar janela de mensagens" at bounding box center [1089, 504] width 44 height 44
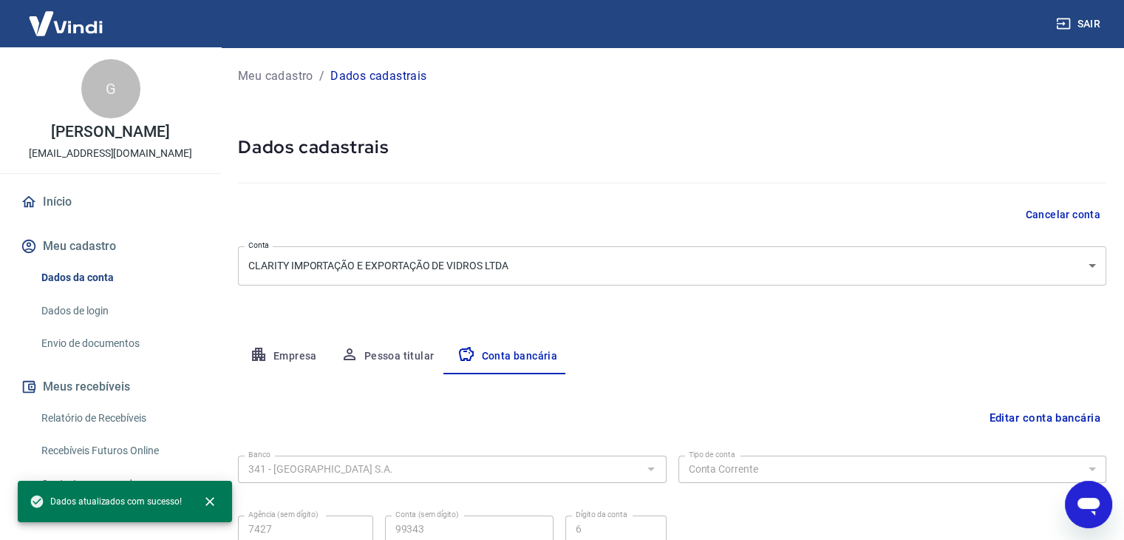
scroll to position [0, 0]
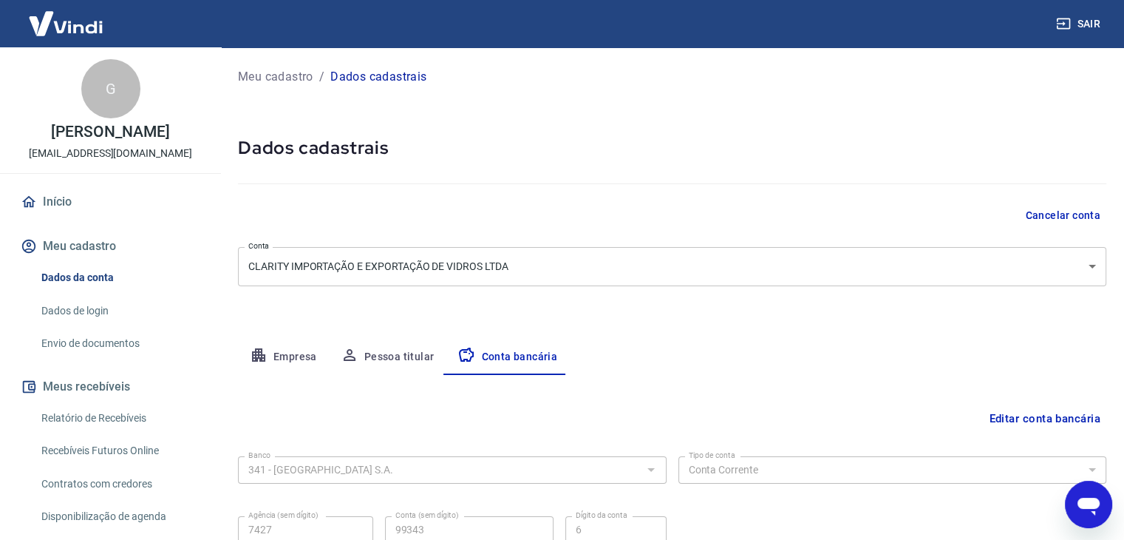
click at [54, 218] on link "Início" at bounding box center [111, 202] width 186 height 33
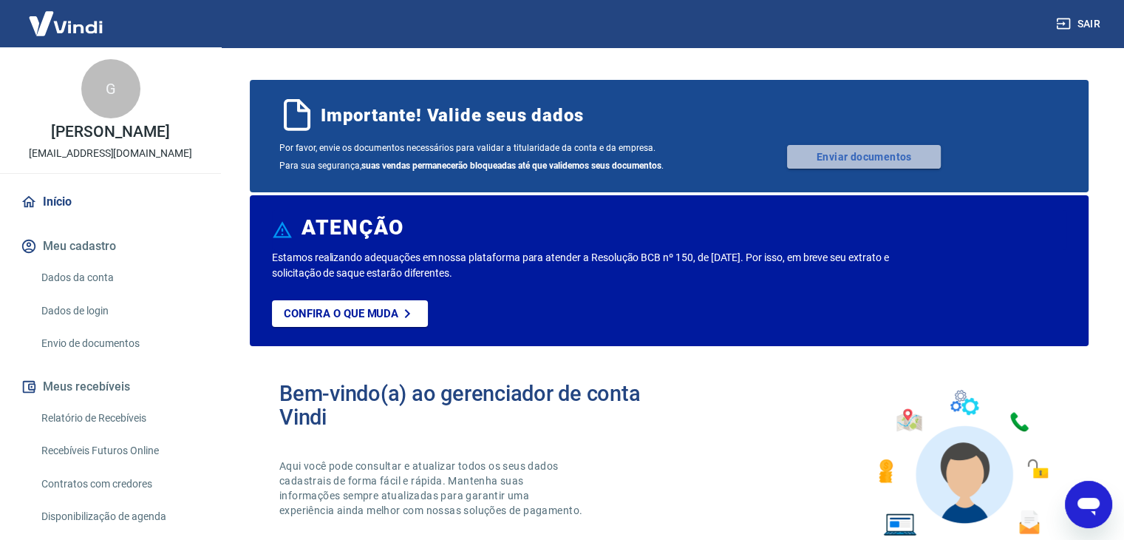
click at [828, 157] on link "Enviar documentos" at bounding box center [864, 157] width 154 height 24
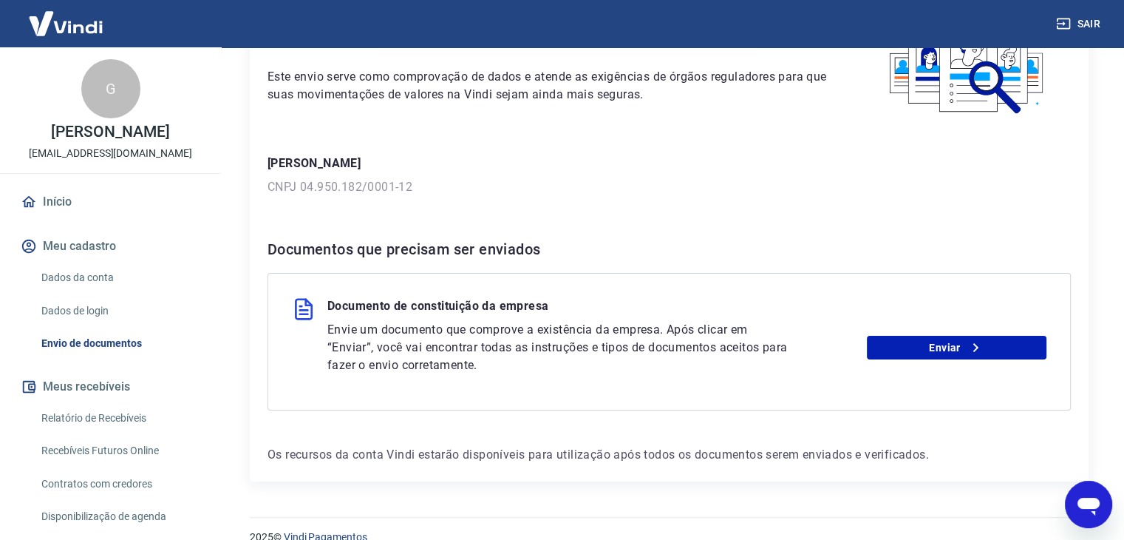
scroll to position [144, 0]
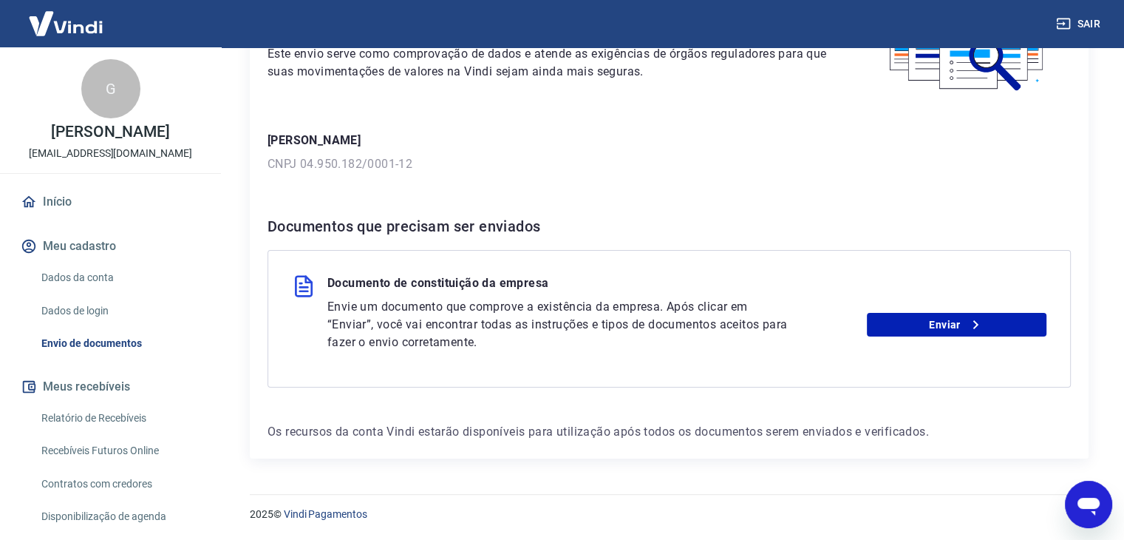
click at [296, 288] on img at bounding box center [304, 286] width 24 height 24
click at [946, 323] on link "Enviar" at bounding box center [957, 325] width 180 height 24
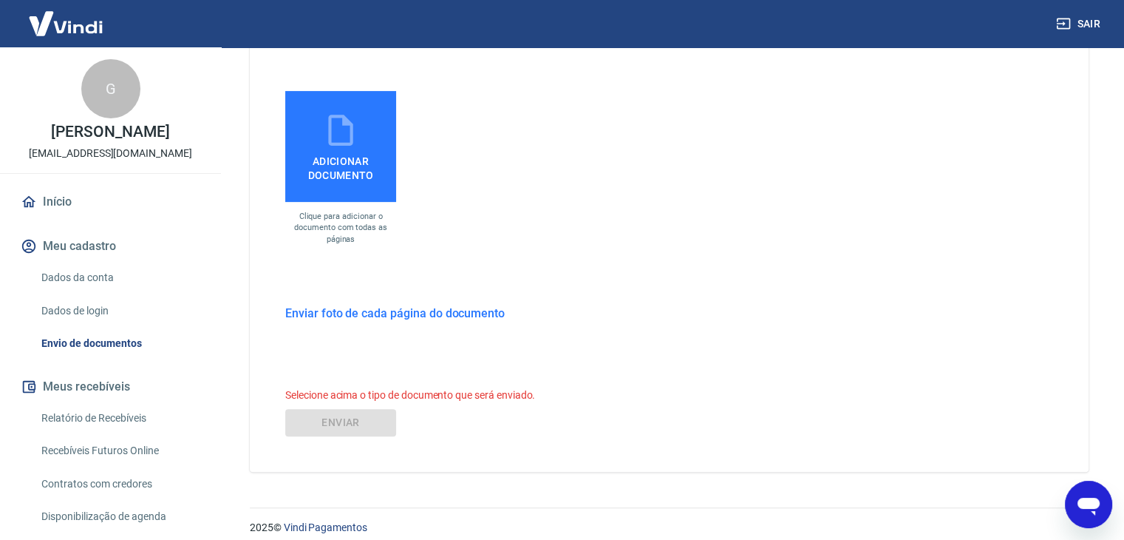
scroll to position [482, 0]
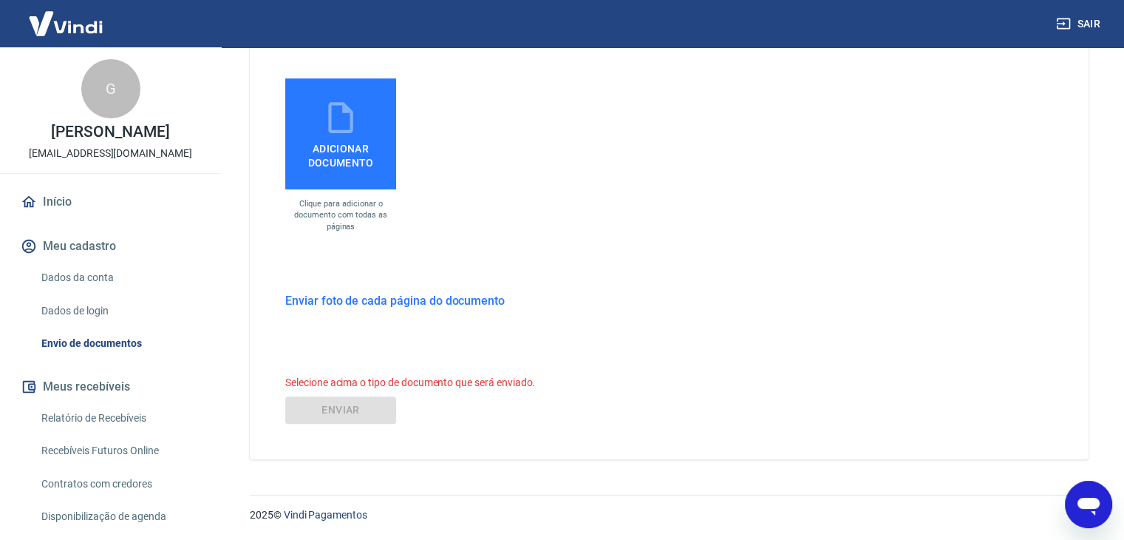
click at [347, 140] on span "Adicionar documento" at bounding box center [340, 152] width 99 height 33
click at [0, 0] on input "Adicionar documento" at bounding box center [0, 0] width 0 height 0
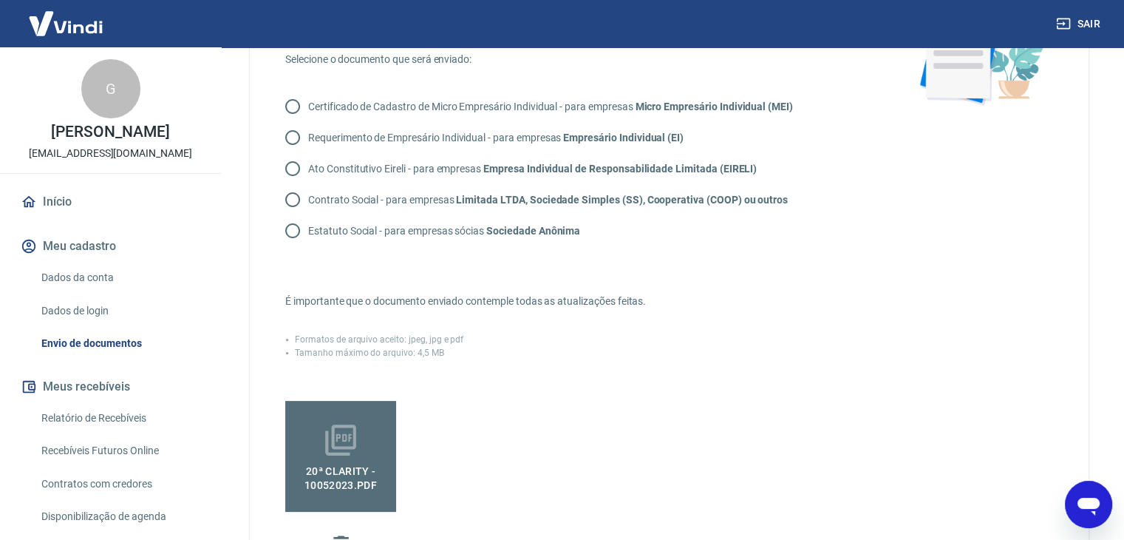
scroll to position [137, 0]
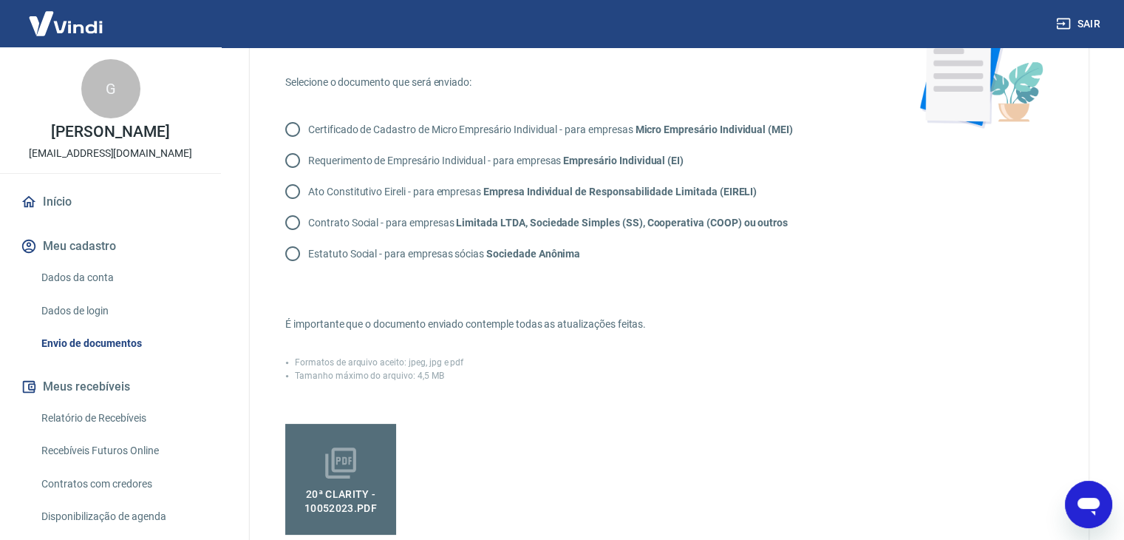
click at [293, 220] on input "Contrato Social - para empresas Limitada LTDA, Sociedade Simples (SS), Cooperat…" at bounding box center [292, 222] width 31 height 31
radio input "true"
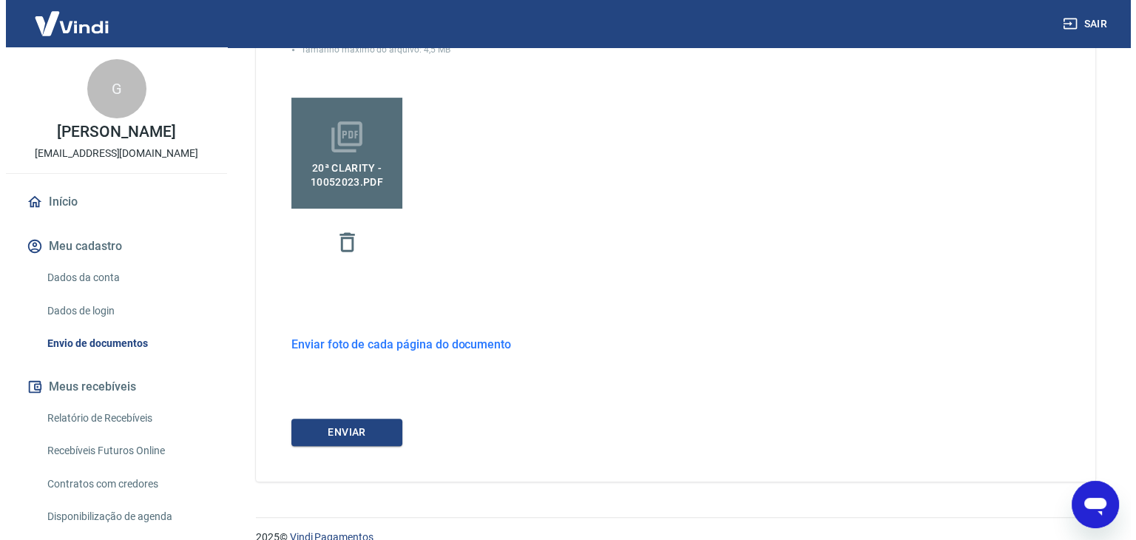
scroll to position [485, 0]
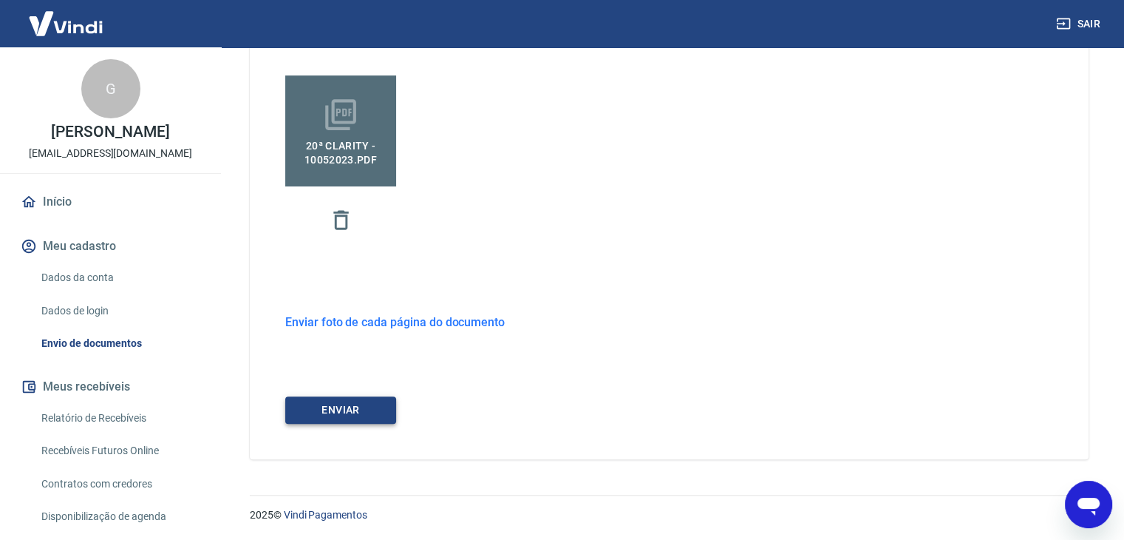
click at [357, 412] on button "ENVIAR" at bounding box center [340, 409] width 111 height 27
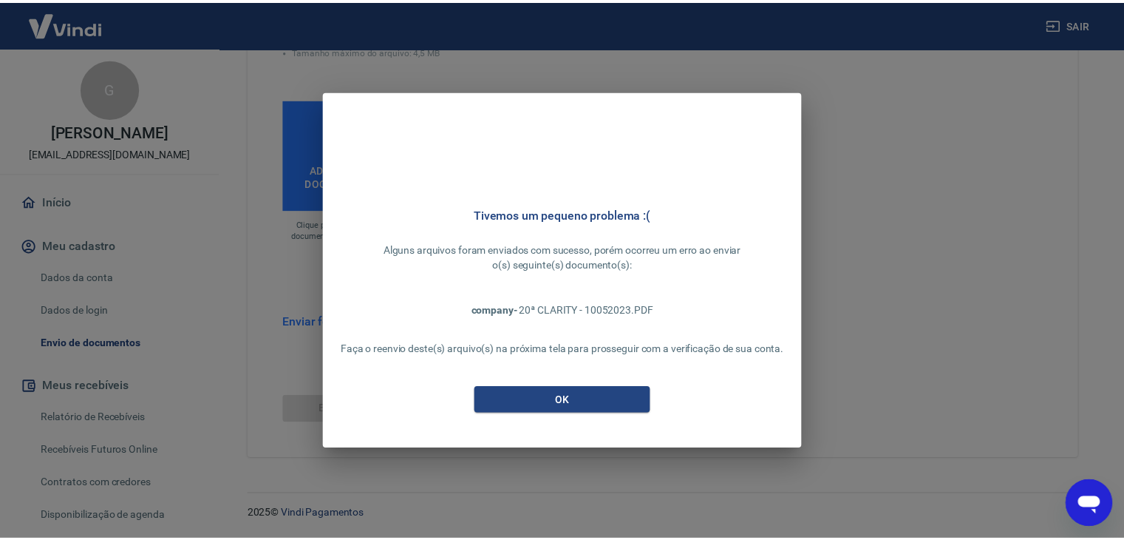
scroll to position [461, 0]
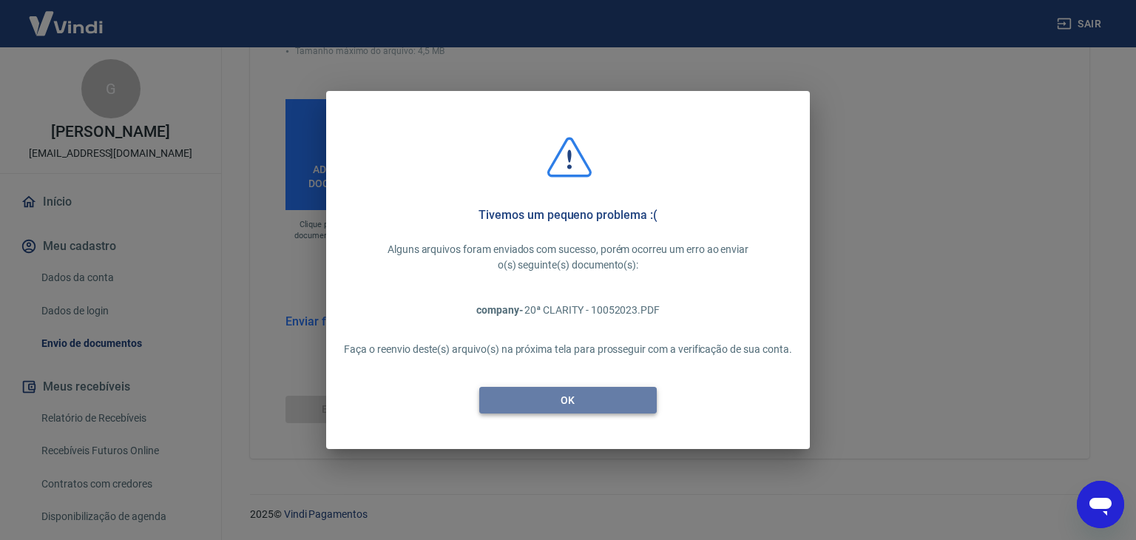
click at [558, 403] on button "OK" at bounding box center [567, 400] width 177 height 27
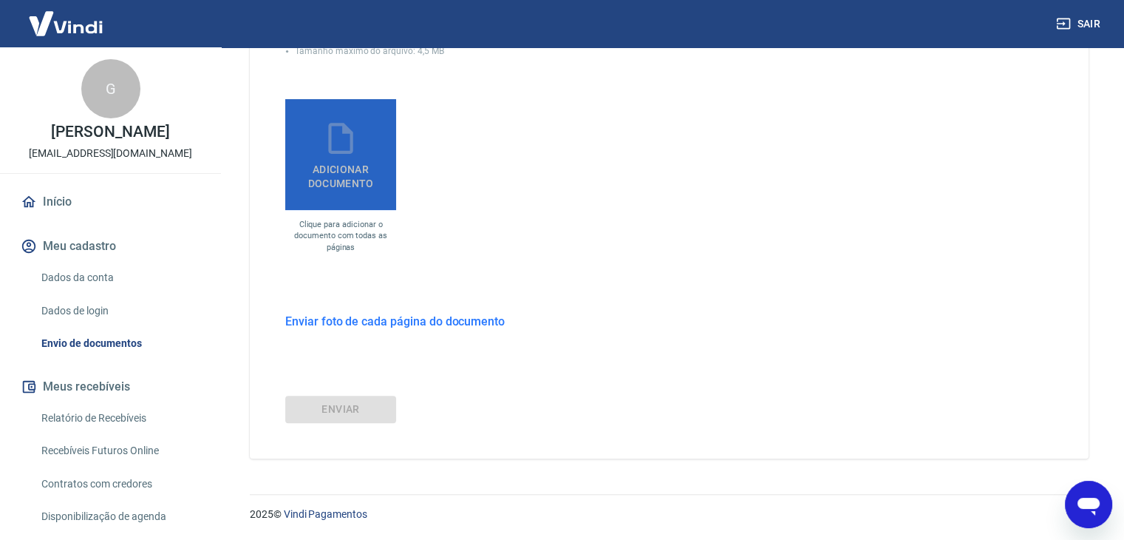
click at [343, 187] on span "Adicionar documento" at bounding box center [340, 173] width 99 height 33
click at [0, 0] on input "Adicionar documento" at bounding box center [0, 0] width 0 height 0
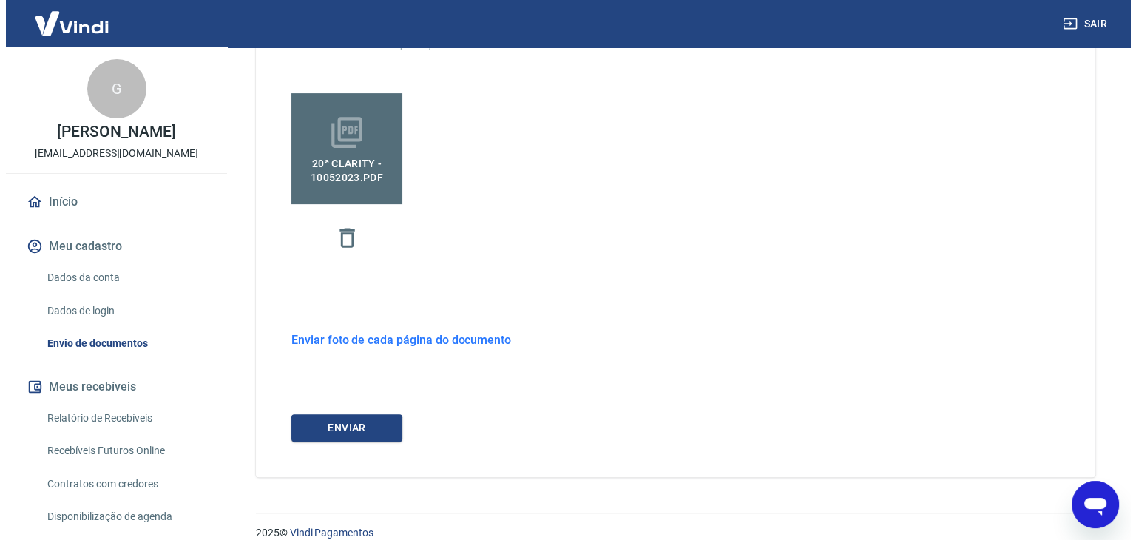
scroll to position [485, 0]
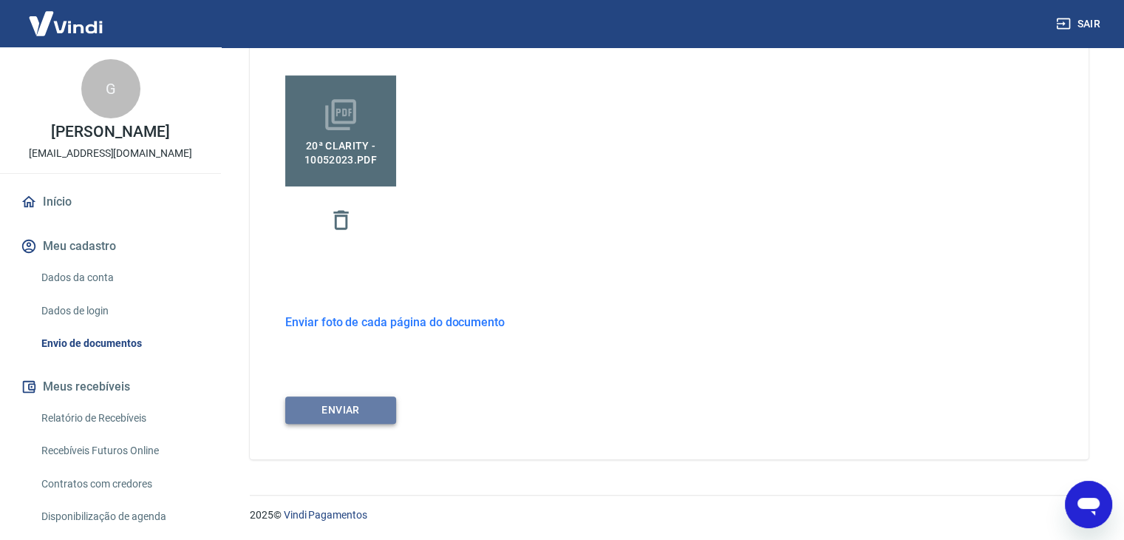
click at [352, 409] on button "ENVIAR" at bounding box center [340, 409] width 111 height 27
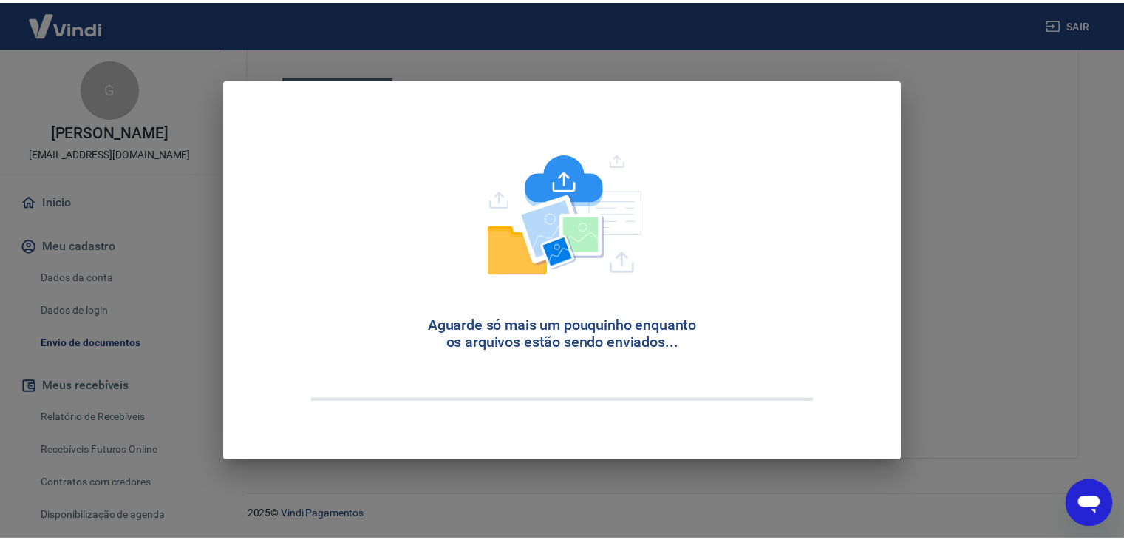
scroll to position [461, 0]
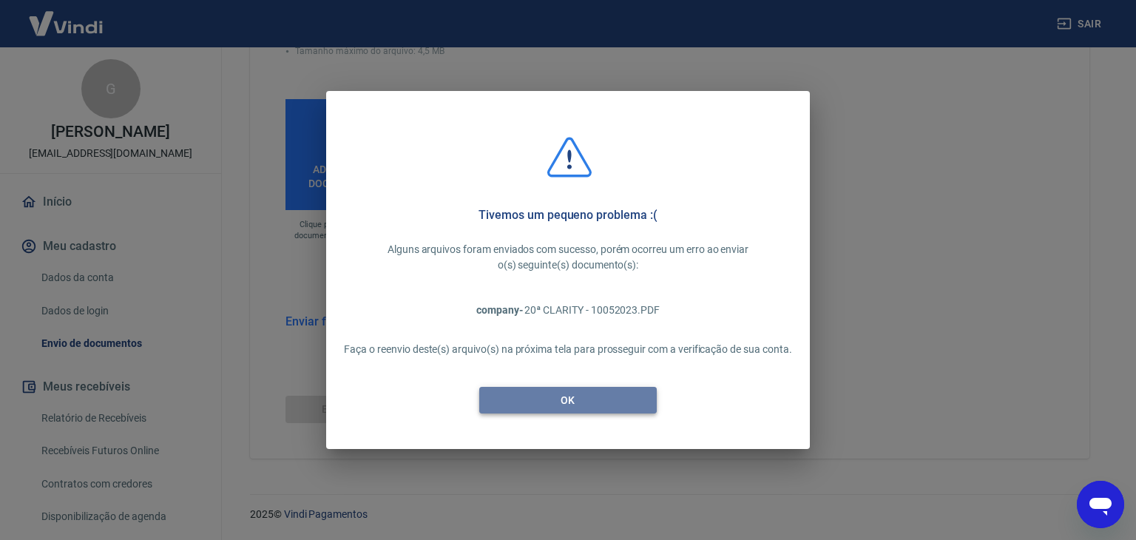
click at [537, 406] on button "OK" at bounding box center [567, 400] width 177 height 27
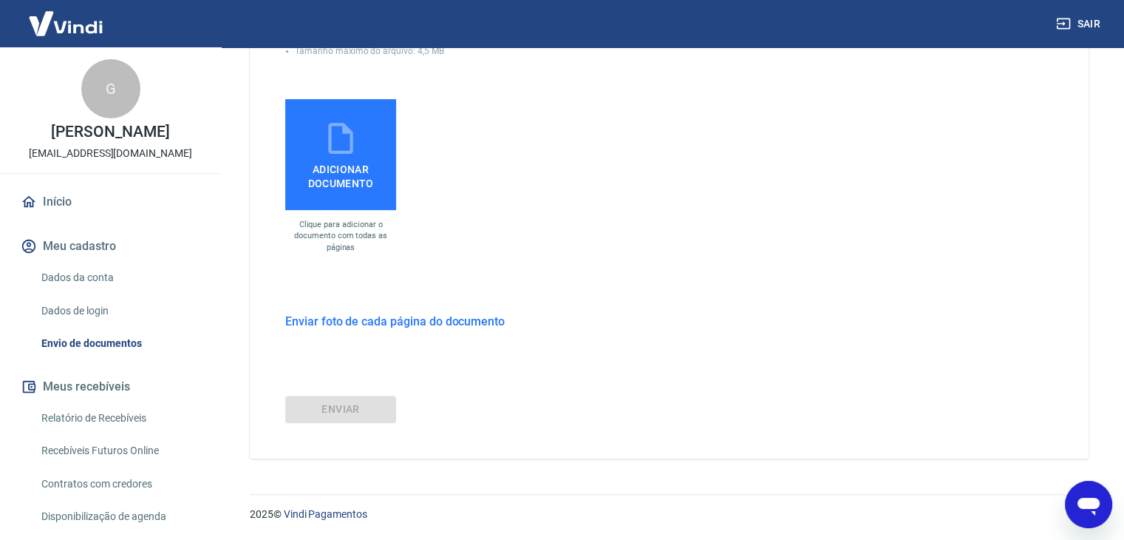
click at [359, 174] on span "Adicionar documento" at bounding box center [340, 173] width 99 height 33
click at [0, 0] on input "Adicionar documento" at bounding box center [0, 0] width 0 height 0
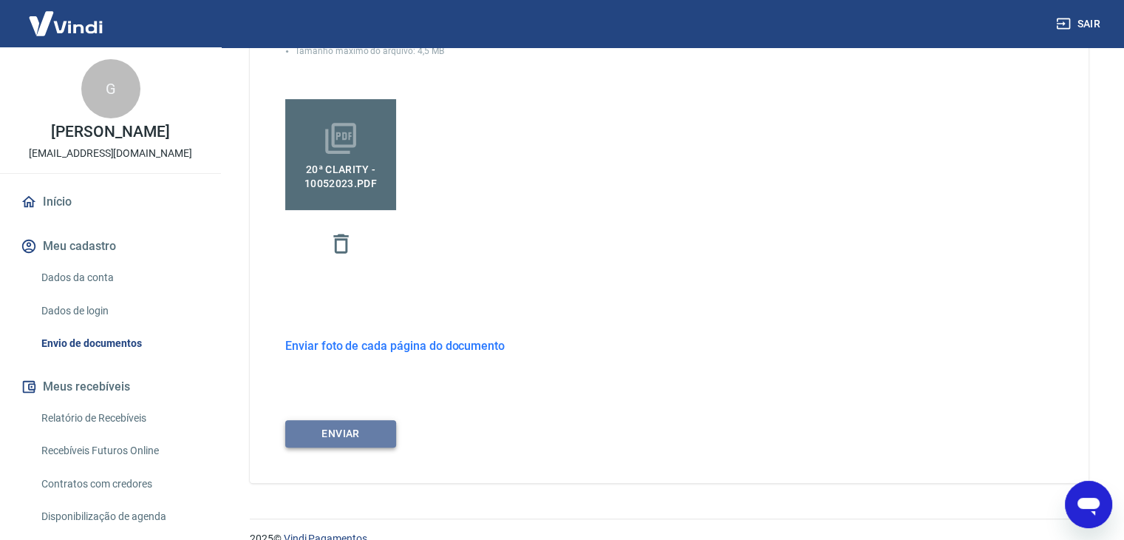
click at [352, 442] on button "ENVIAR" at bounding box center [340, 433] width 111 height 27
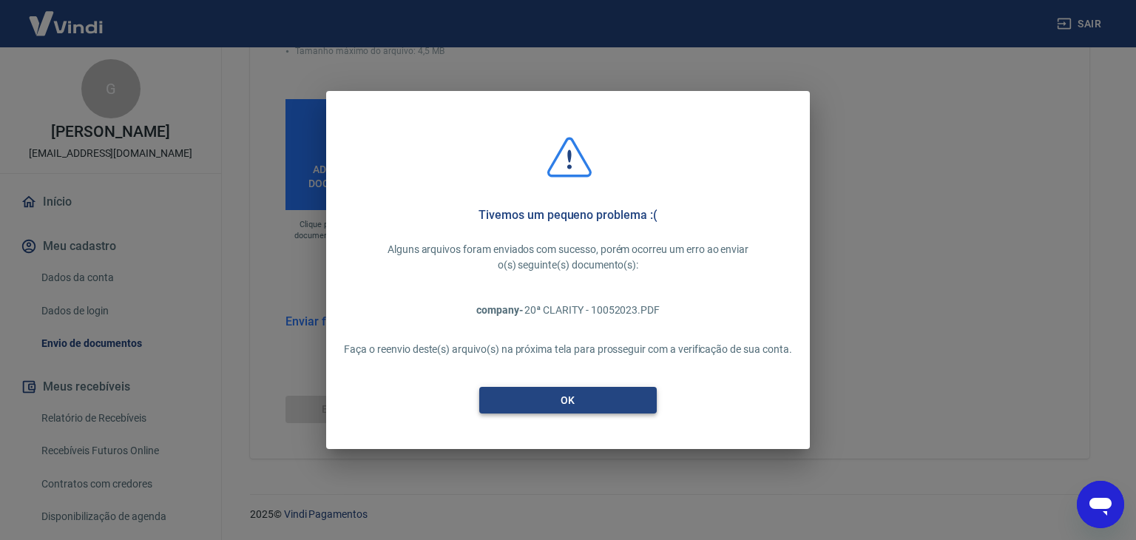
click at [521, 404] on button "OK" at bounding box center [567, 400] width 177 height 27
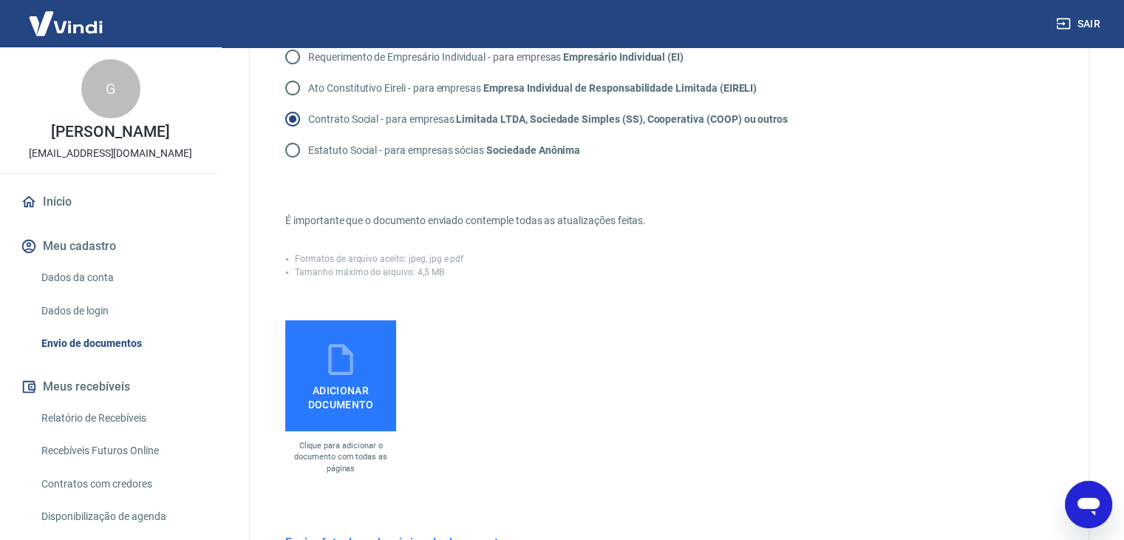
scroll to position [240, 0]
click at [345, 389] on span "Adicionar documento" at bounding box center [340, 395] width 99 height 33
click at [0, 0] on input "Adicionar documento" at bounding box center [0, 0] width 0 height 0
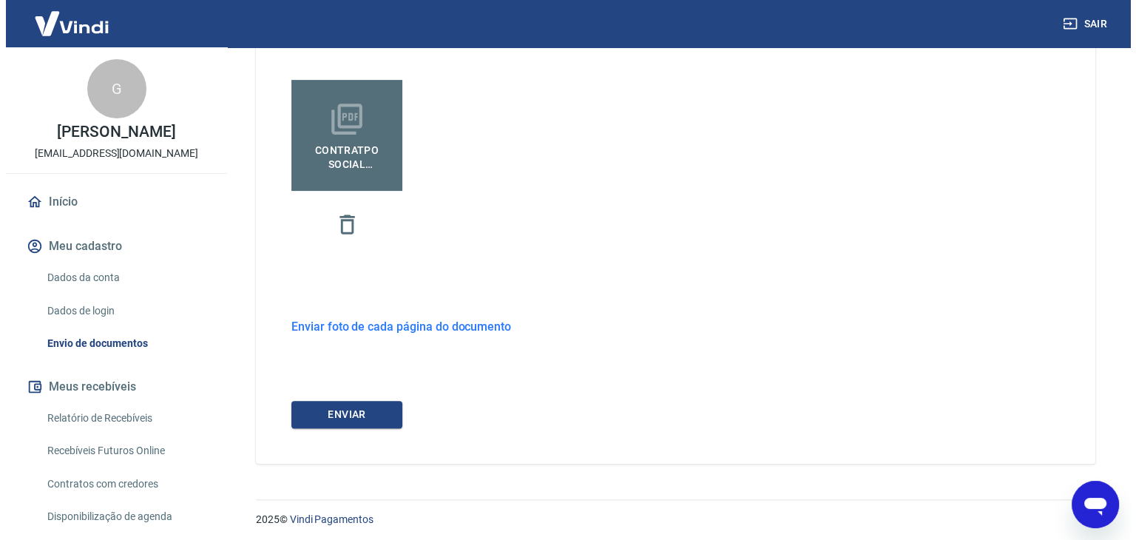
scroll to position [485, 0]
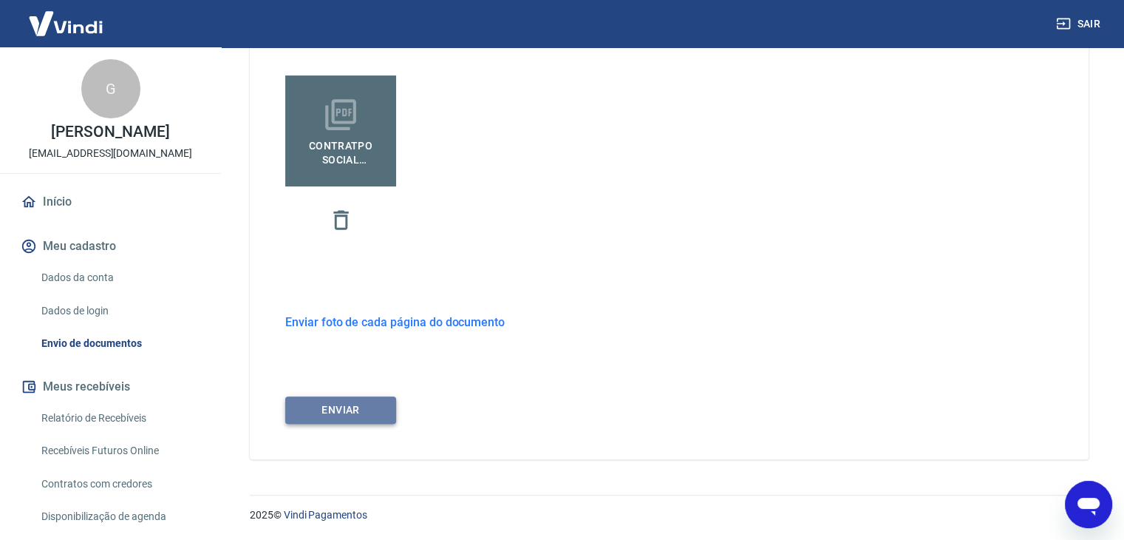
click at [337, 415] on button "ENVIAR" at bounding box center [340, 409] width 111 height 27
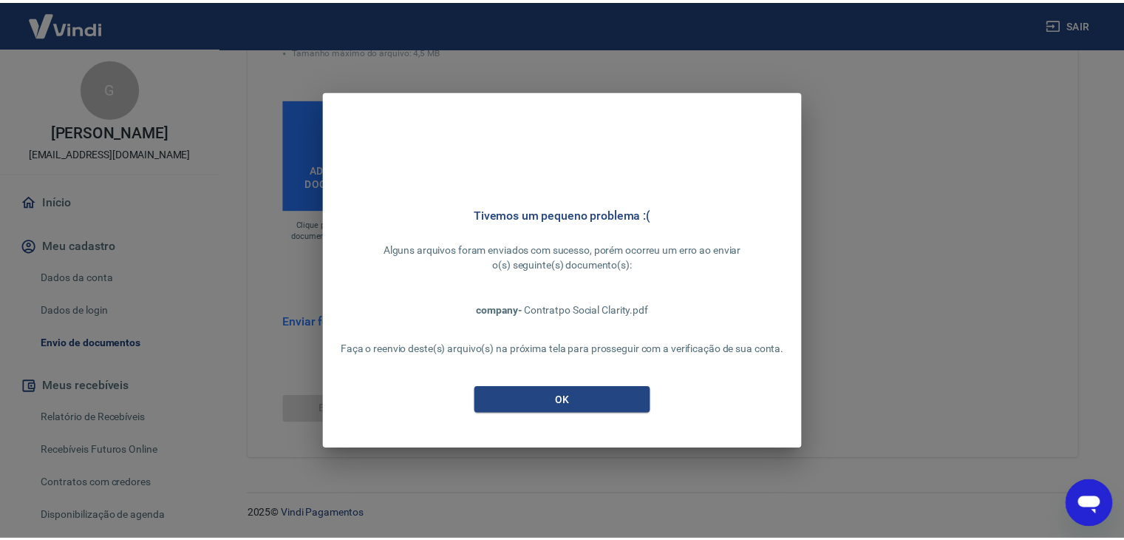
scroll to position [461, 0]
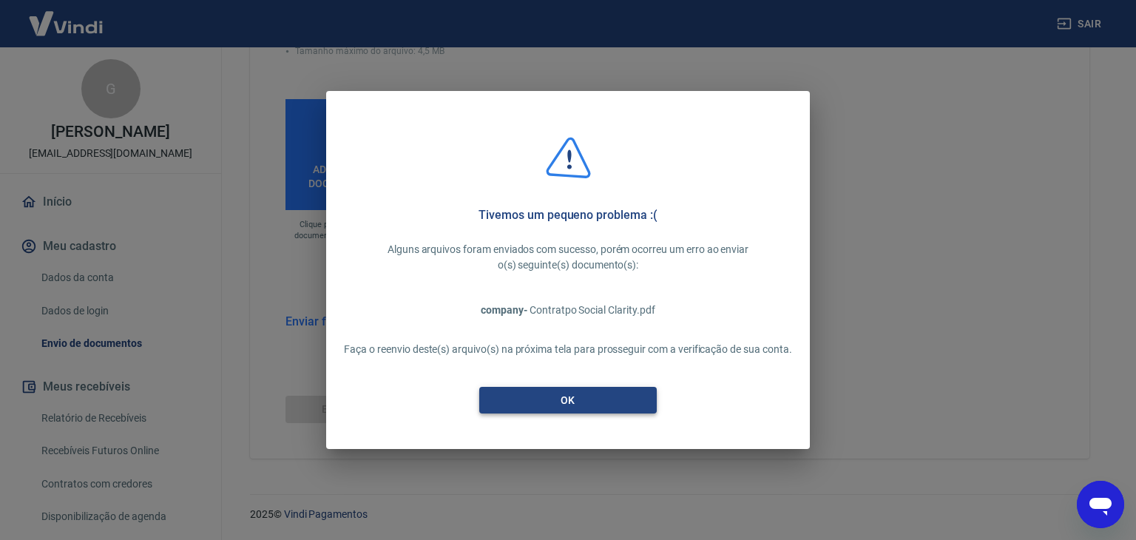
click at [583, 398] on button "OK" at bounding box center [567, 400] width 177 height 27
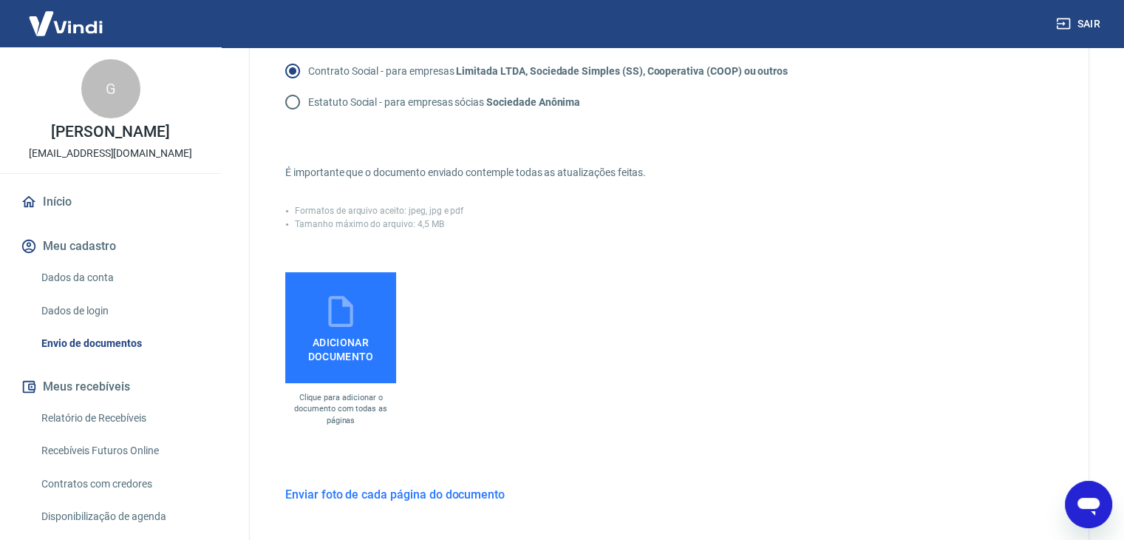
scroll to position [240, 0]
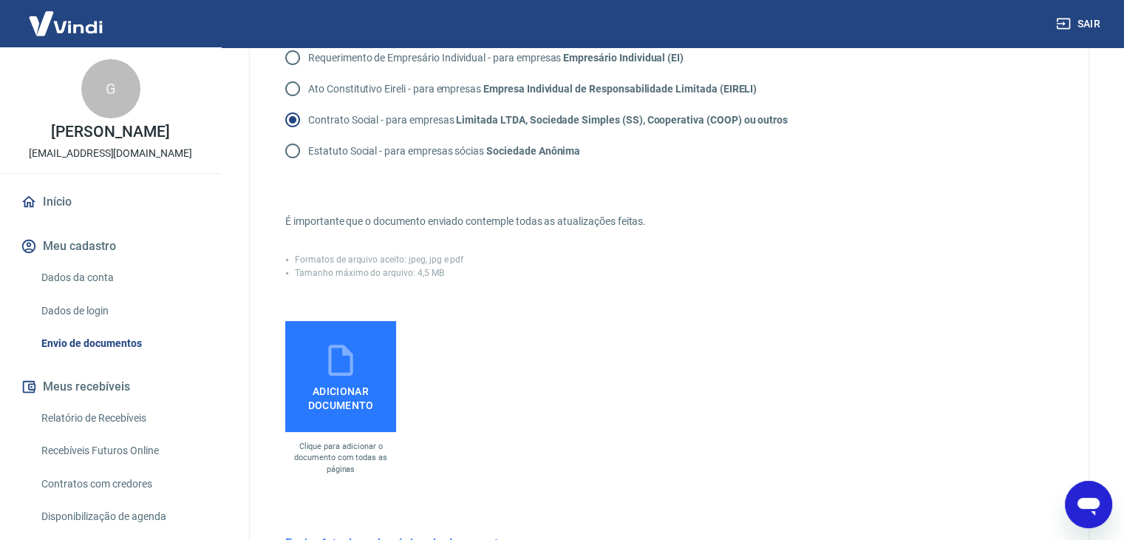
click at [317, 387] on span "Adicionar documento" at bounding box center [340, 395] width 99 height 33
click at [0, 0] on input "Adicionar documento" at bounding box center [0, 0] width 0 height 0
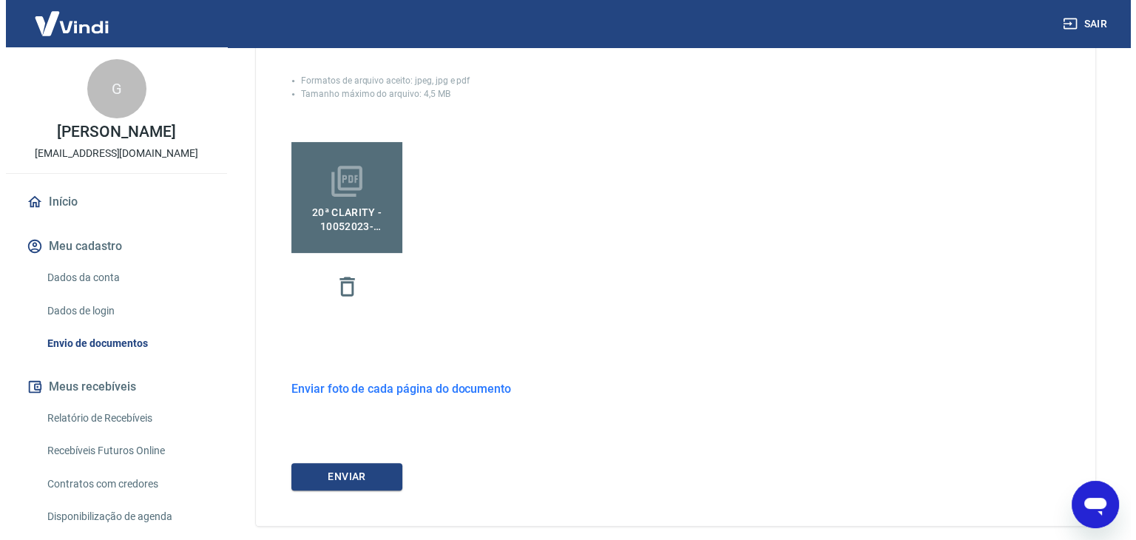
scroll to position [461, 0]
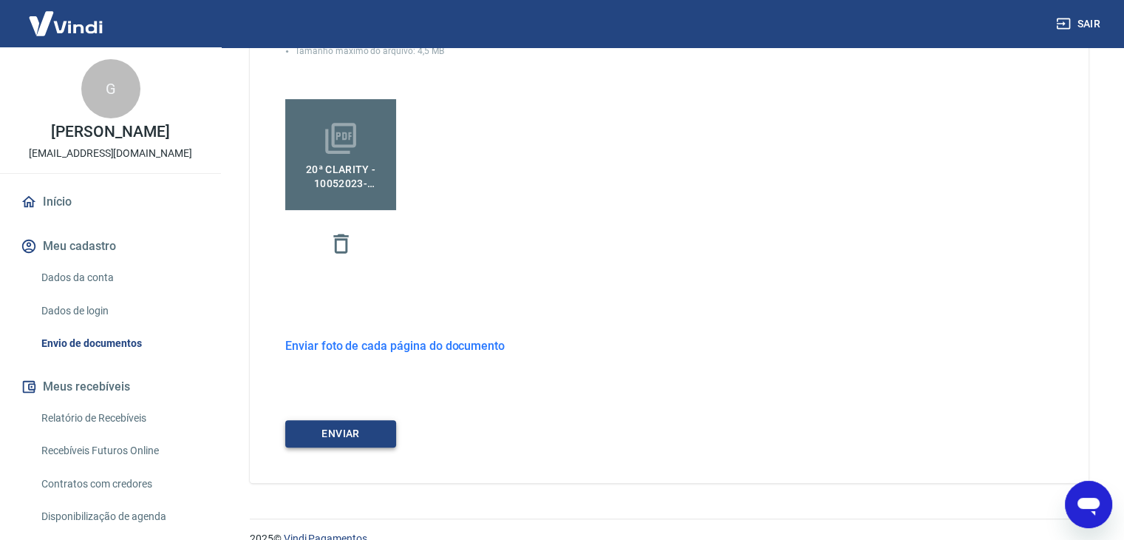
click at [343, 431] on button "ENVIAR" at bounding box center [340, 433] width 111 height 27
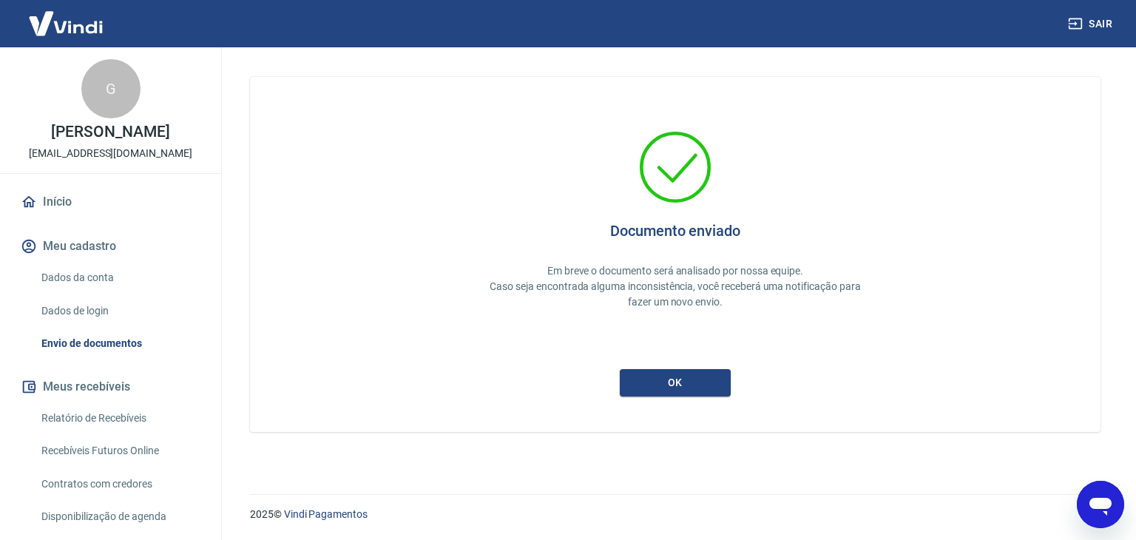
click at [669, 389] on button "ok" at bounding box center [675, 382] width 111 height 27
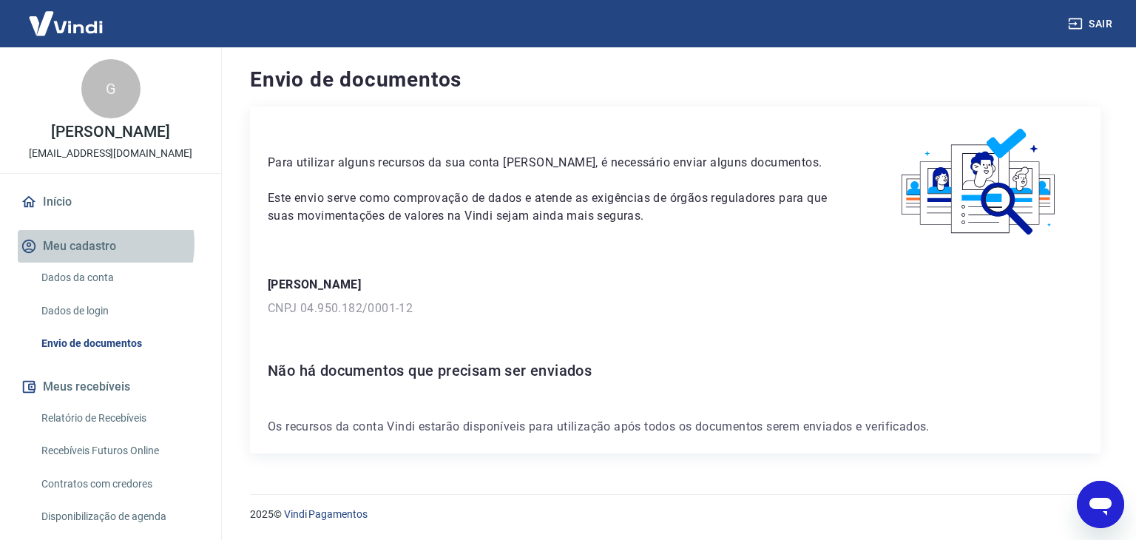
click at [92, 259] on button "Meu cadastro" at bounding box center [111, 246] width 186 height 33
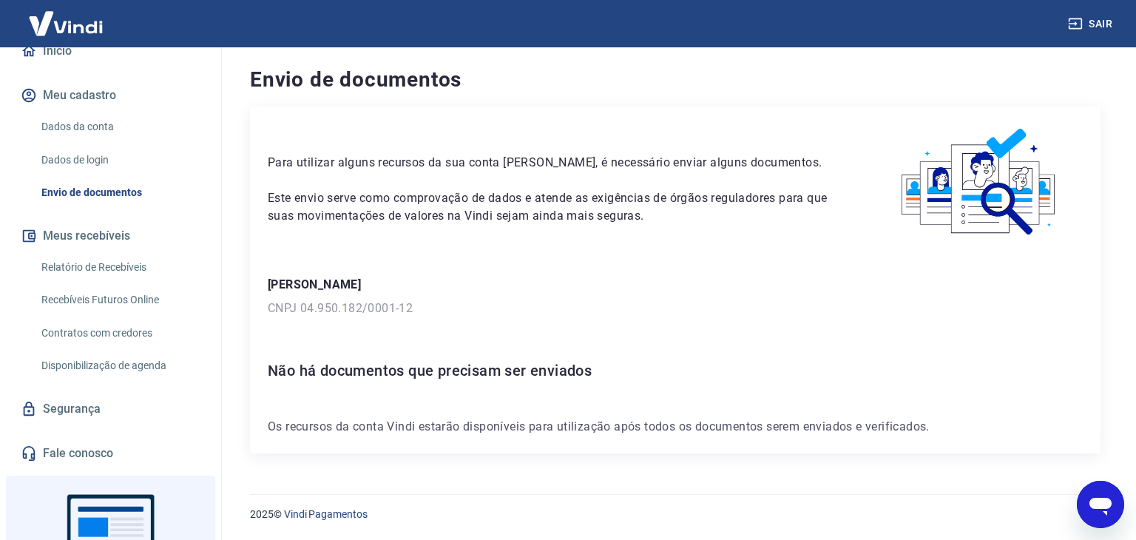
scroll to position [275, 0]
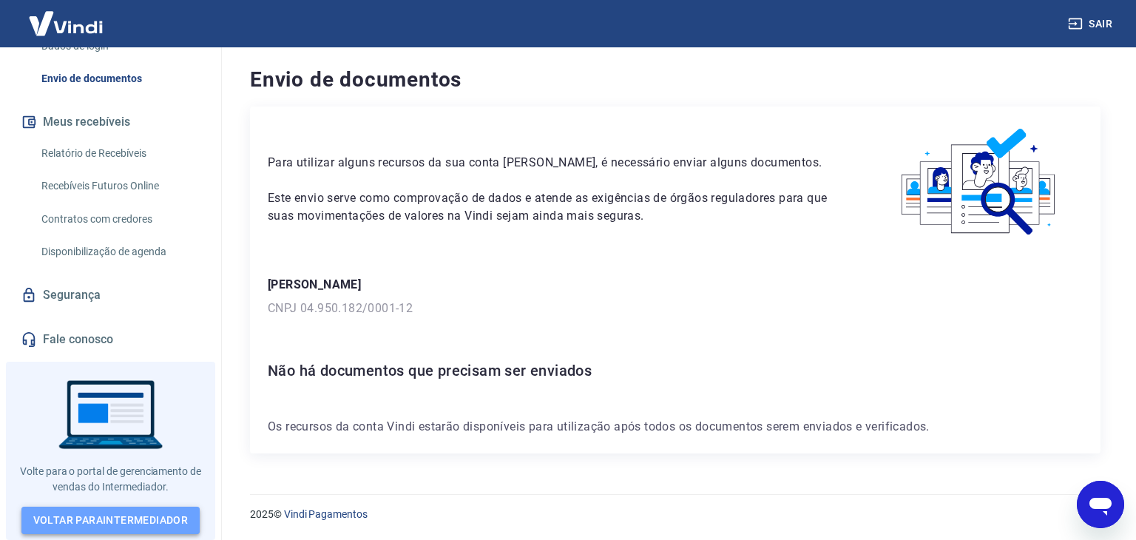
click at [104, 522] on link "Voltar para Intermediador" at bounding box center [110, 519] width 179 height 27
